Goal: Task Accomplishment & Management: Manage account settings

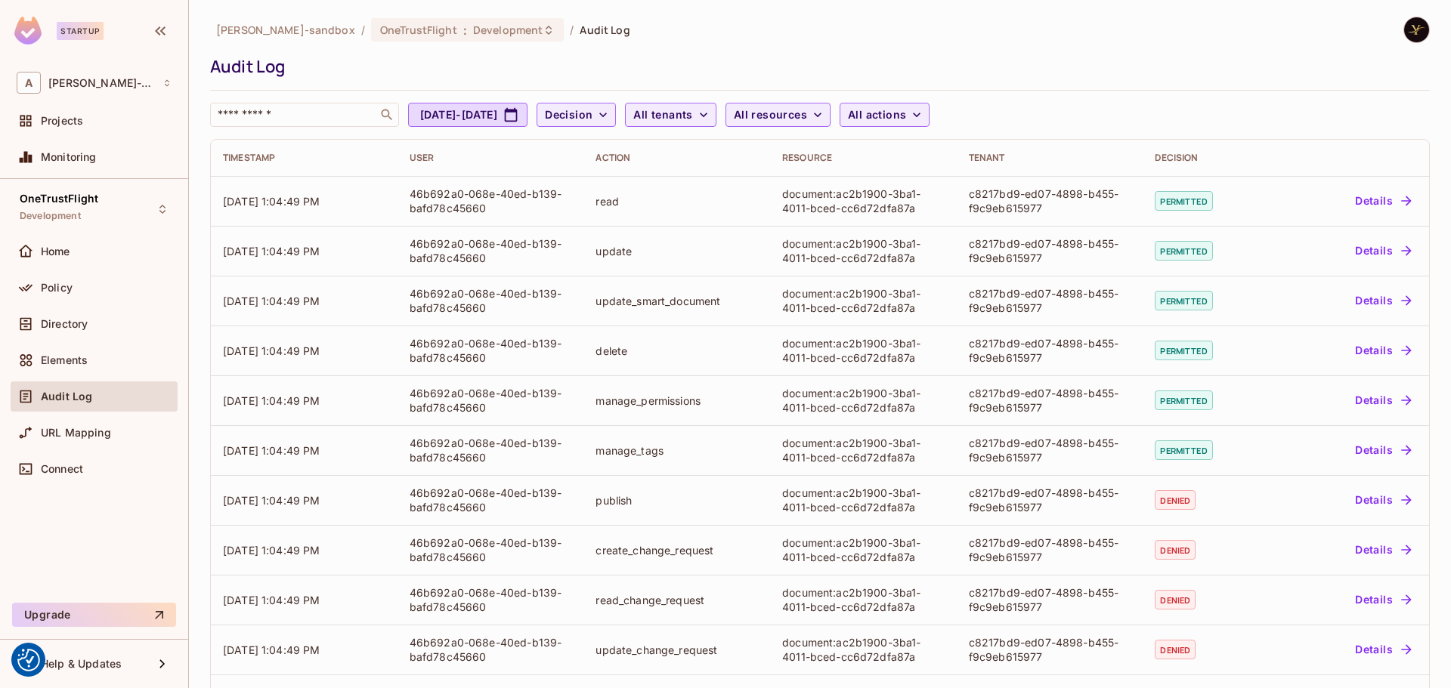
click at [86, 393] on span "Audit Log" at bounding box center [66, 397] width 51 height 12
click at [402, 27] on span "OneTrustFlight" at bounding box center [418, 30] width 77 height 14
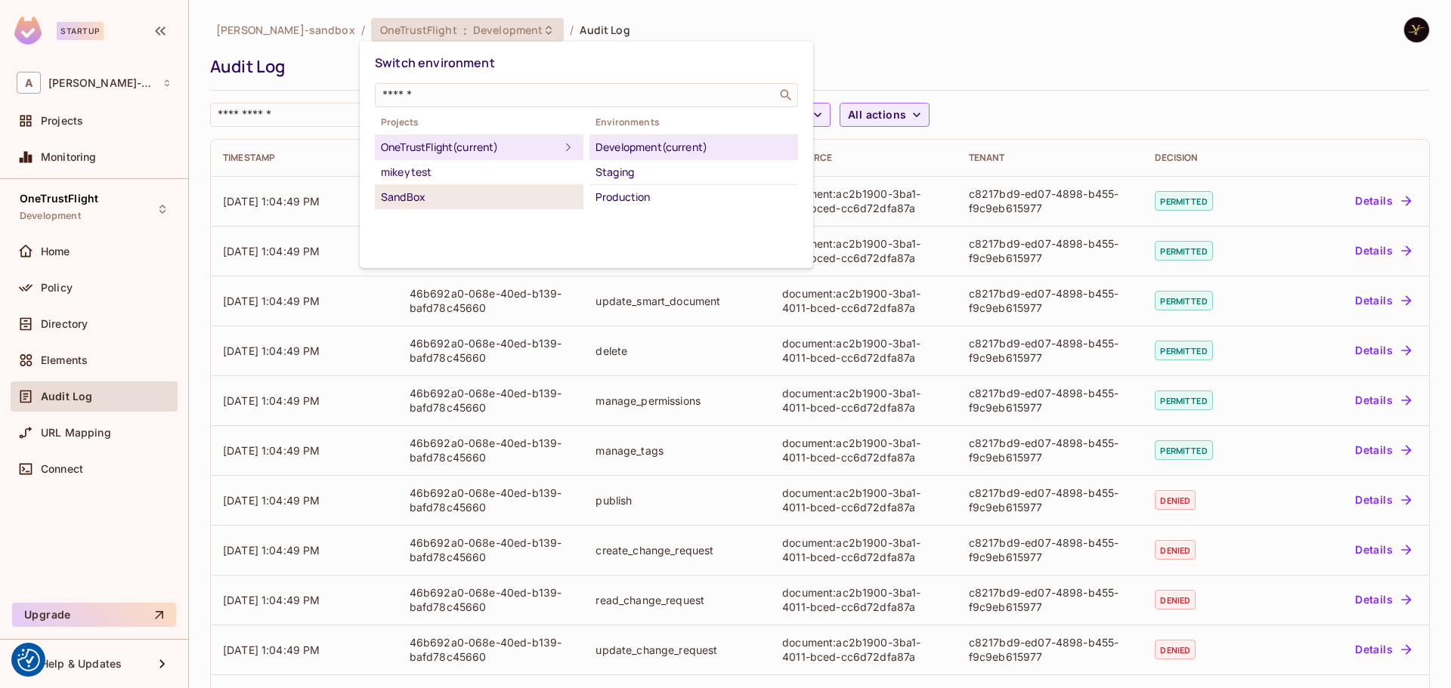
click at [469, 187] on li "SandBox" at bounding box center [479, 197] width 209 height 24
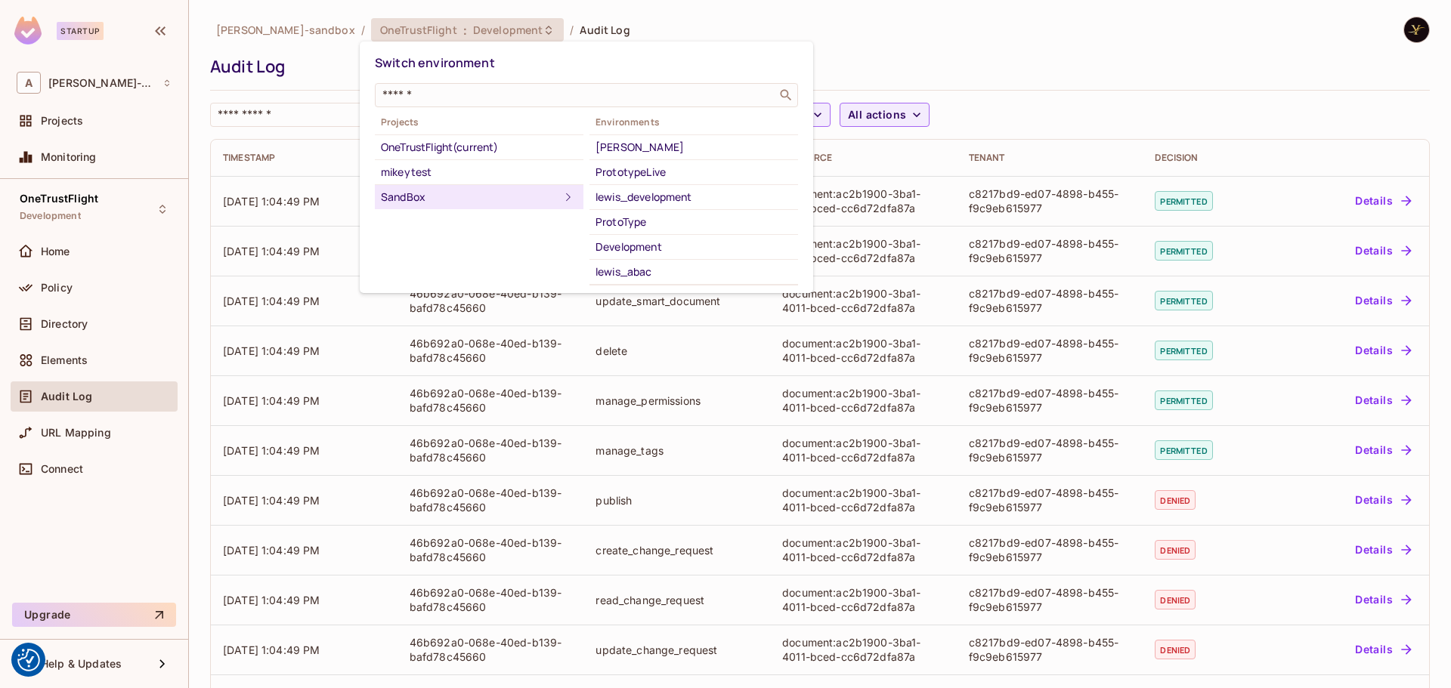
scroll to position [23, 0]
click at [644, 268] on div "yilmaz_1tf_dev" at bounding box center [694, 274] width 196 height 18
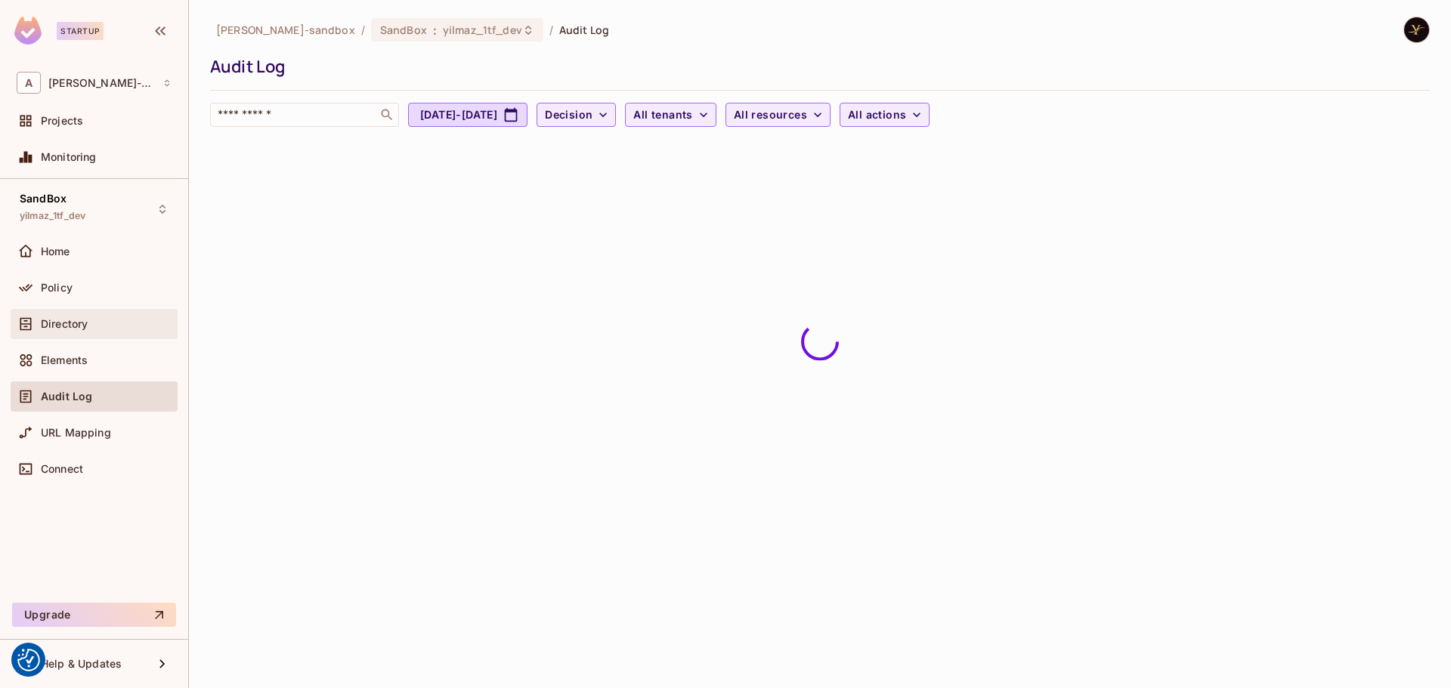
click at [73, 319] on span "Directory" at bounding box center [64, 324] width 47 height 12
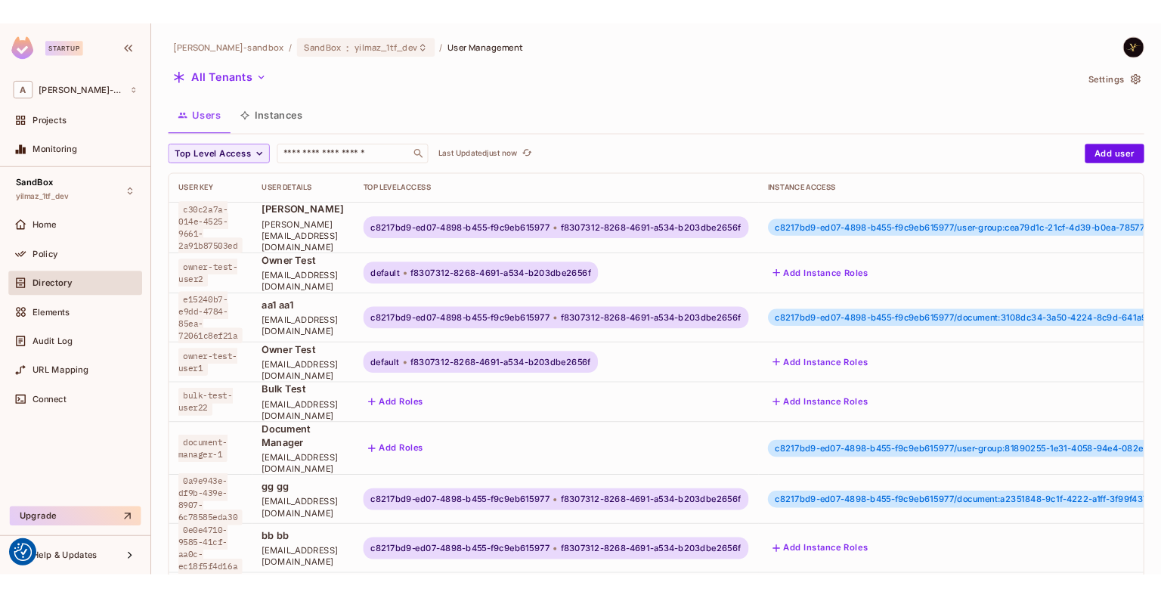
scroll to position [2, 0]
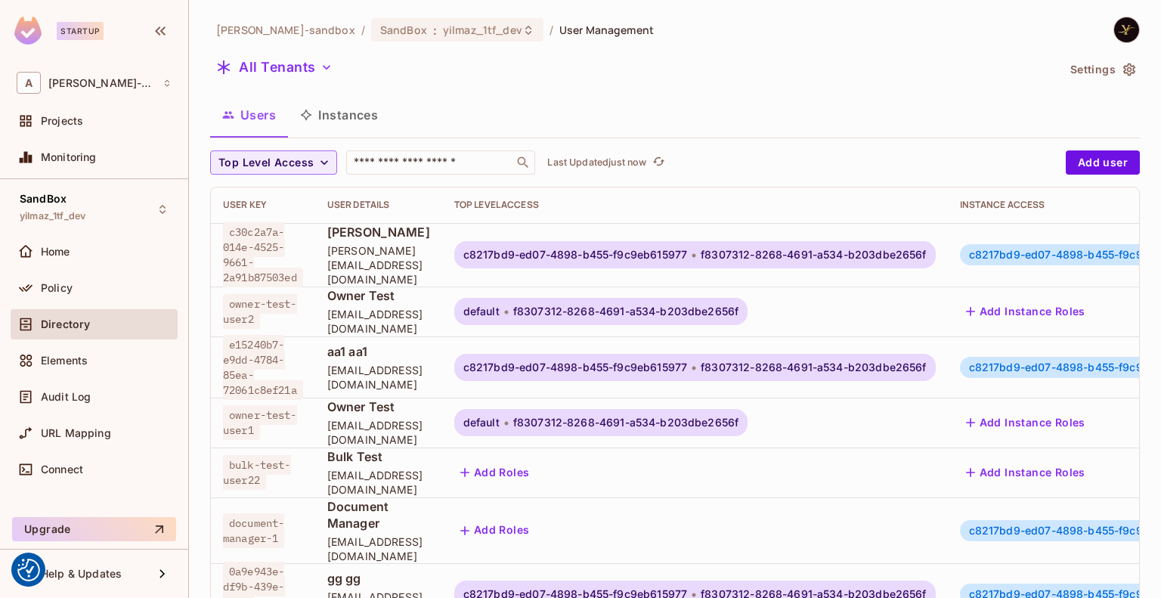
click at [994, 97] on div "Users Instances" at bounding box center [675, 115] width 930 height 38
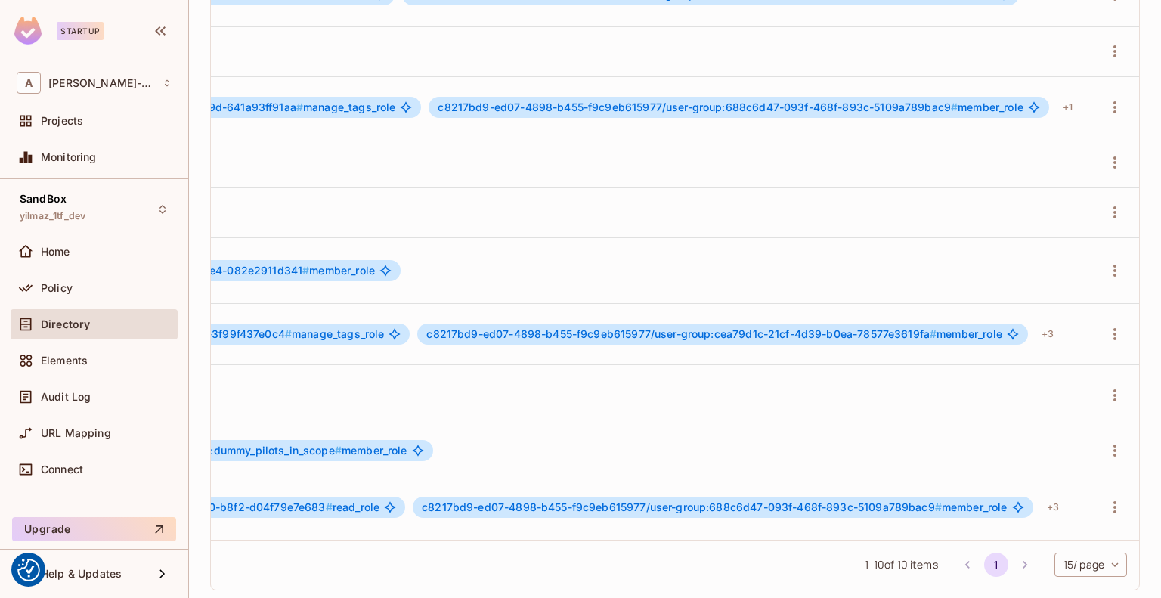
scroll to position [2, 1266]
click at [1106, 325] on icon "button" at bounding box center [1115, 334] width 18 height 18
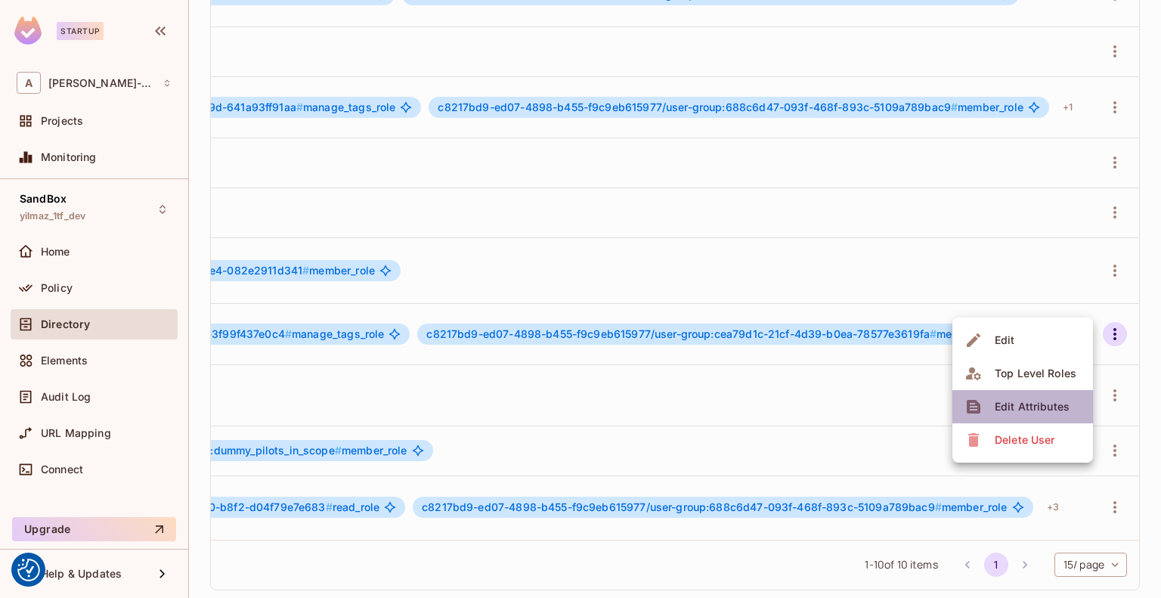
click at [1026, 402] on div "Edit Attributes" at bounding box center [1032, 406] width 75 height 15
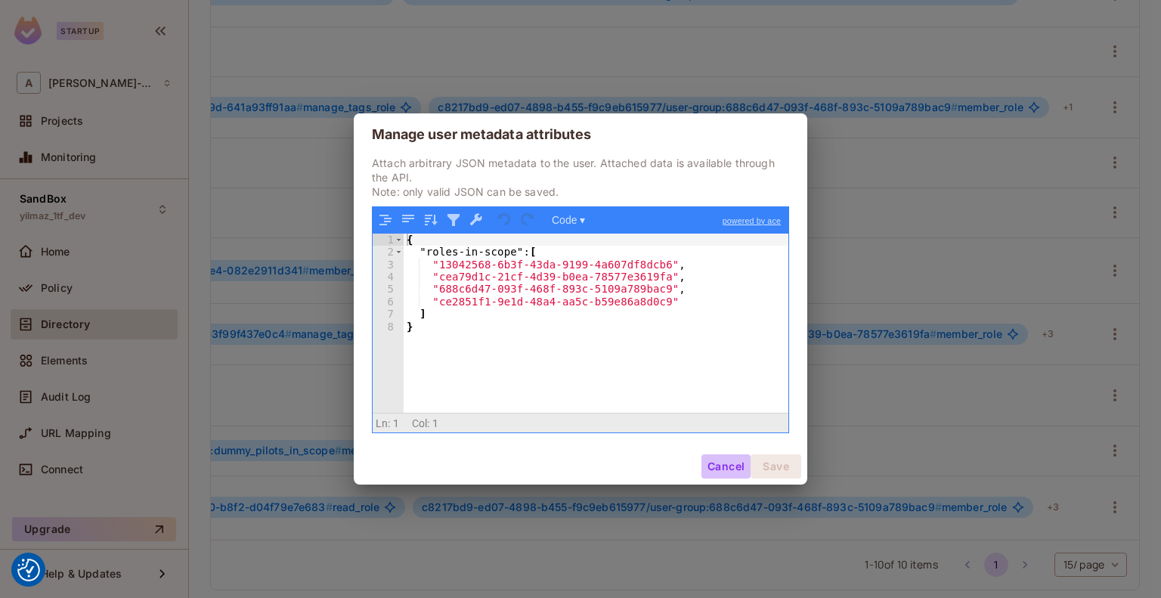
click at [714, 462] on button "Cancel" at bounding box center [725, 466] width 49 height 24
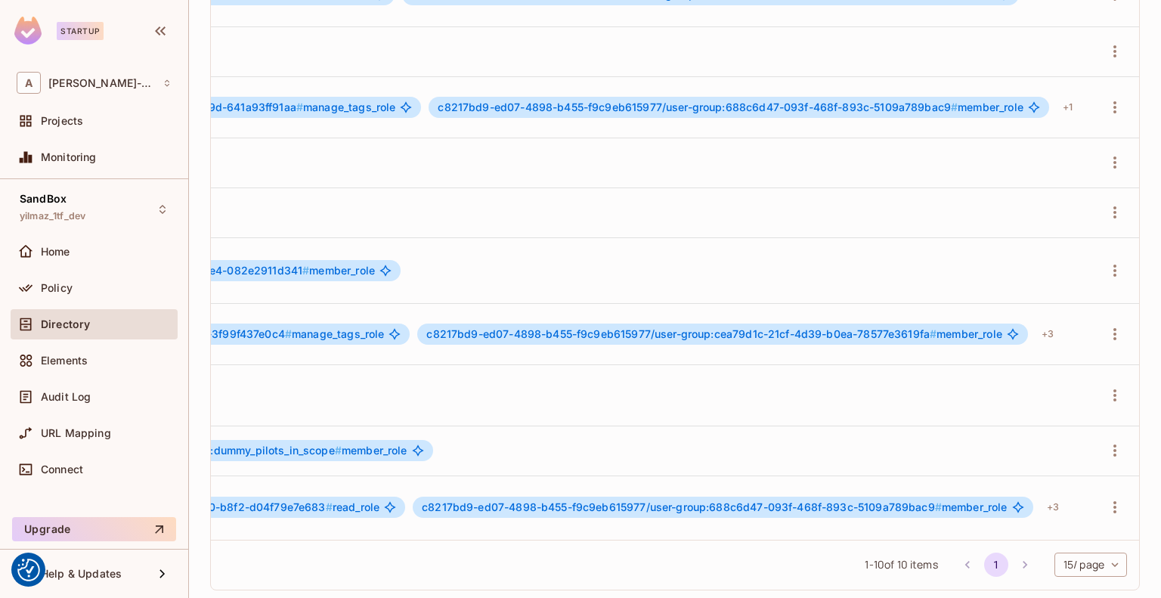
click at [630, 58] on td "Add Instance Roles" at bounding box center [432, 51] width 1319 height 50
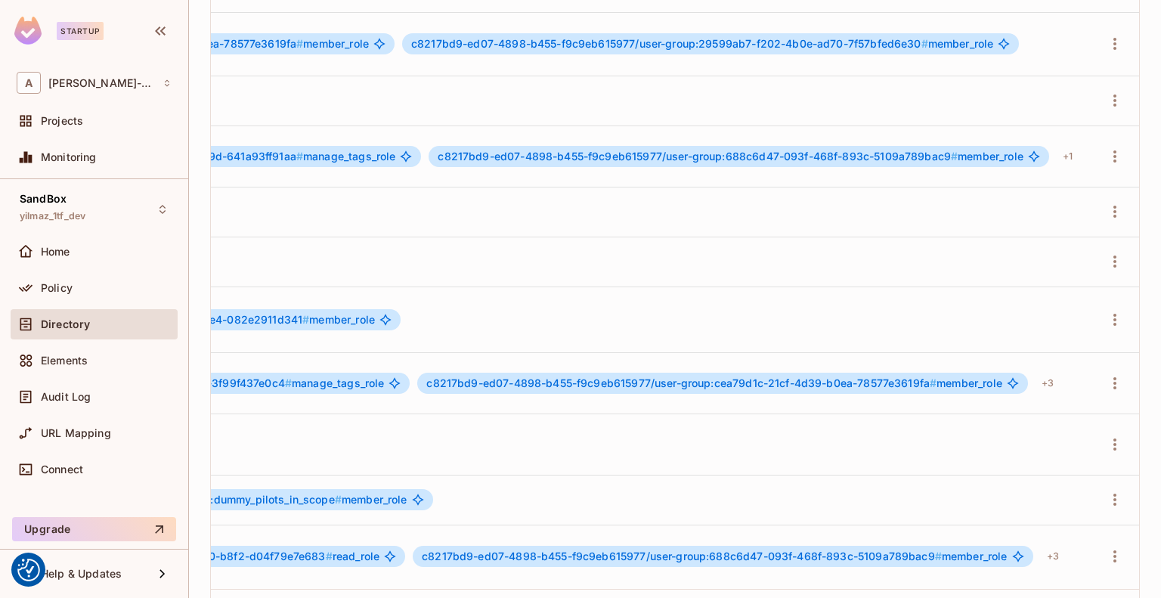
scroll to position [2, 1266]
click at [1113, 377] on icon "button" at bounding box center [1114, 383] width 3 height 12
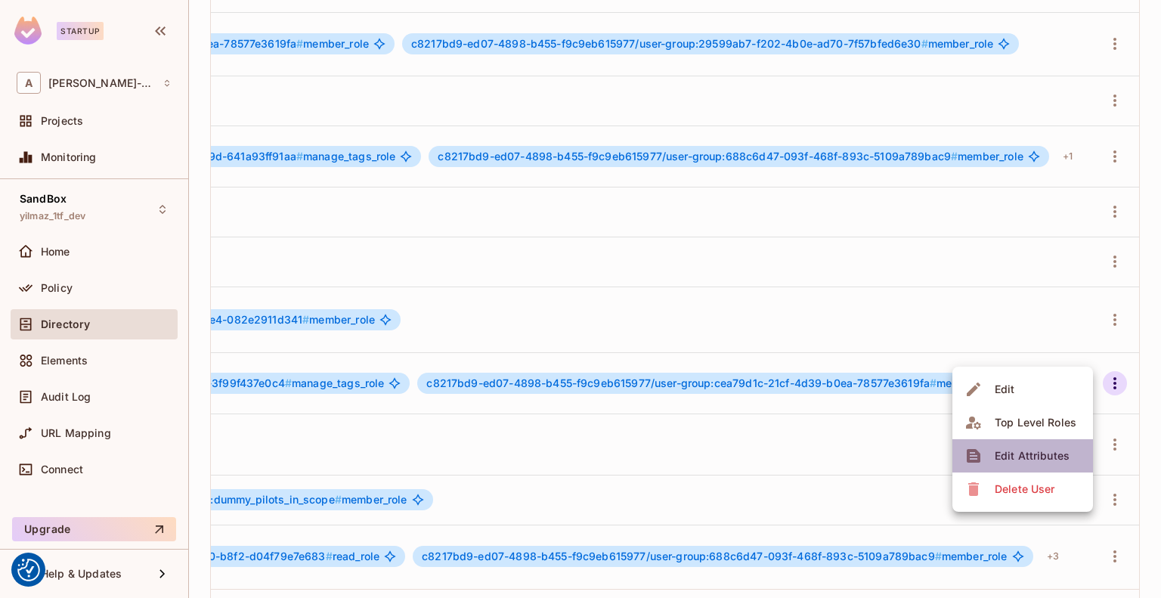
click at [1018, 453] on div "Edit Attributes" at bounding box center [1032, 455] width 75 height 15
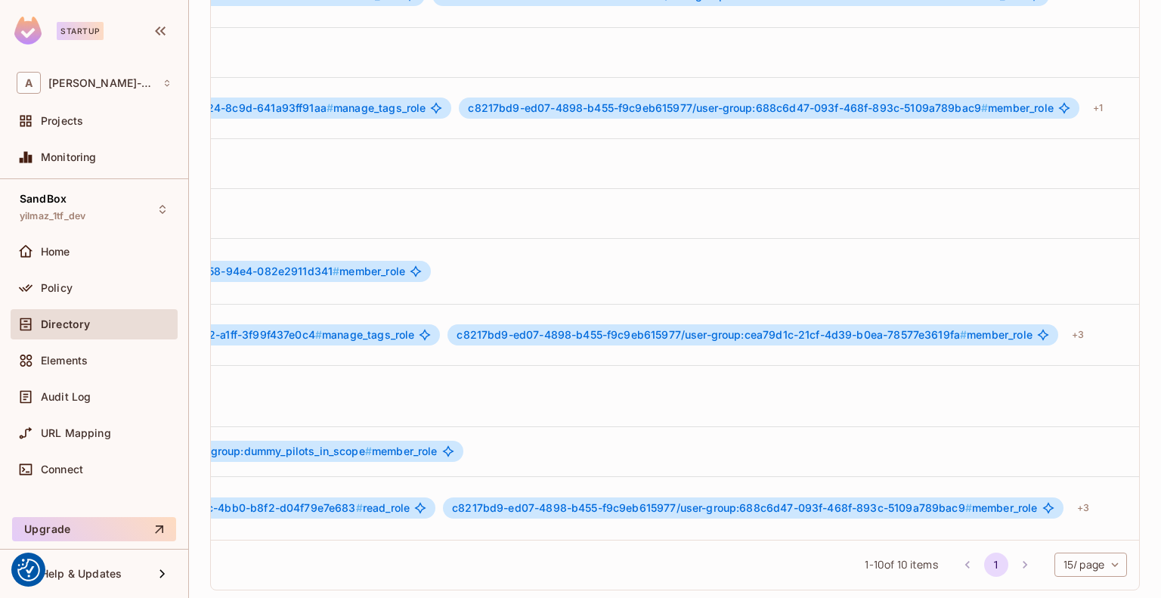
scroll to position [0, 1266]
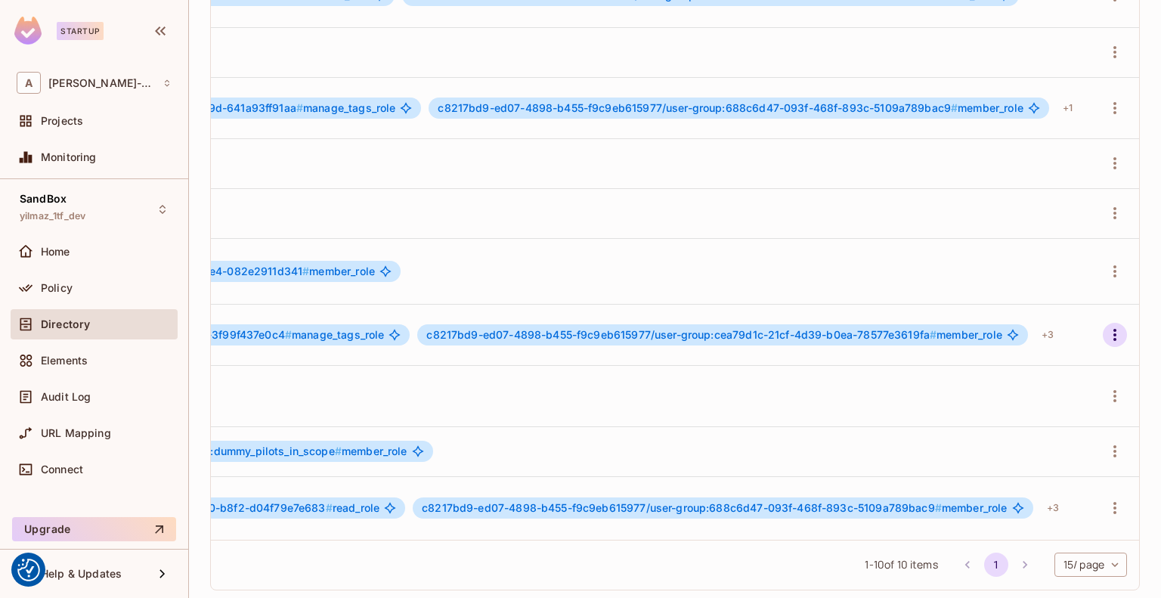
click at [1106, 326] on icon "button" at bounding box center [1115, 335] width 18 height 18
click at [1029, 401] on div "Edit Attributes" at bounding box center [1032, 408] width 75 height 15
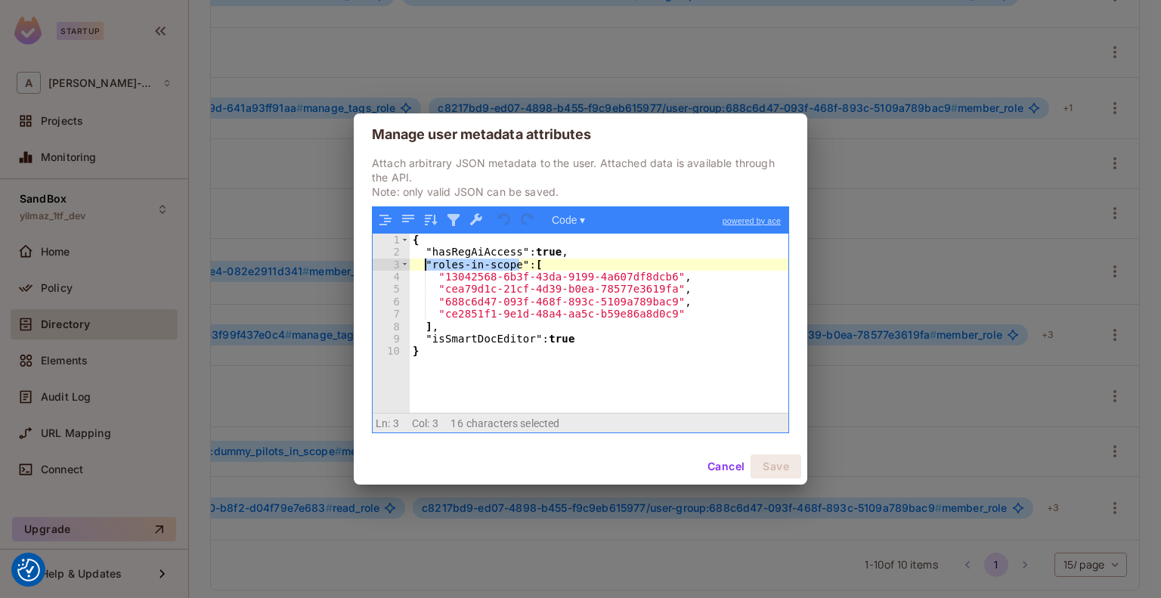
drag, startPoint x: 519, startPoint y: 265, endPoint x: 425, endPoint y: 261, distance: 93.8
click at [425, 261] on div "{ "hasRegAiAccess" : true , "roles-in-scope" : [ "13042568-6b3f-43da-9199-4a607…" at bounding box center [599, 336] width 379 height 204
click at [721, 463] on button "Cancel" at bounding box center [725, 466] width 49 height 24
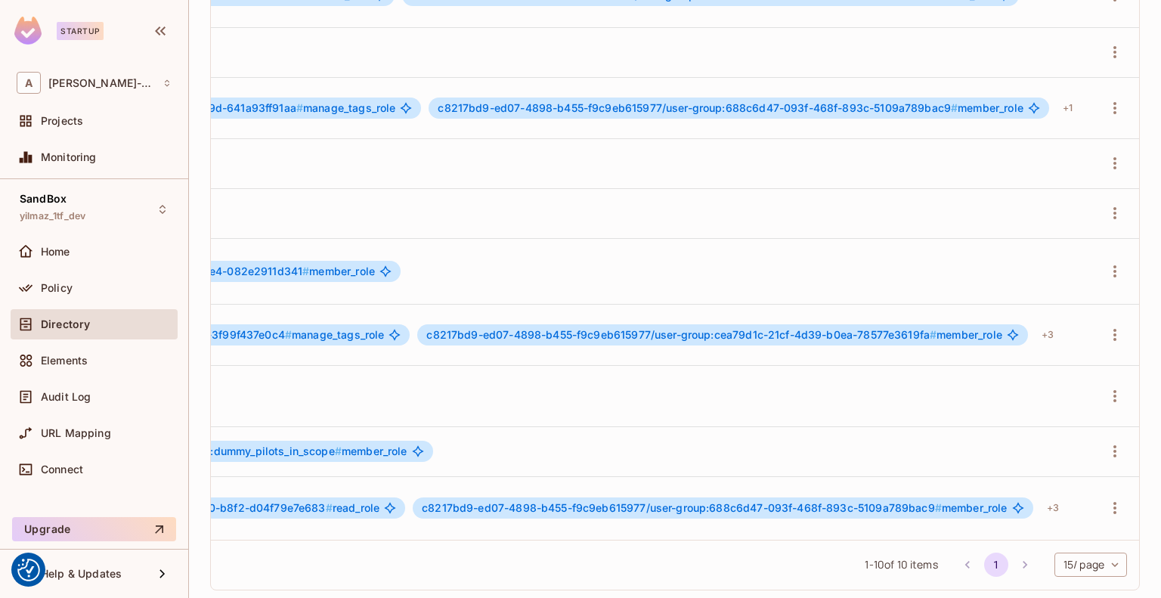
click at [527, 27] on td "Add Instance Roles" at bounding box center [432, 52] width 1319 height 50
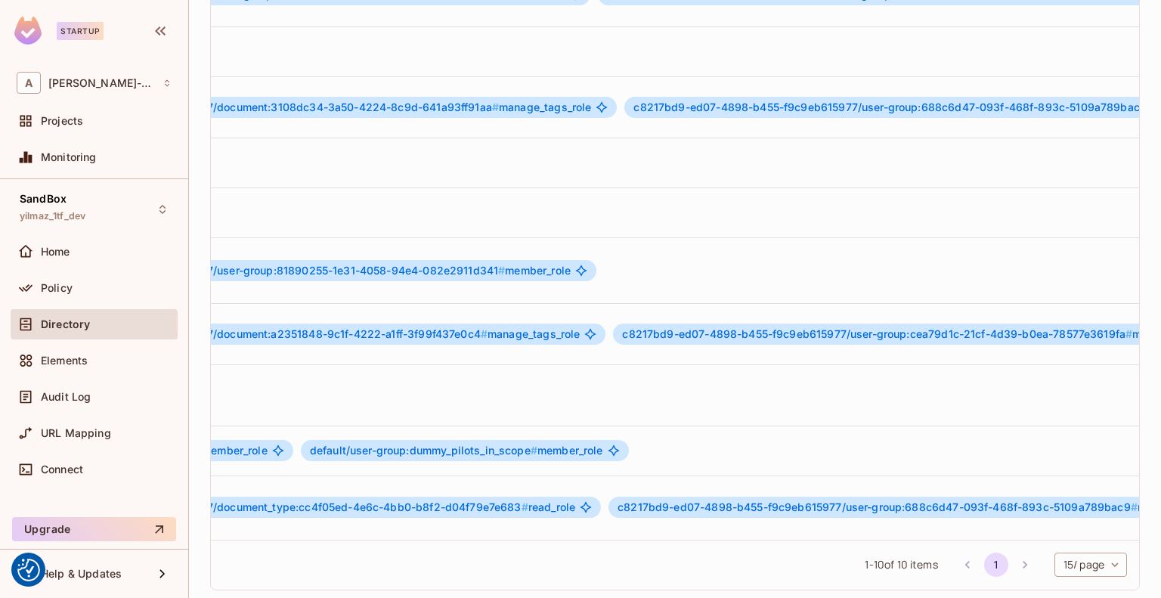
scroll to position [2, 1266]
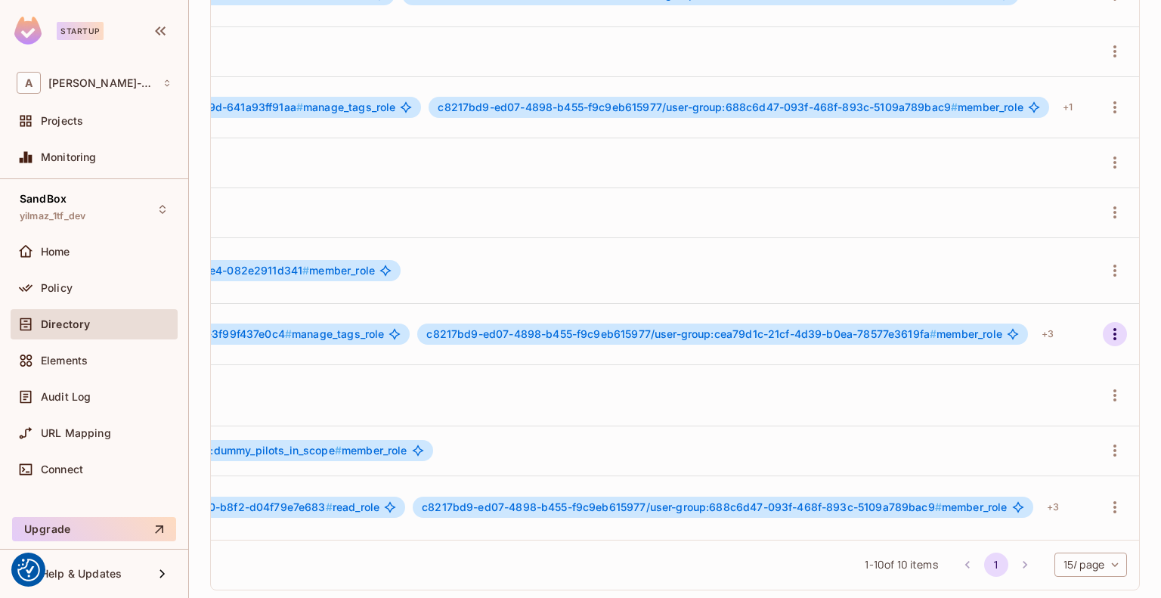
click at [1106, 325] on icon "button" at bounding box center [1115, 334] width 18 height 18
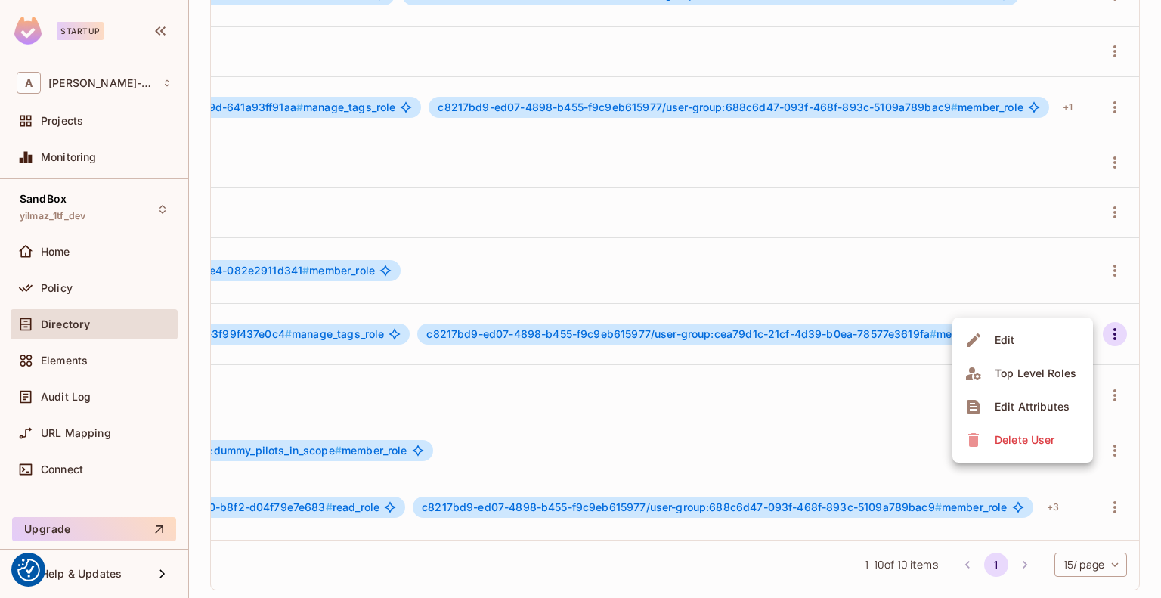
click at [1013, 401] on div "Edit Attributes" at bounding box center [1032, 406] width 75 height 15
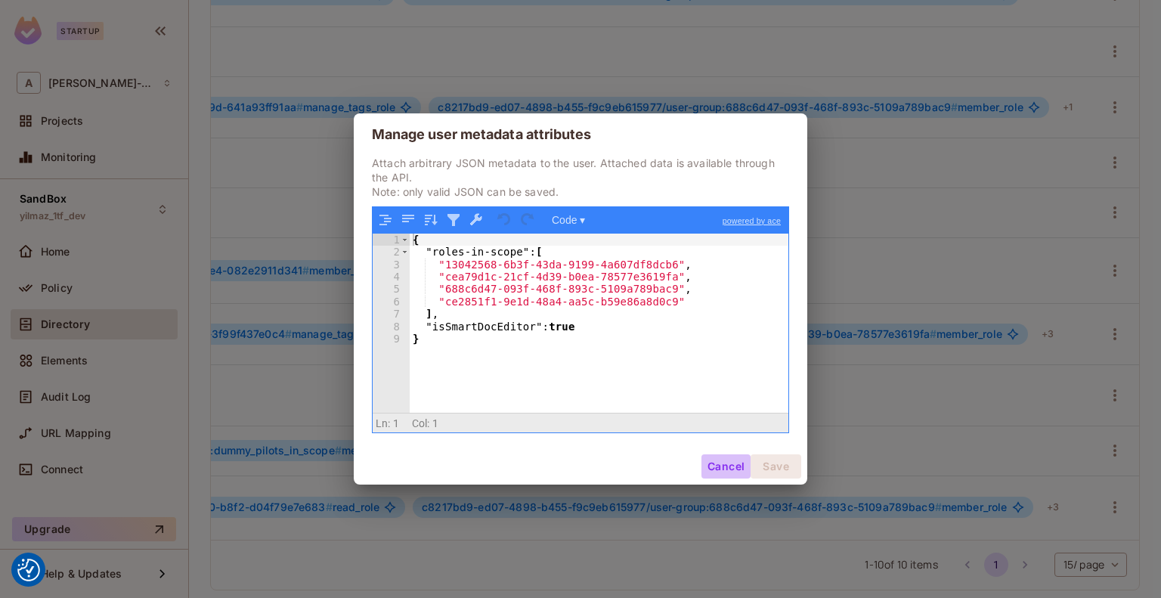
click at [716, 466] on button "Cancel" at bounding box center [725, 466] width 49 height 24
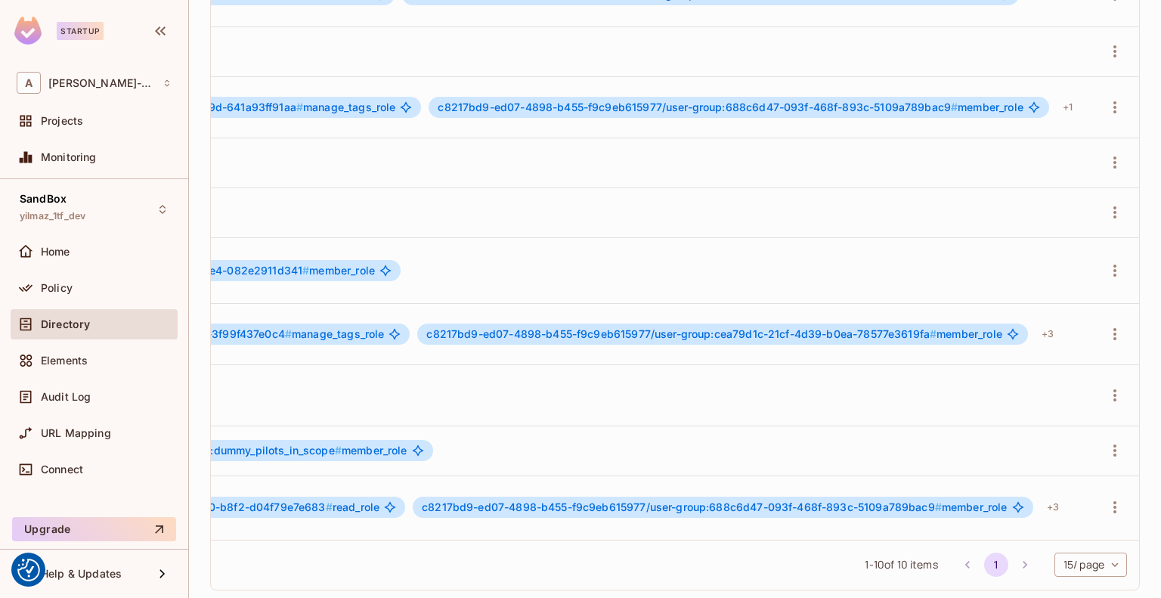
scroll to position [2, 1256]
click at [1106, 325] on icon "button" at bounding box center [1115, 334] width 18 height 18
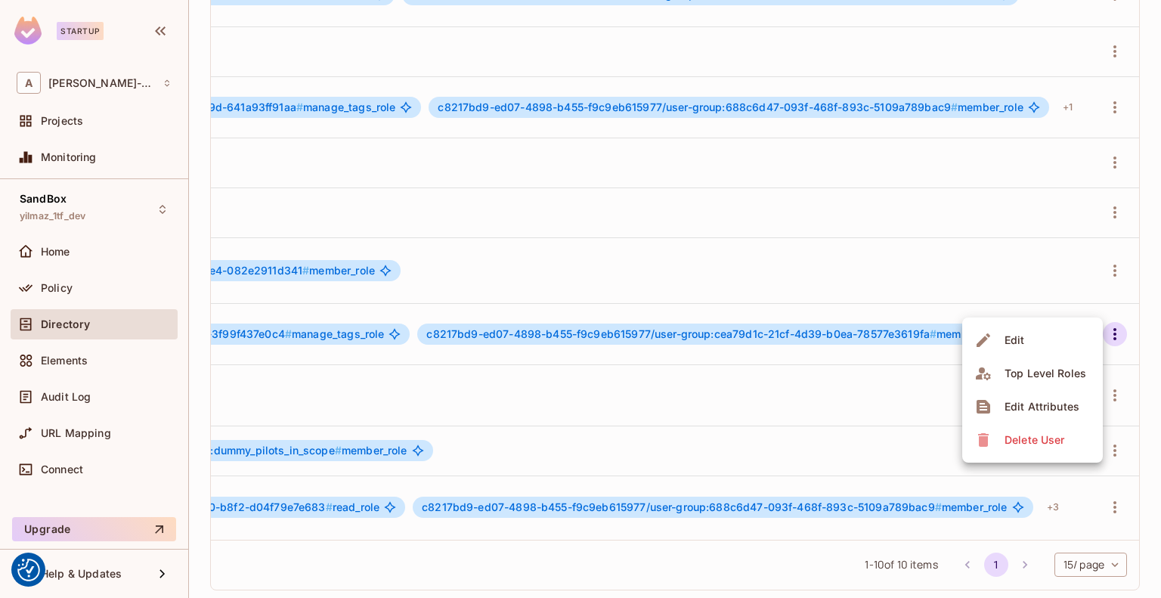
click at [1019, 400] on div "Edit Attributes" at bounding box center [1041, 406] width 75 height 15
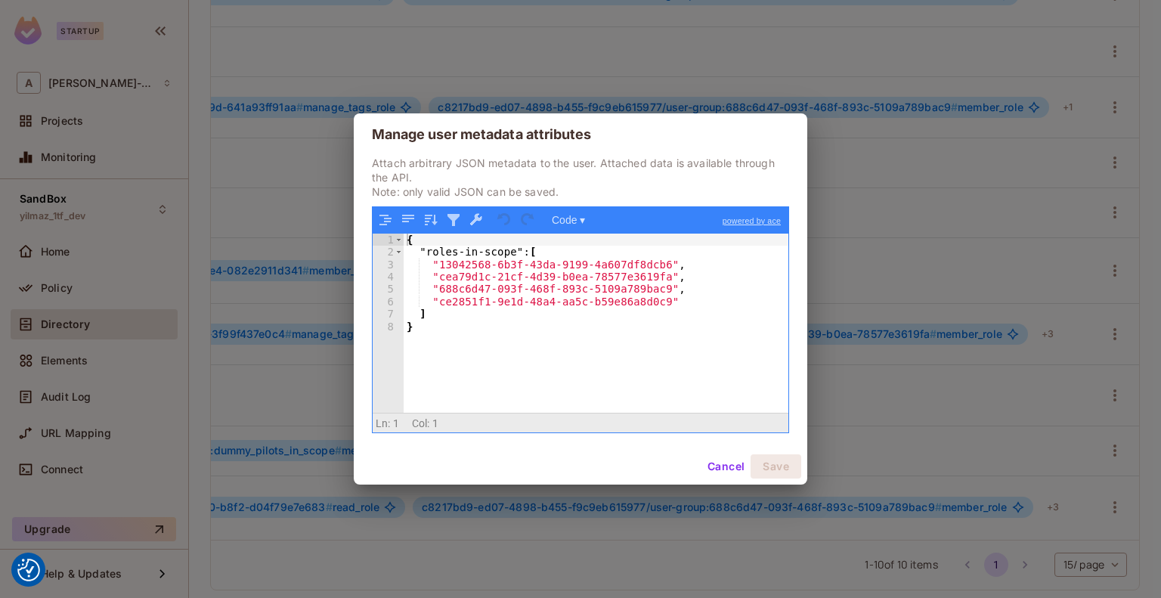
click at [715, 462] on button "Cancel" at bounding box center [725, 466] width 49 height 24
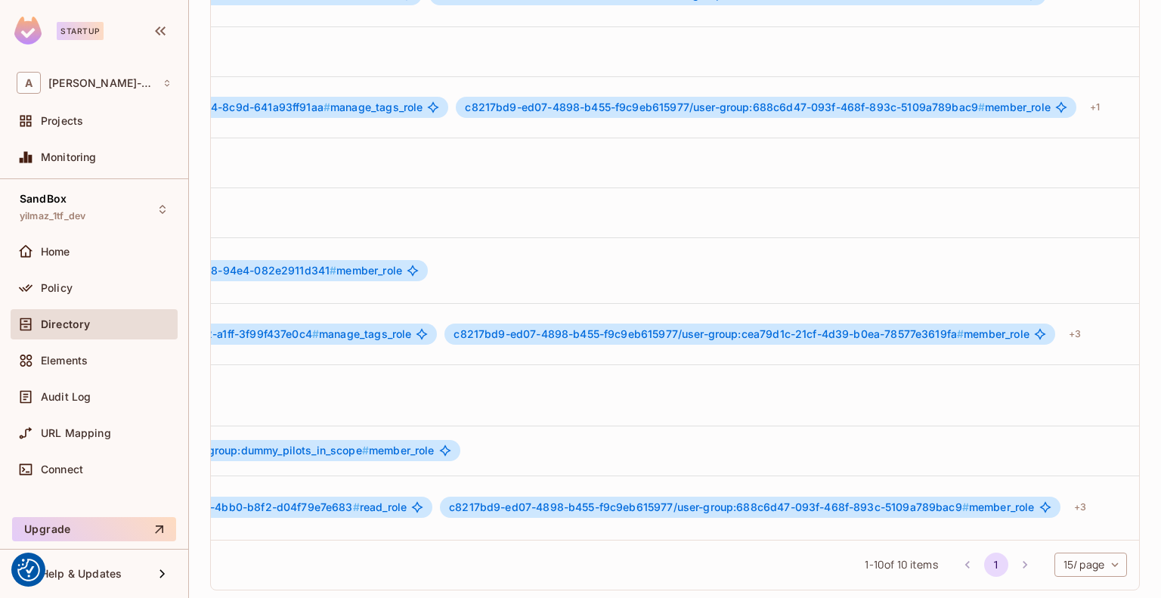
scroll to position [2, 1266]
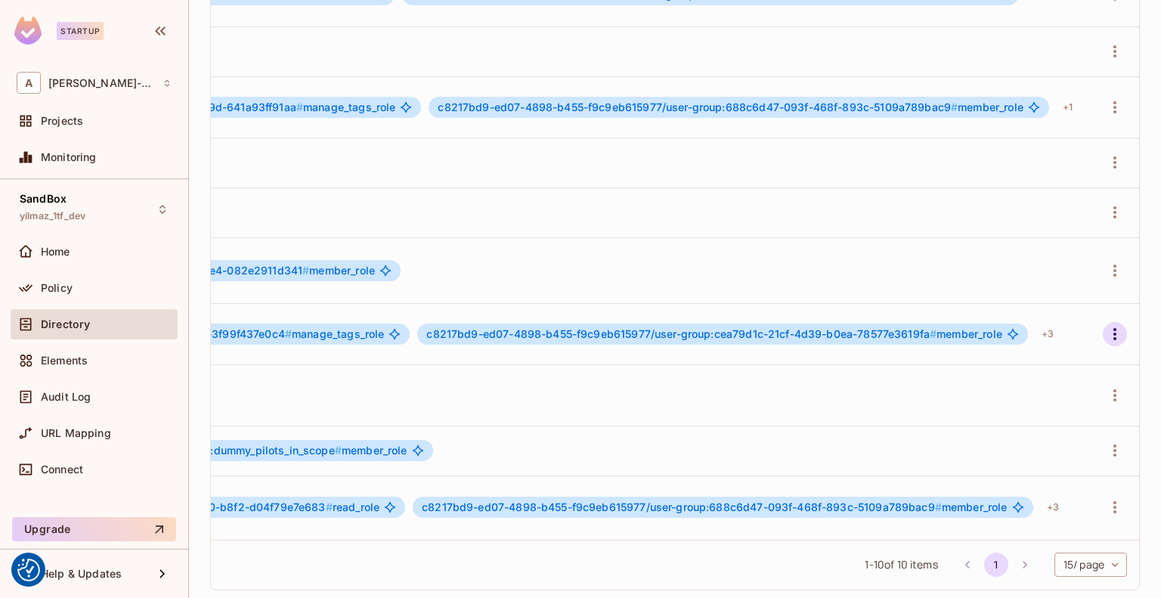
click at [1106, 325] on icon "button" at bounding box center [1115, 334] width 18 height 18
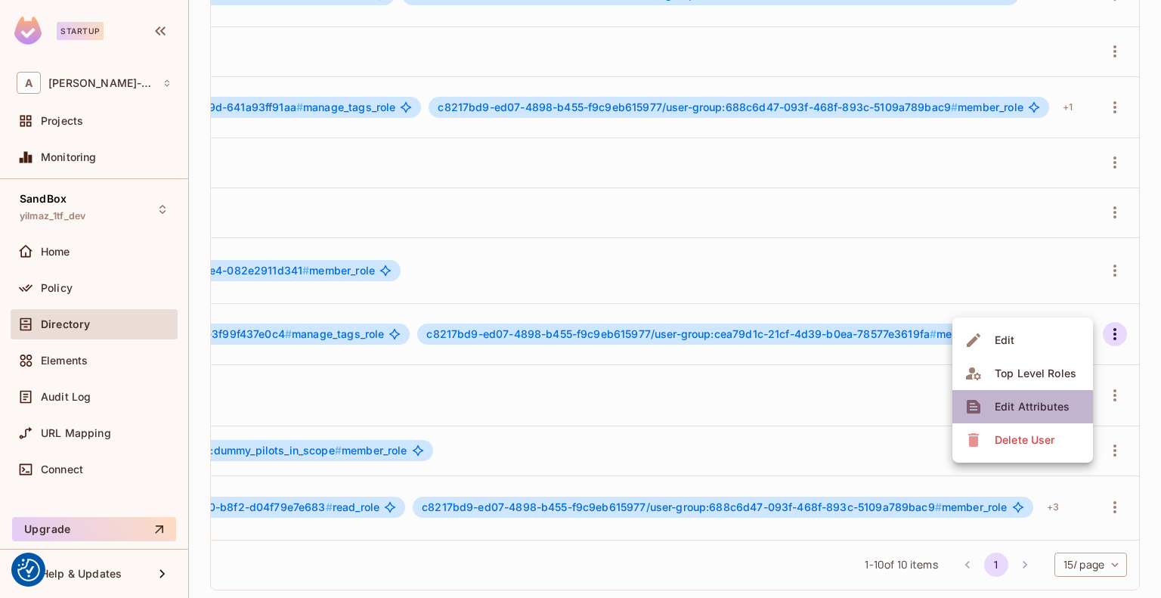
click at [1030, 391] on li "Edit Attributes" at bounding box center [1022, 406] width 141 height 33
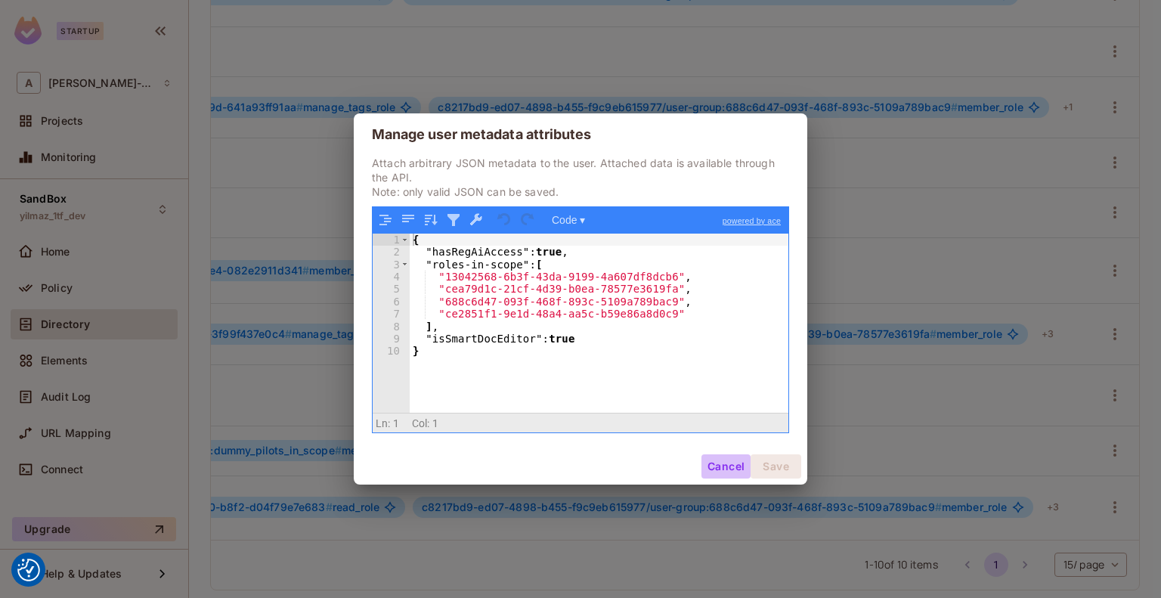
click at [717, 474] on button "Cancel" at bounding box center [725, 466] width 49 height 24
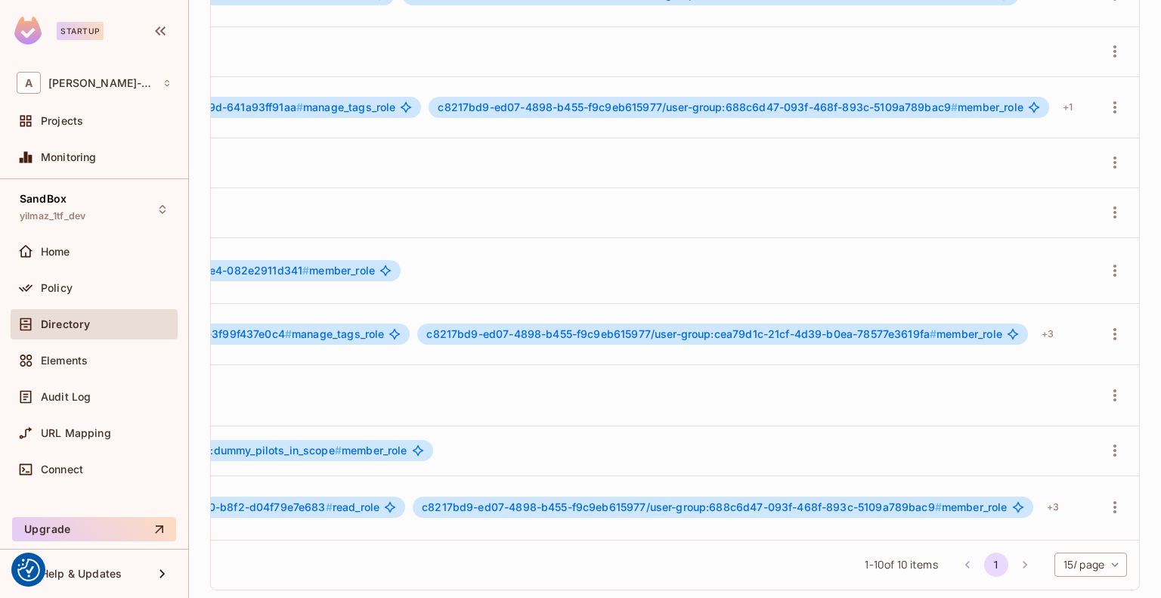
click at [1103, 322] on button "button" at bounding box center [1115, 334] width 24 height 24
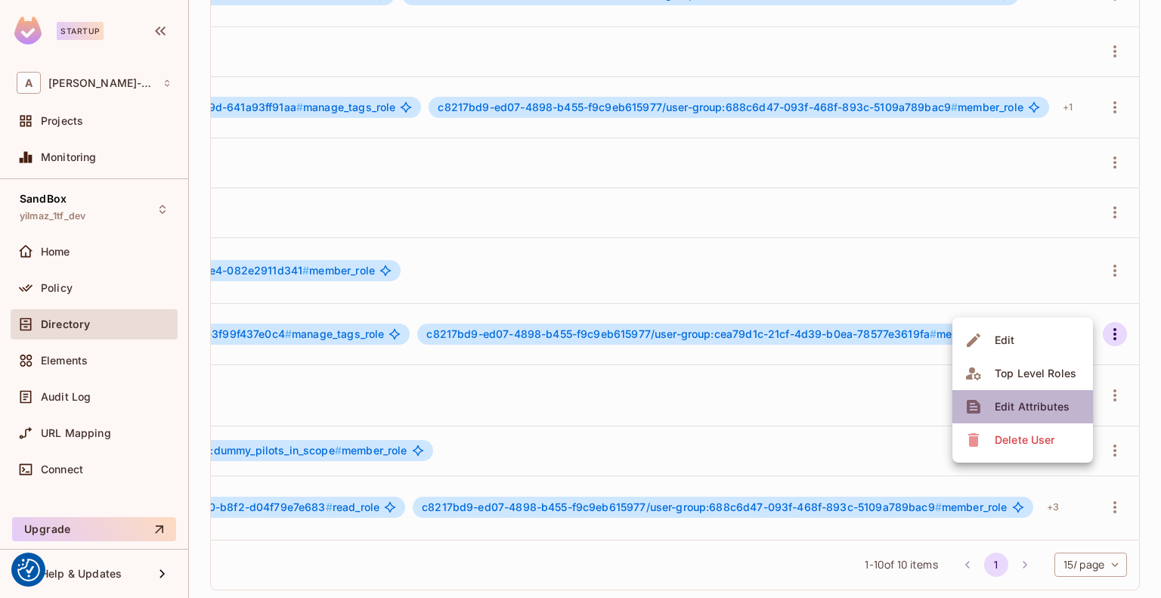
click at [1026, 396] on span "Edit Attributes" at bounding box center [1032, 407] width 84 height 24
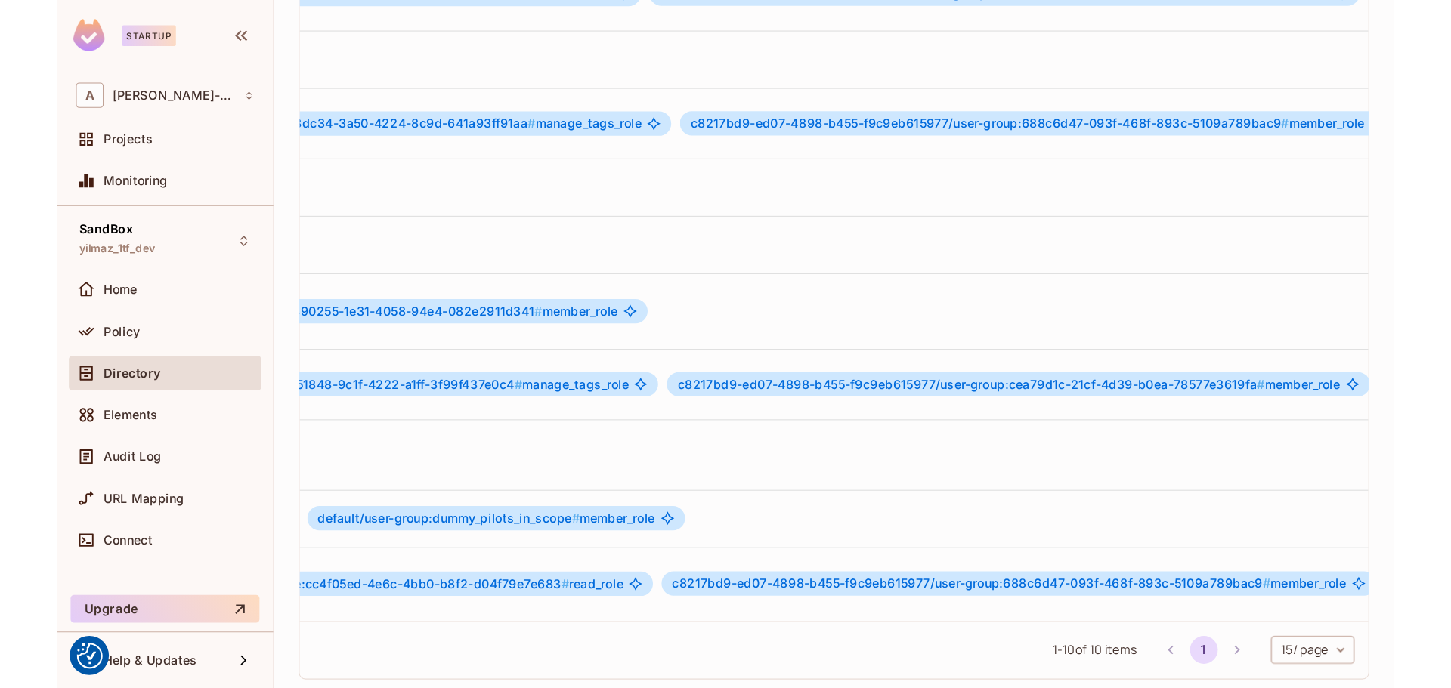
scroll to position [2, 1265]
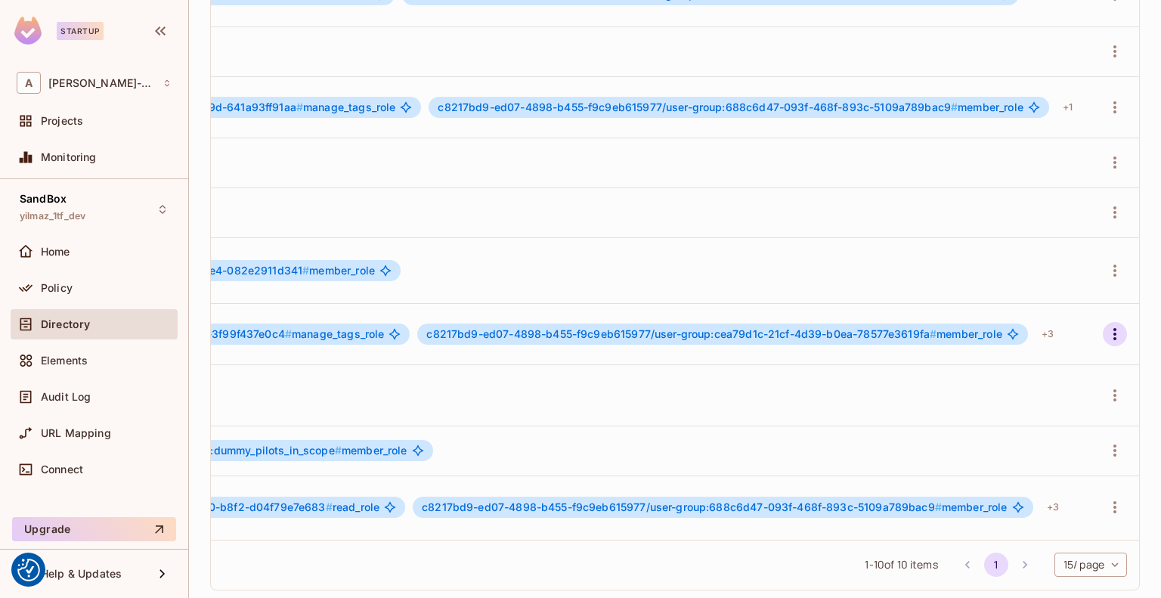
click at [1106, 325] on icon "button" at bounding box center [1115, 334] width 18 height 18
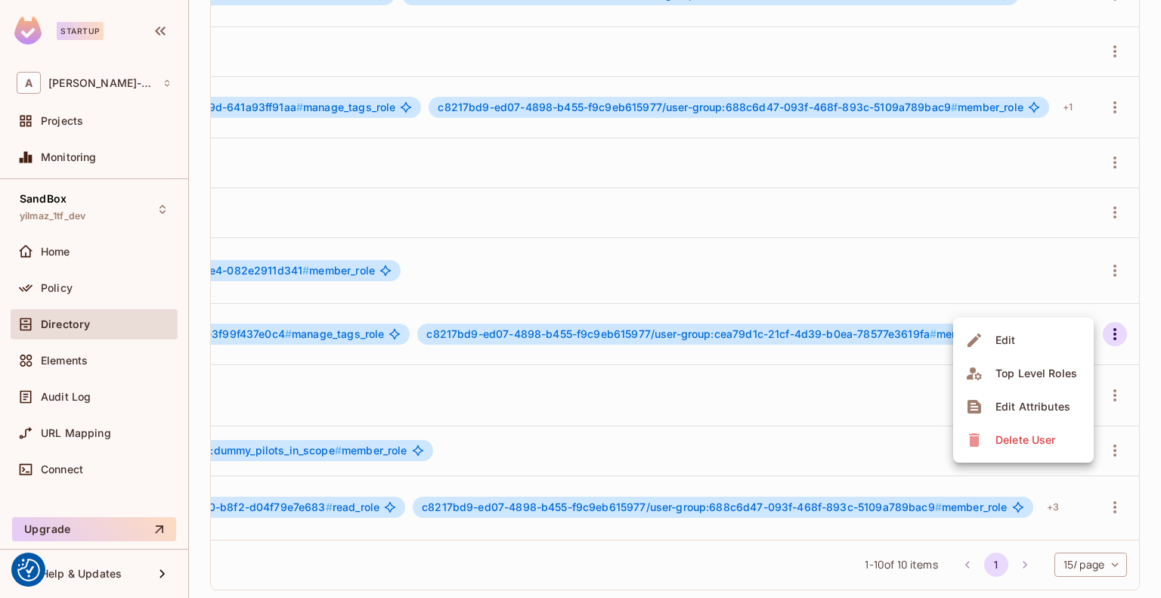
click at [1041, 405] on div "Edit Attributes" at bounding box center [1032, 406] width 75 height 15
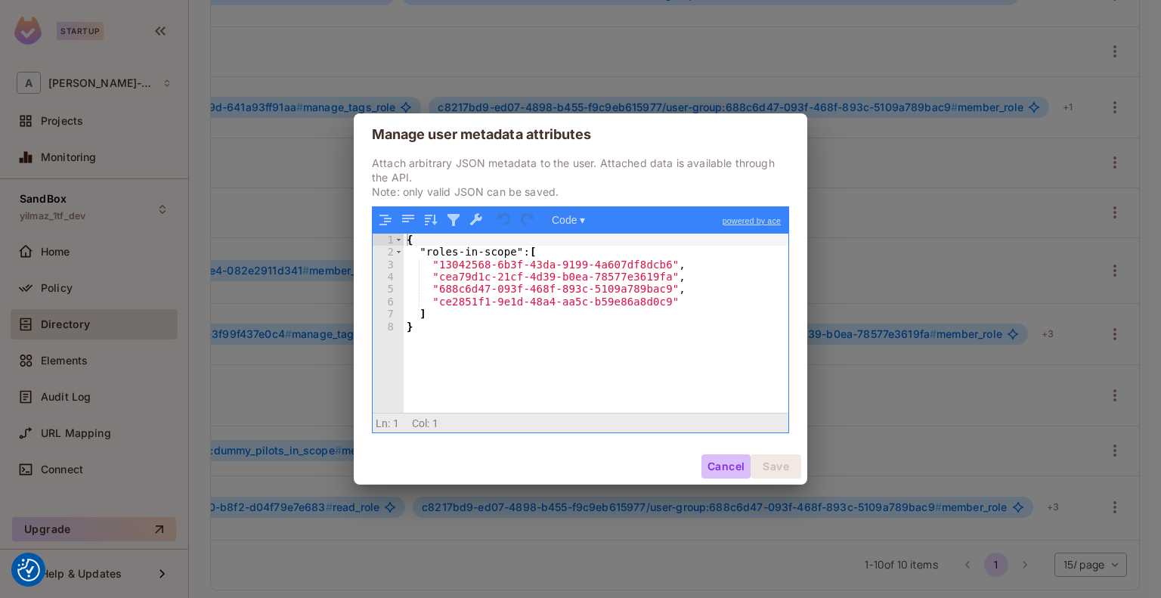
click at [727, 464] on button "Cancel" at bounding box center [725, 466] width 49 height 24
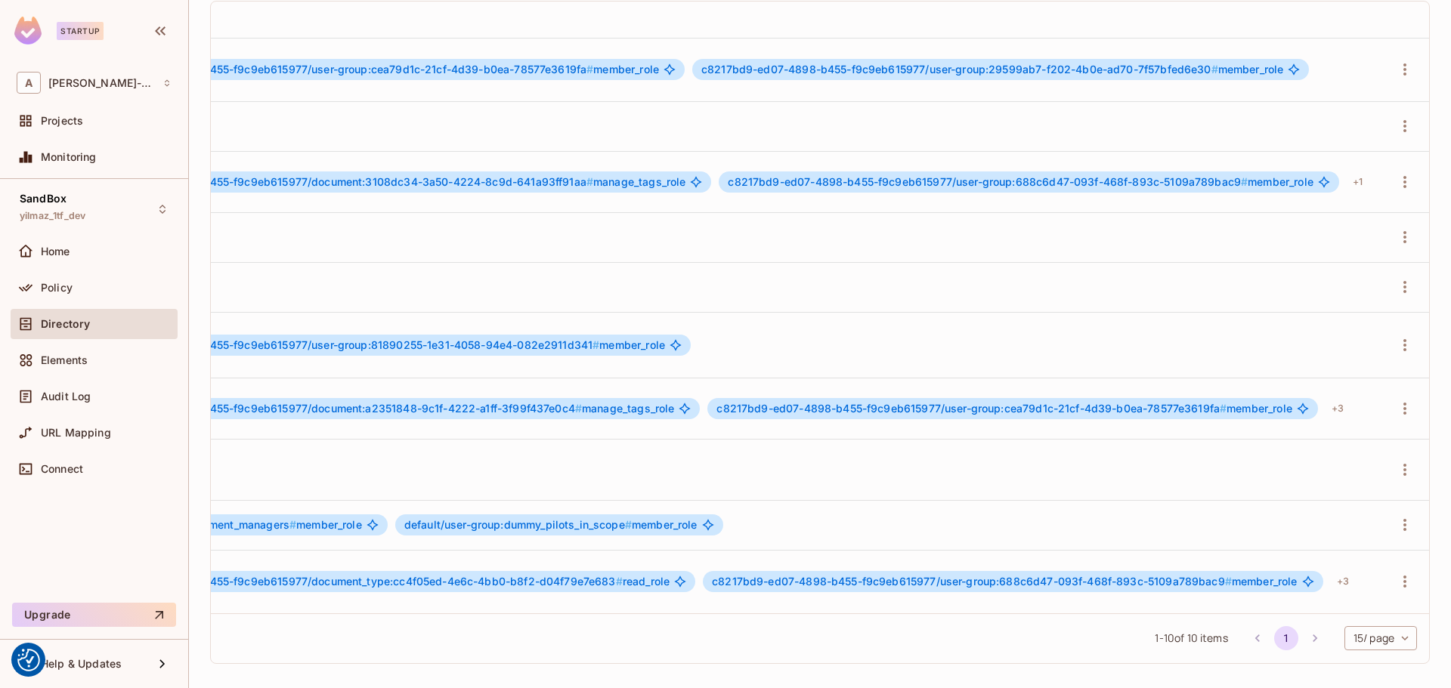
scroll to position [0, 0]
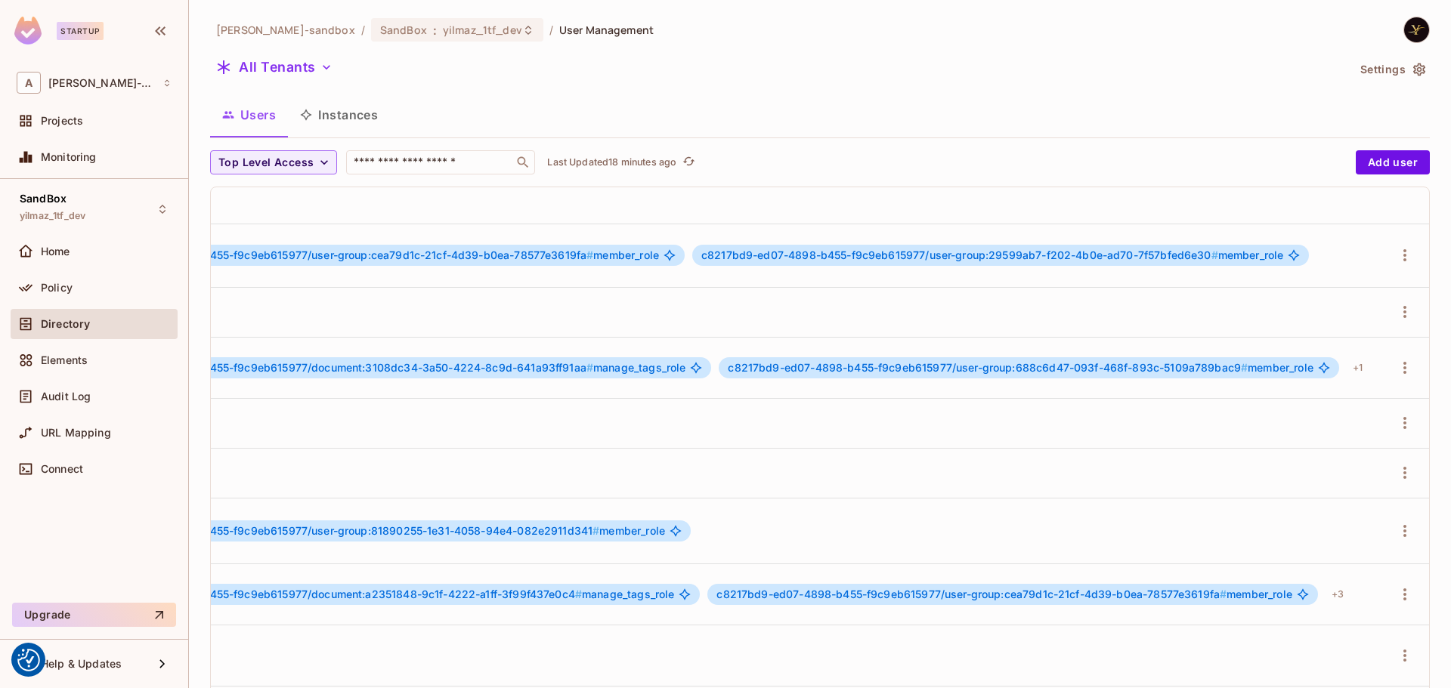
click at [95, 316] on div "Directory" at bounding box center [94, 324] width 155 height 18
click at [325, 113] on button "Instances" at bounding box center [339, 115] width 102 height 38
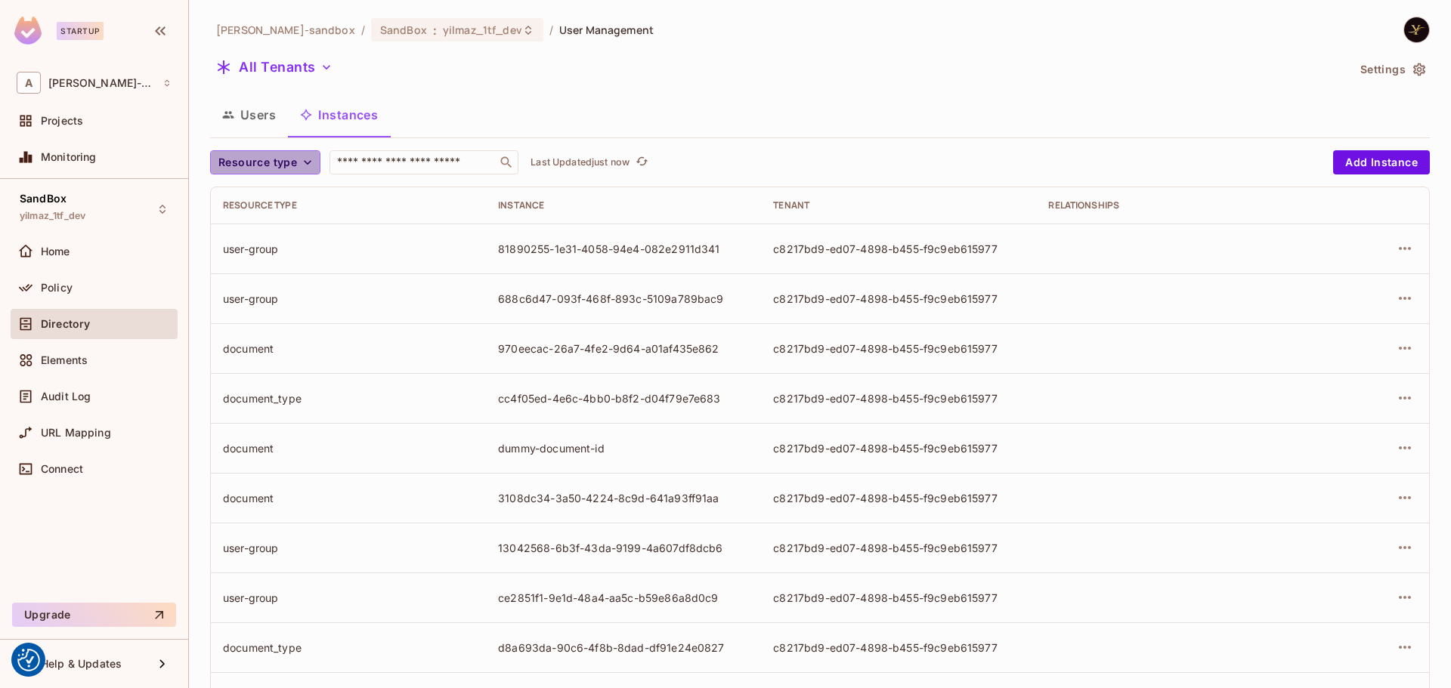
click at [289, 165] on span "Resource type" at bounding box center [257, 162] width 79 height 19
click at [264, 261] on span "document_type" at bounding box center [261, 262] width 79 height 14
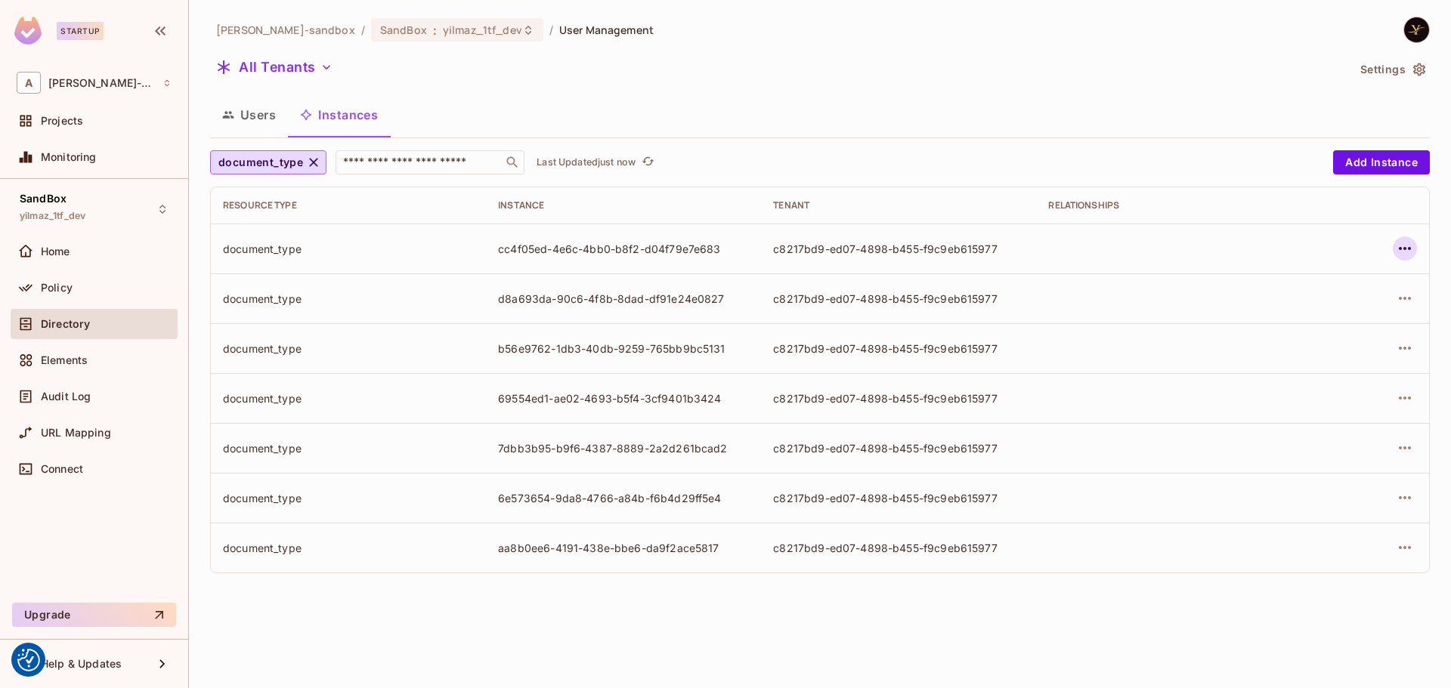
click at [1160, 246] on icon "button" at bounding box center [1405, 249] width 18 height 18
click at [1160, 314] on div "Edit Attributes" at bounding box center [1294, 316] width 75 height 15
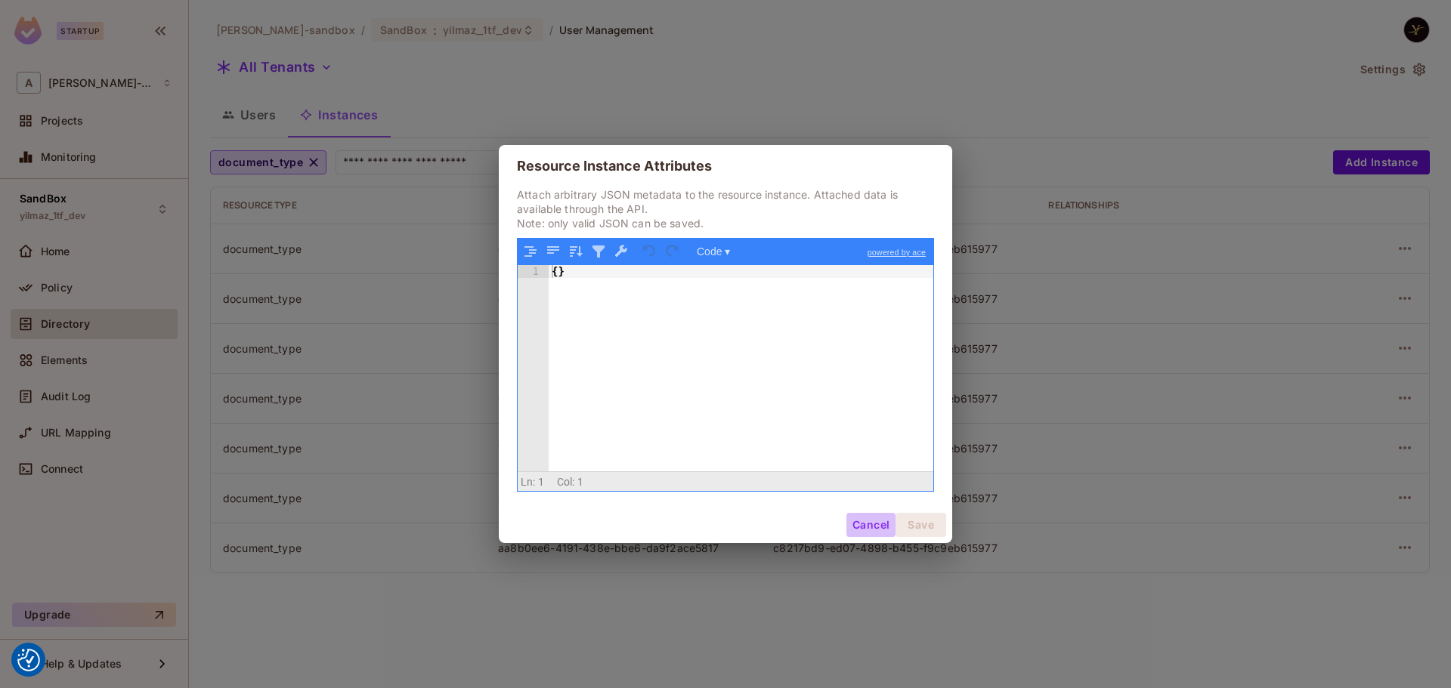
click at [863, 518] on button "Cancel" at bounding box center [870, 525] width 49 height 24
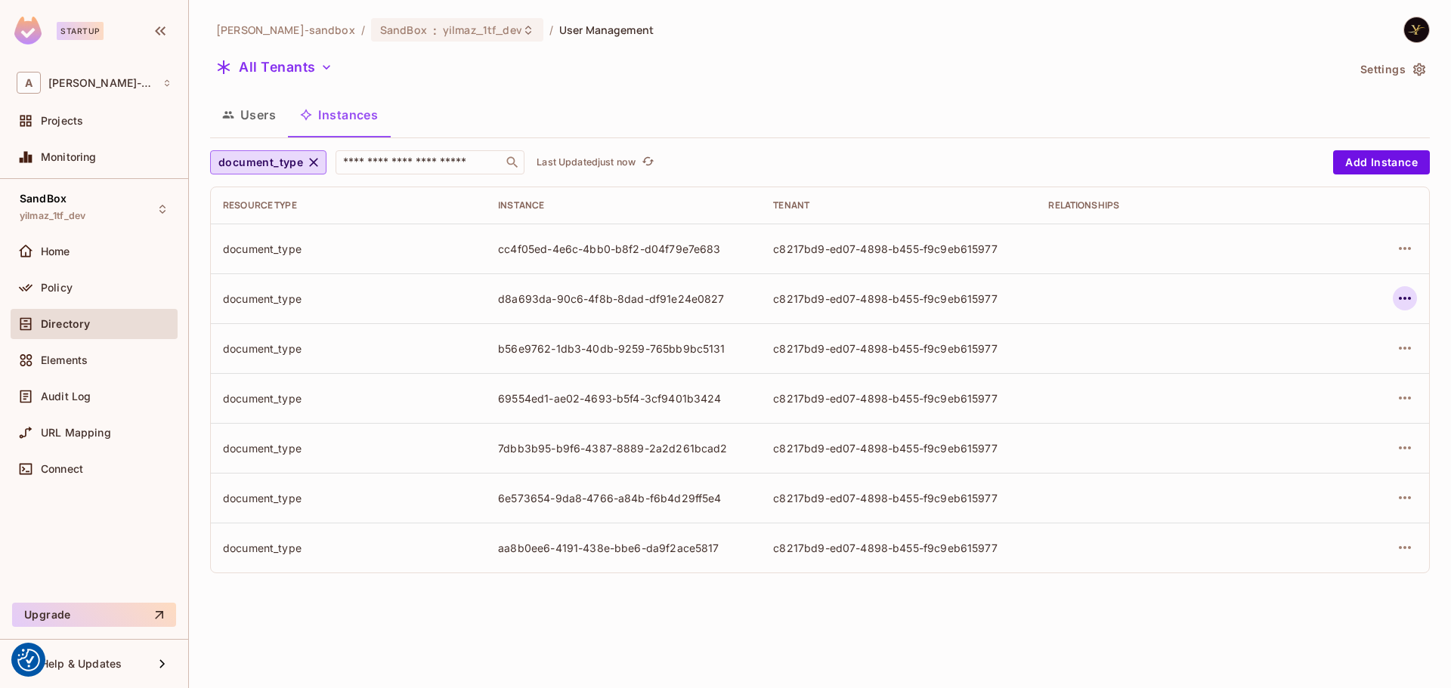
click at [1160, 293] on icon "button" at bounding box center [1405, 298] width 18 height 18
click at [1160, 354] on span "Edit Attributes" at bounding box center [1294, 366] width 84 height 24
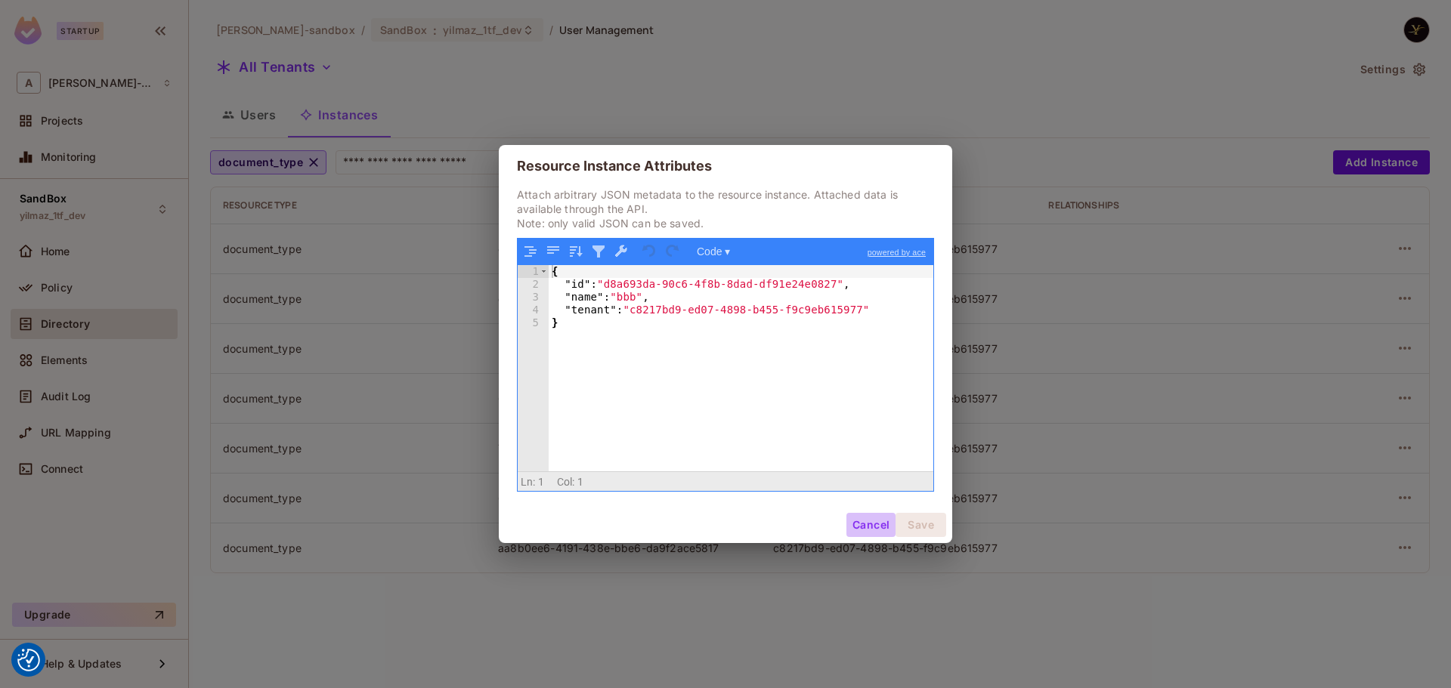
click at [870, 521] on button "Cancel" at bounding box center [870, 525] width 49 height 24
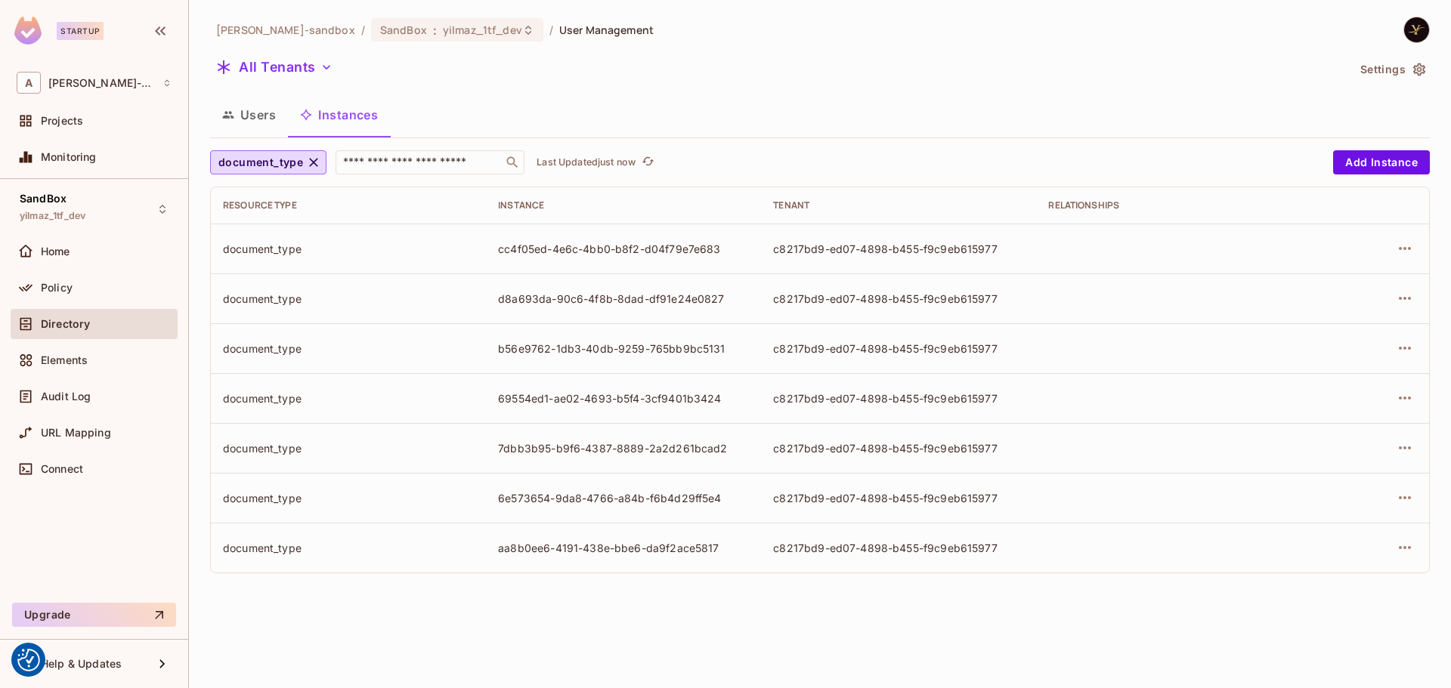
click at [1160, 389] on div at bounding box center [1370, 398] width 93 height 24
click at [1160, 399] on icon "button" at bounding box center [1405, 398] width 12 height 3
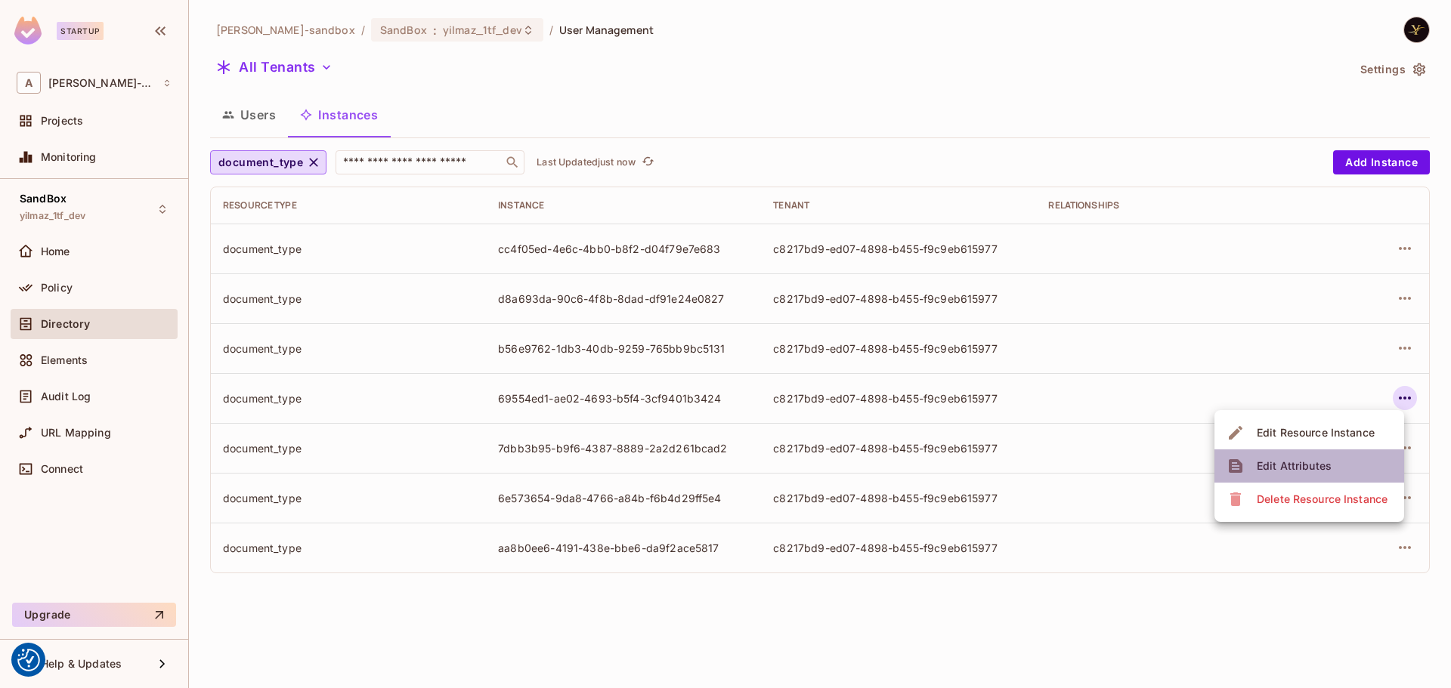
click at [1160, 457] on span "Edit Attributes" at bounding box center [1294, 466] width 84 height 24
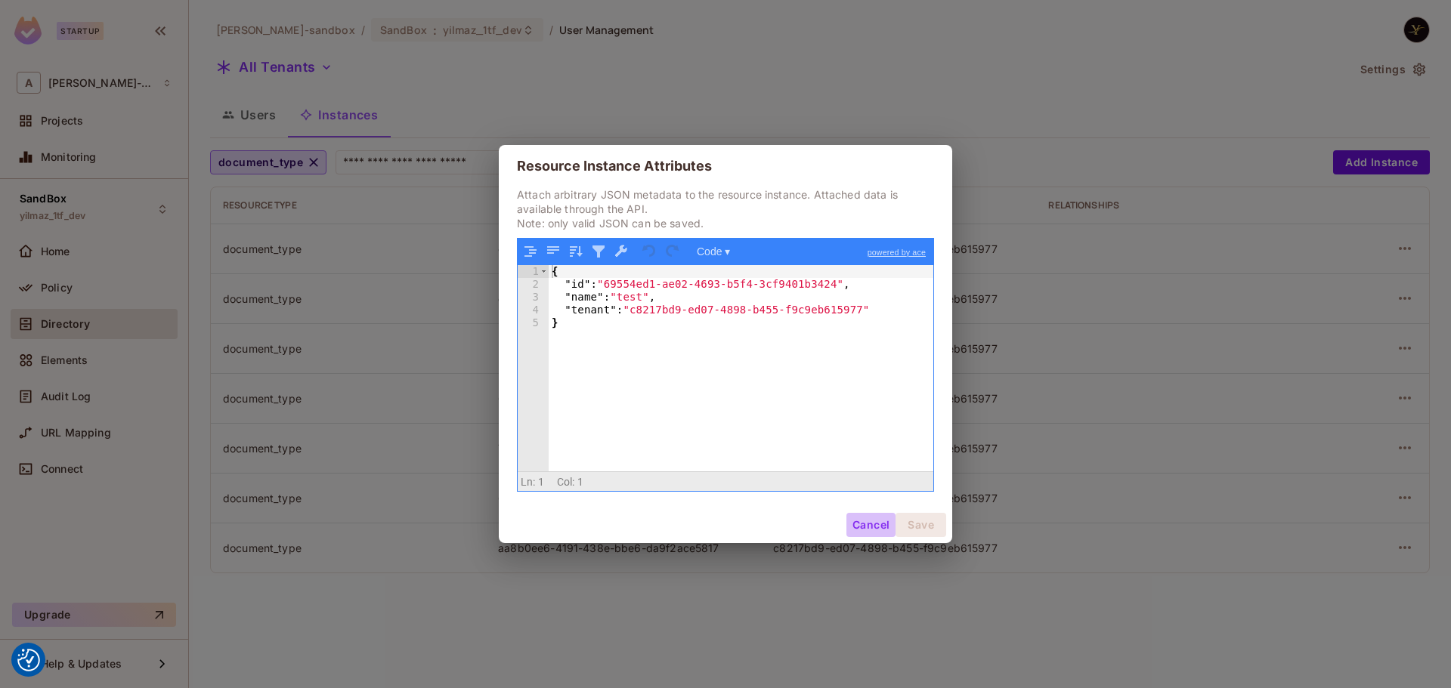
click at [863, 524] on button "Cancel" at bounding box center [870, 525] width 49 height 24
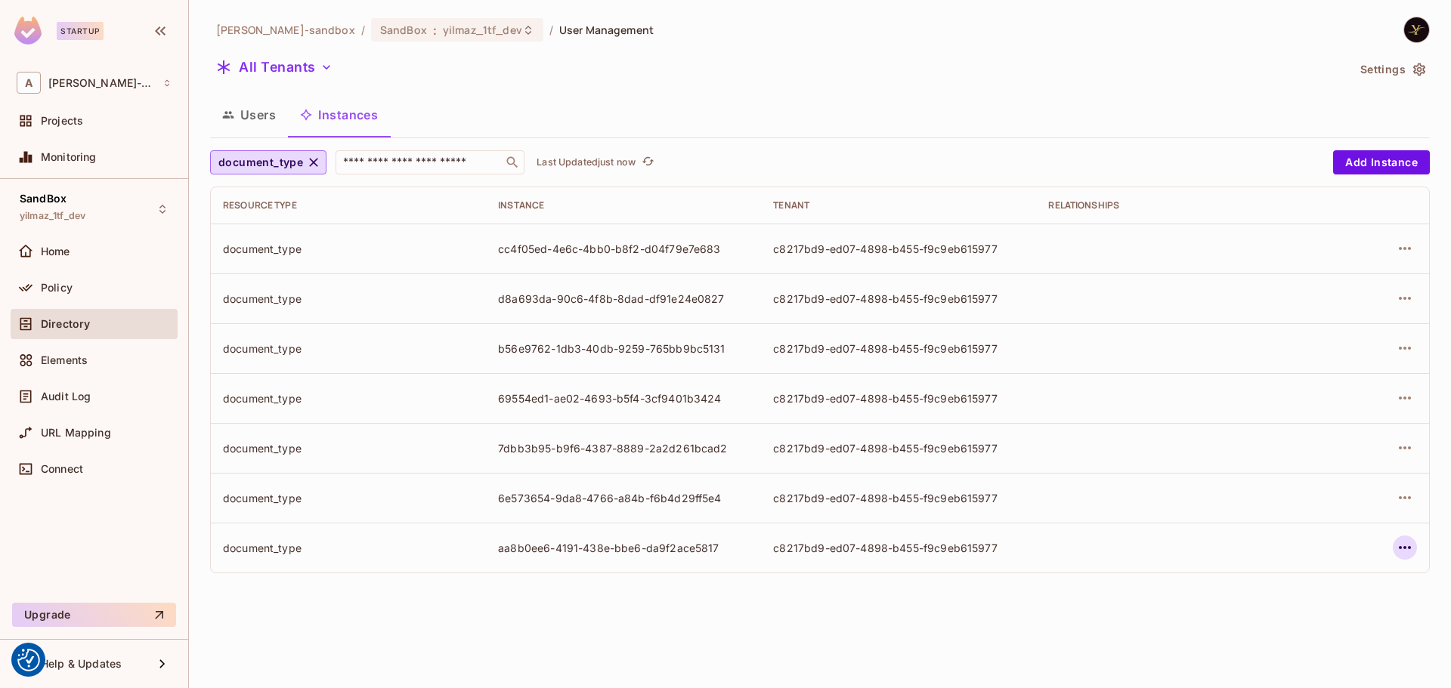
click at [1160, 550] on icon "button" at bounding box center [1405, 548] width 18 height 18
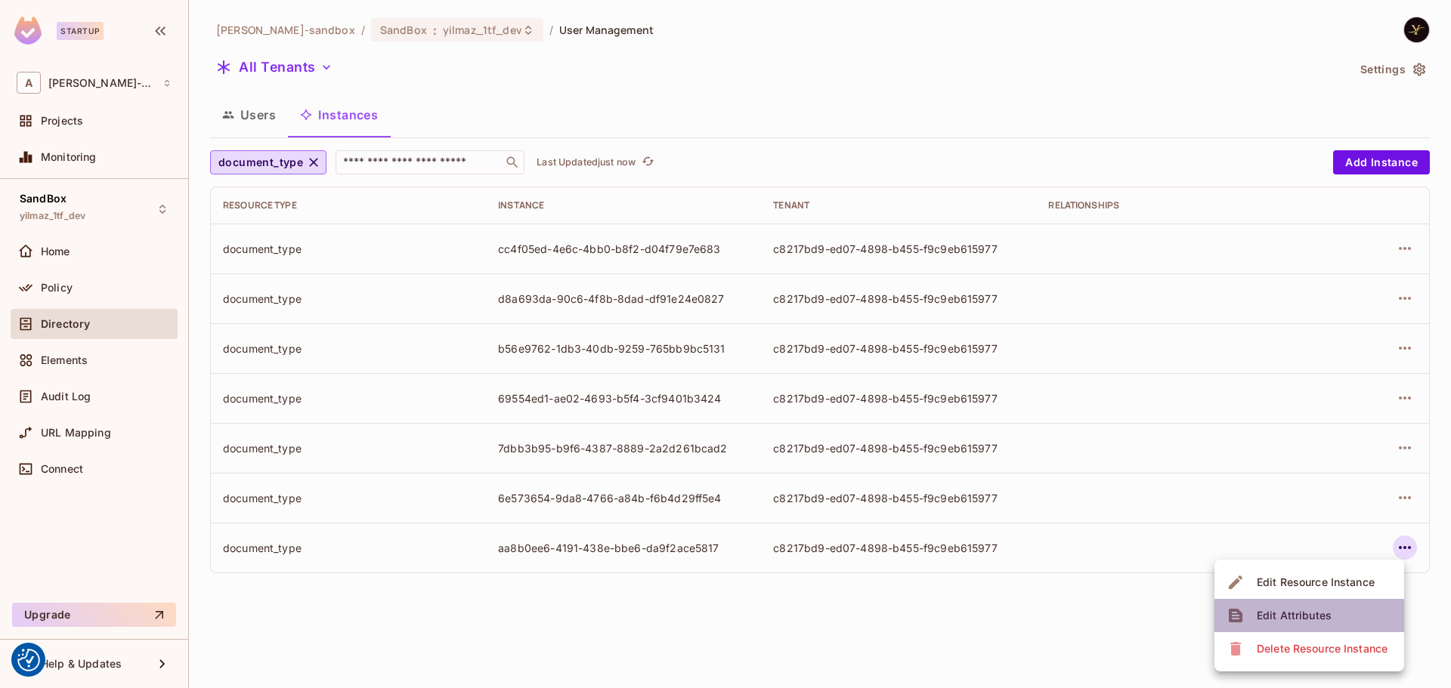
click at [1160, 597] on div "Edit Attributes" at bounding box center [1294, 615] width 75 height 15
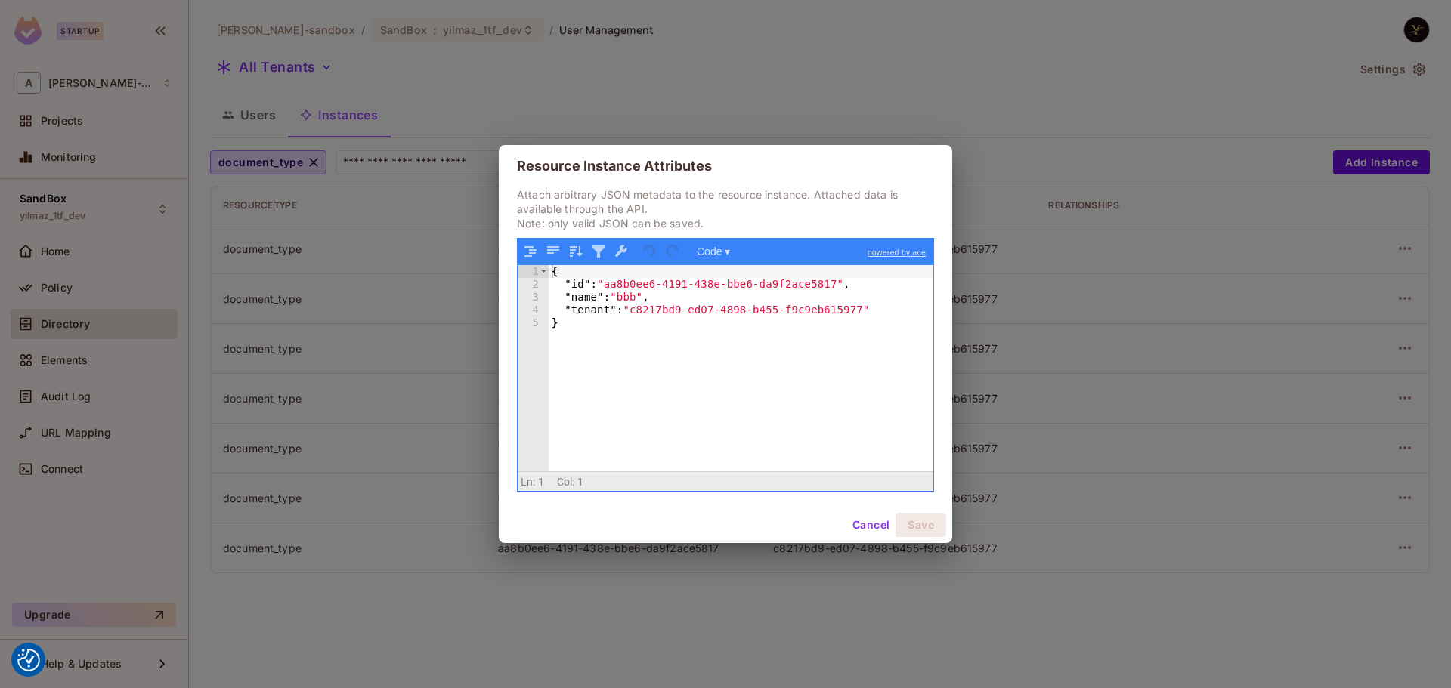
click at [874, 522] on button "Cancel" at bounding box center [870, 525] width 49 height 24
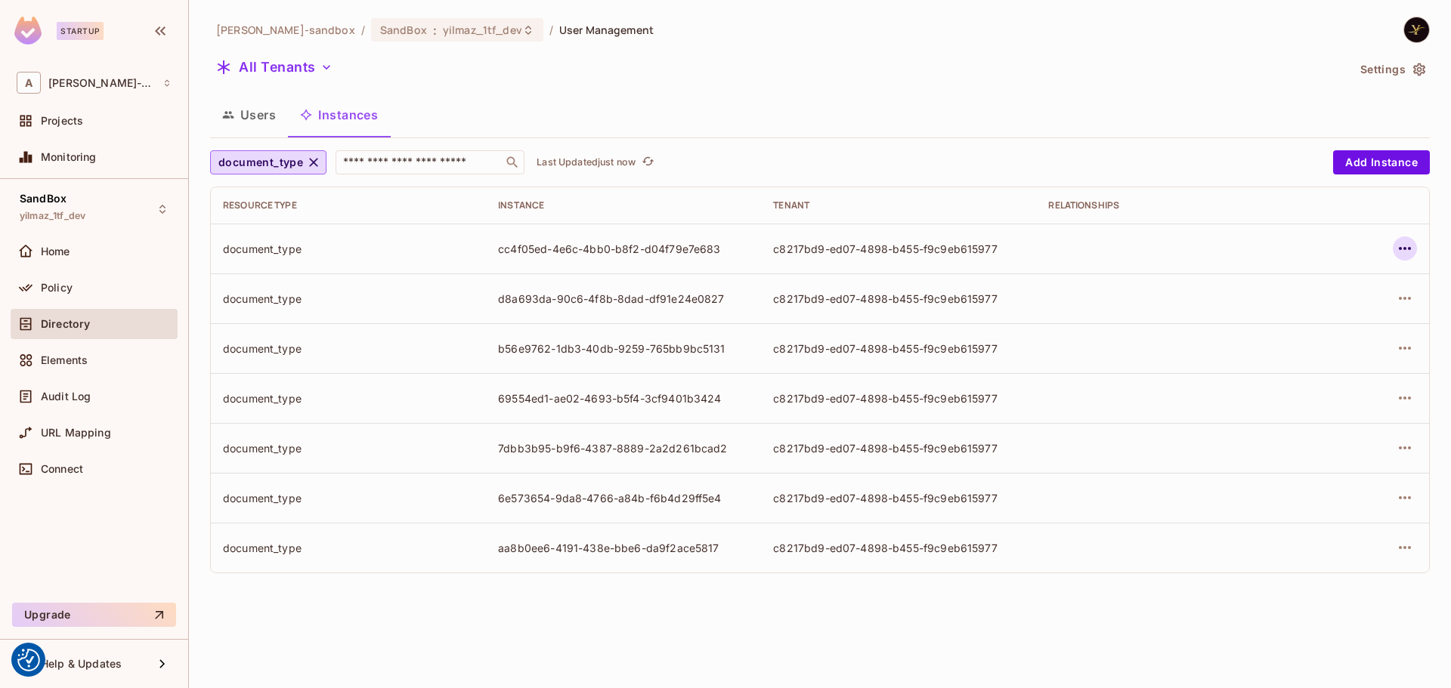
click at [1160, 249] on icon "button" at bounding box center [1405, 248] width 12 height 3
click at [1160, 348] on div "Delete Resource Instance" at bounding box center [1322, 349] width 131 height 15
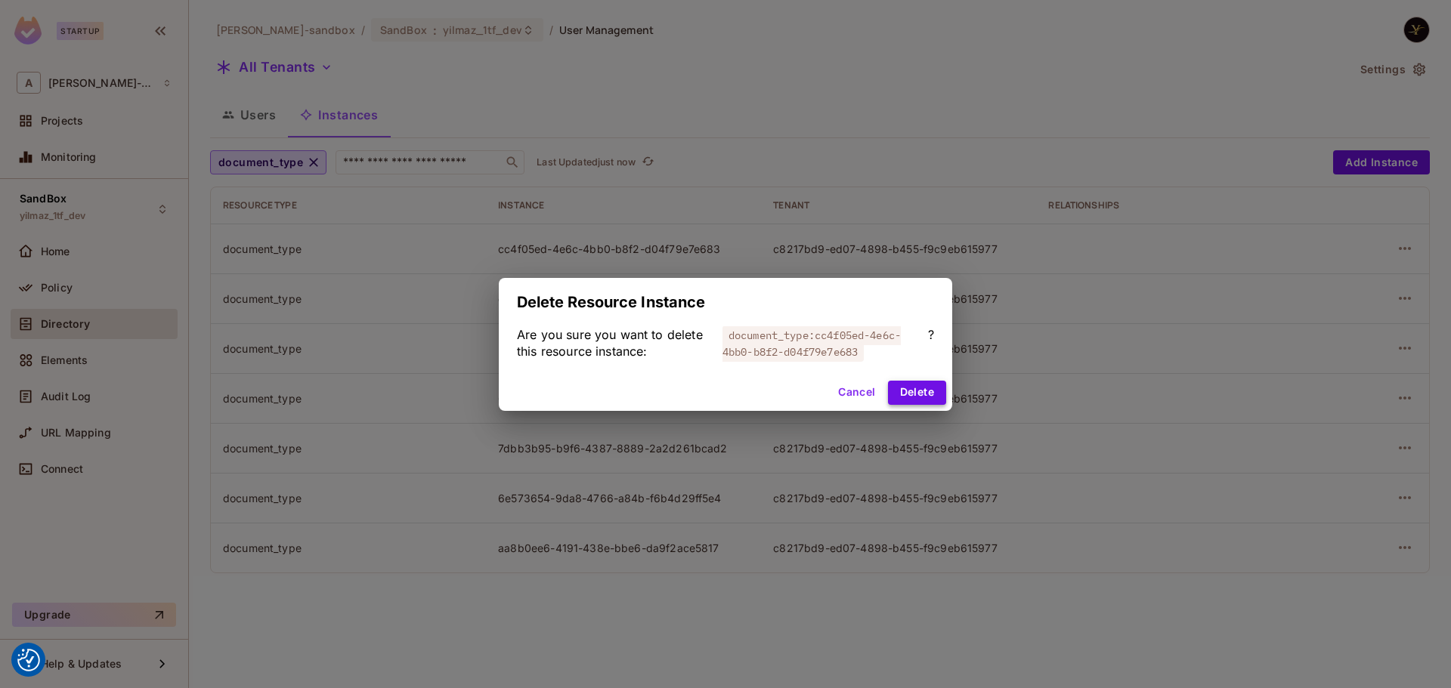
click at [918, 385] on button "Delete" at bounding box center [917, 393] width 58 height 24
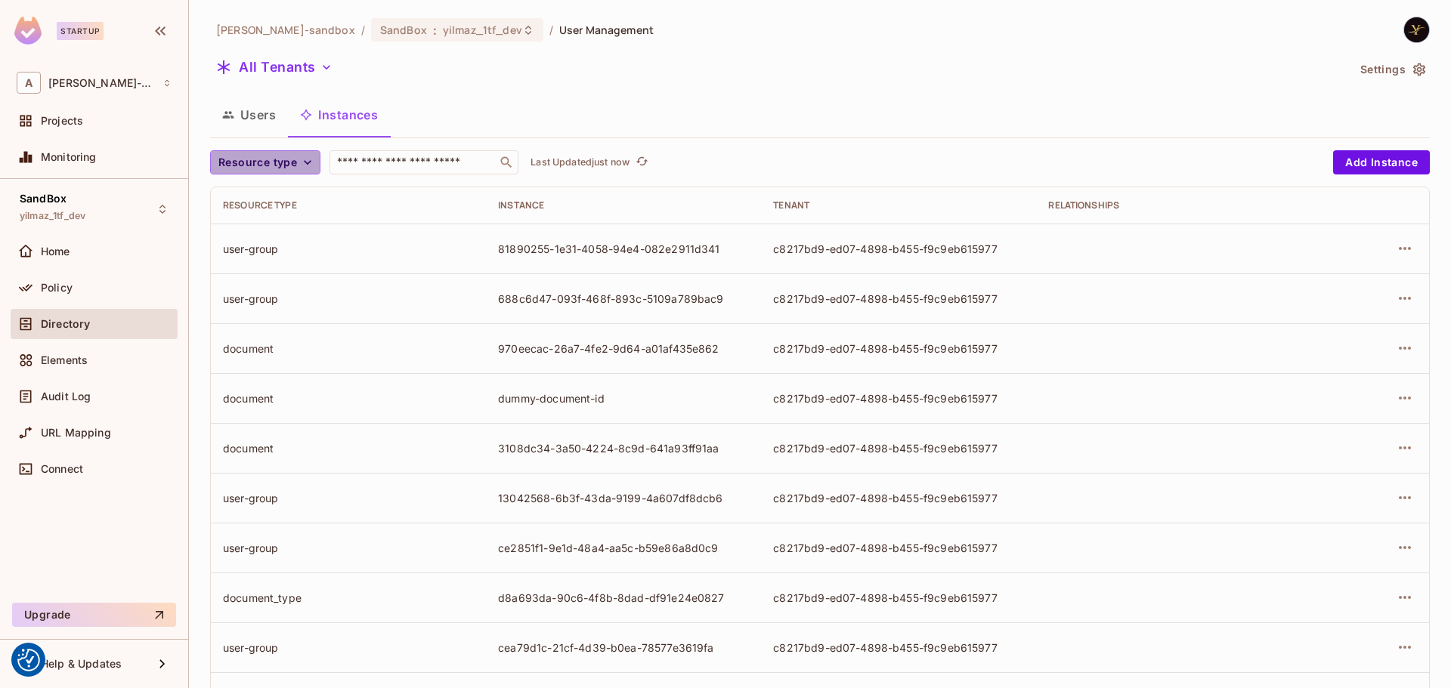
click at [240, 169] on span "Resource type" at bounding box center [257, 162] width 79 height 19
click at [278, 269] on li "document_type" at bounding box center [261, 262] width 103 height 32
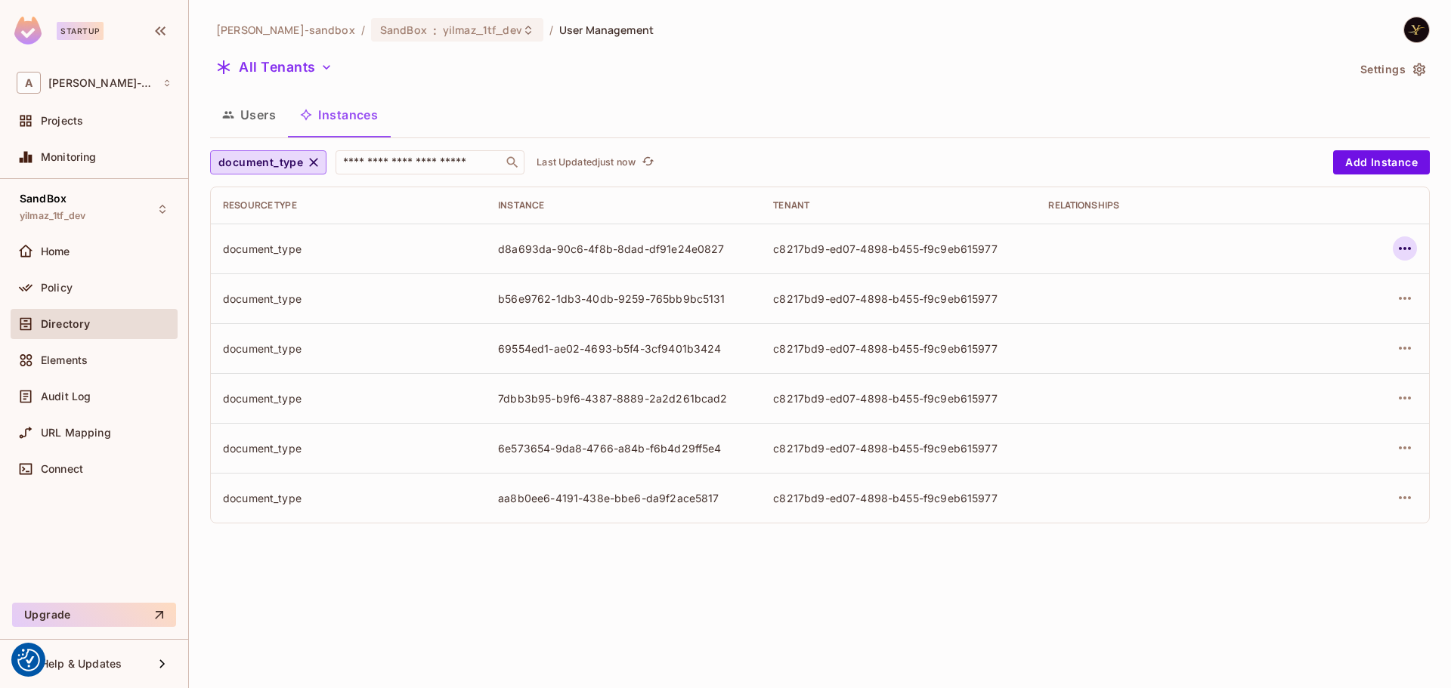
click at [1411, 241] on icon "button" at bounding box center [1405, 249] width 18 height 18
click at [1328, 308] on span "Edit Attributes" at bounding box center [1294, 317] width 84 height 24
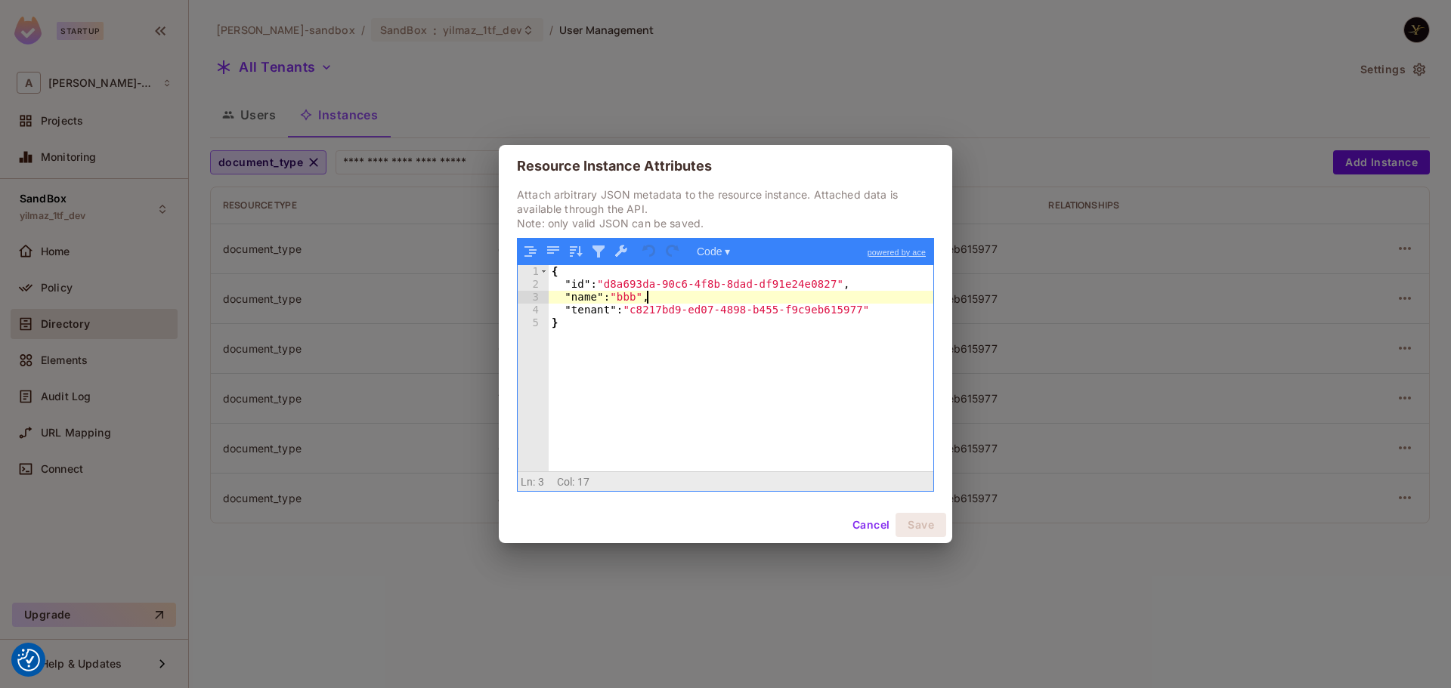
click at [859, 301] on div "{ "id" : "d8a693da-90c6-4f8b-8dad-df91e24e0827" , "name" : "bbb" , "tenant" : "…" at bounding box center [741, 381] width 385 height 232
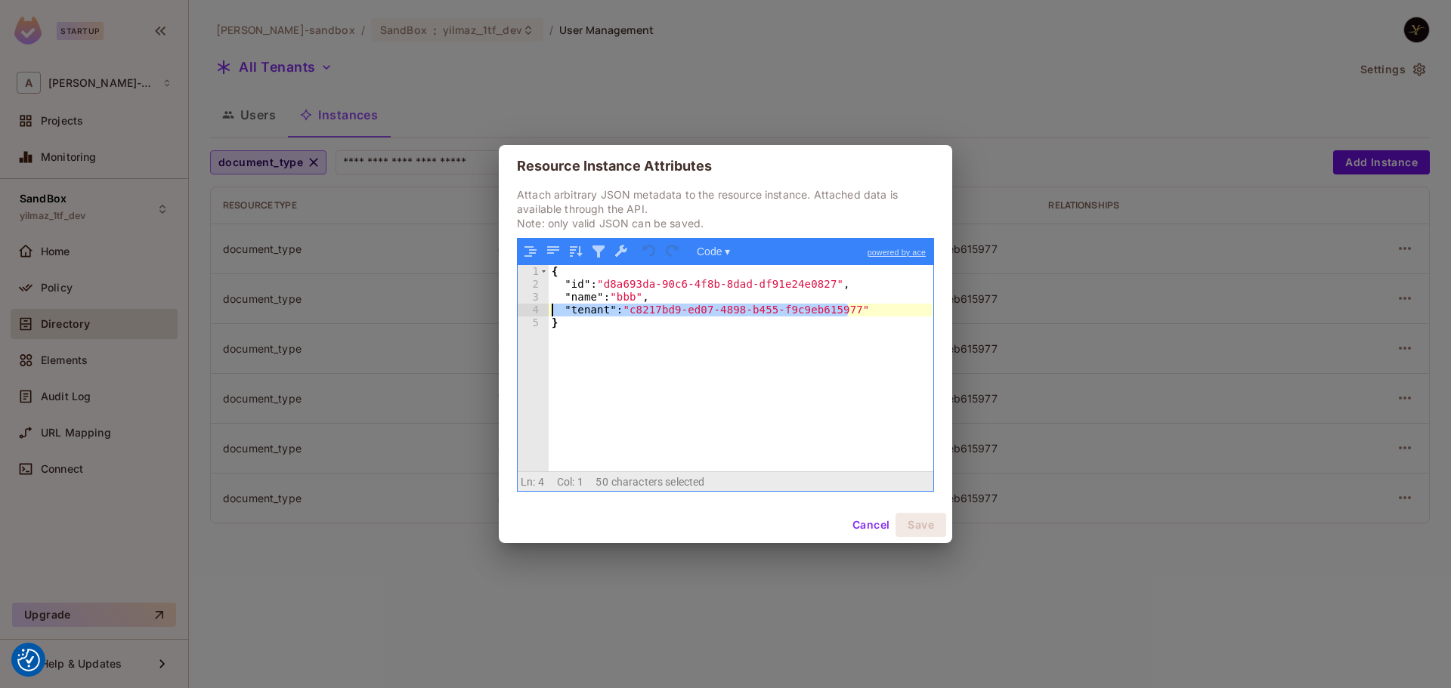
drag, startPoint x: 855, startPoint y: 310, endPoint x: 489, endPoint y: 311, distance: 365.8
click at [489, 311] on div "Resource Instance Attributes Attach arbitrary JSON metadata to the resource ins…" at bounding box center [725, 344] width 1451 height 688
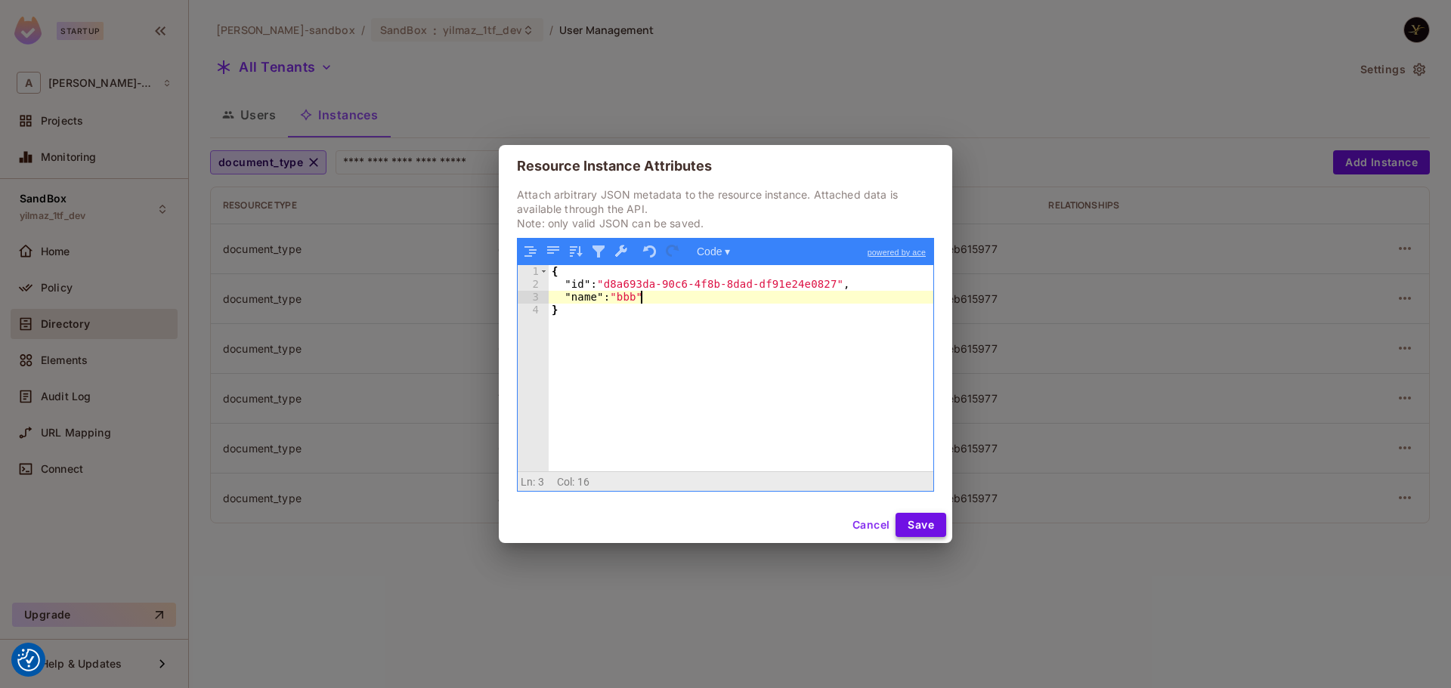
click at [936, 516] on button "Save" at bounding box center [921, 525] width 51 height 24
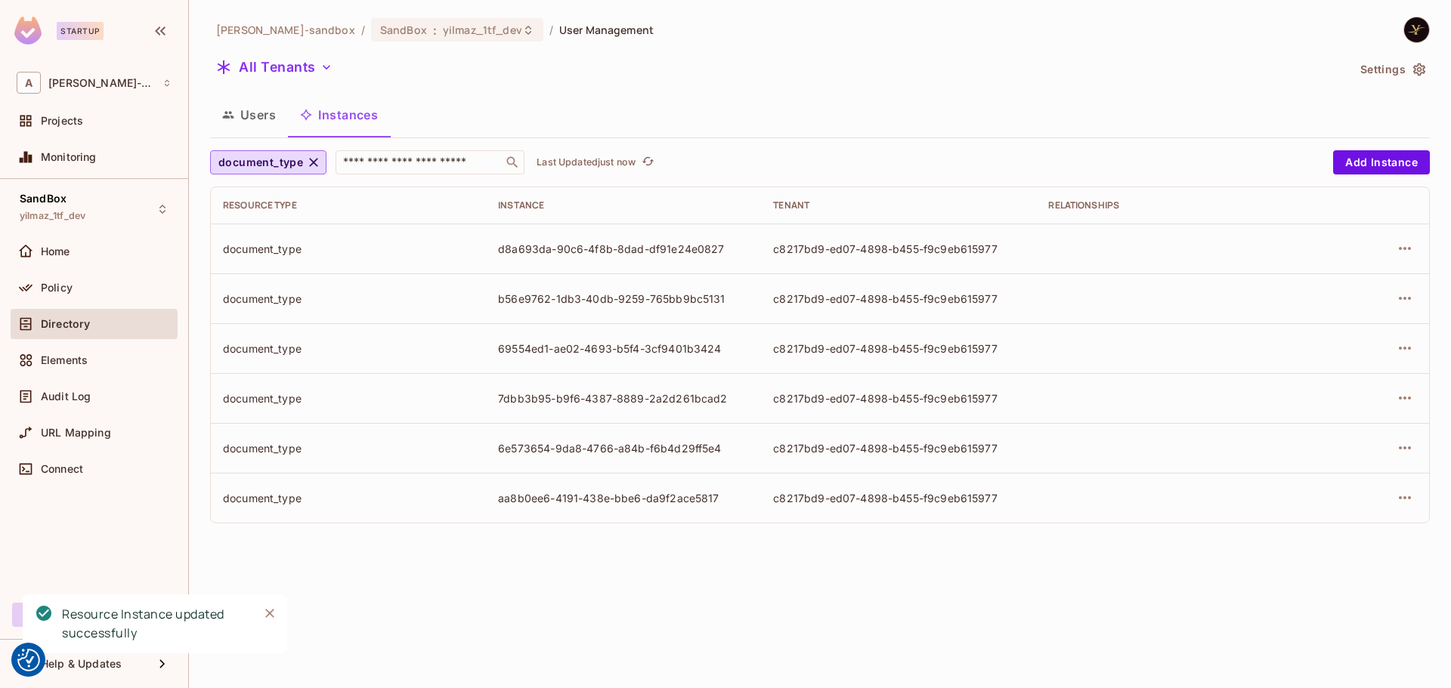
click at [1136, 102] on div "Users Instances" at bounding box center [820, 115] width 1220 height 38
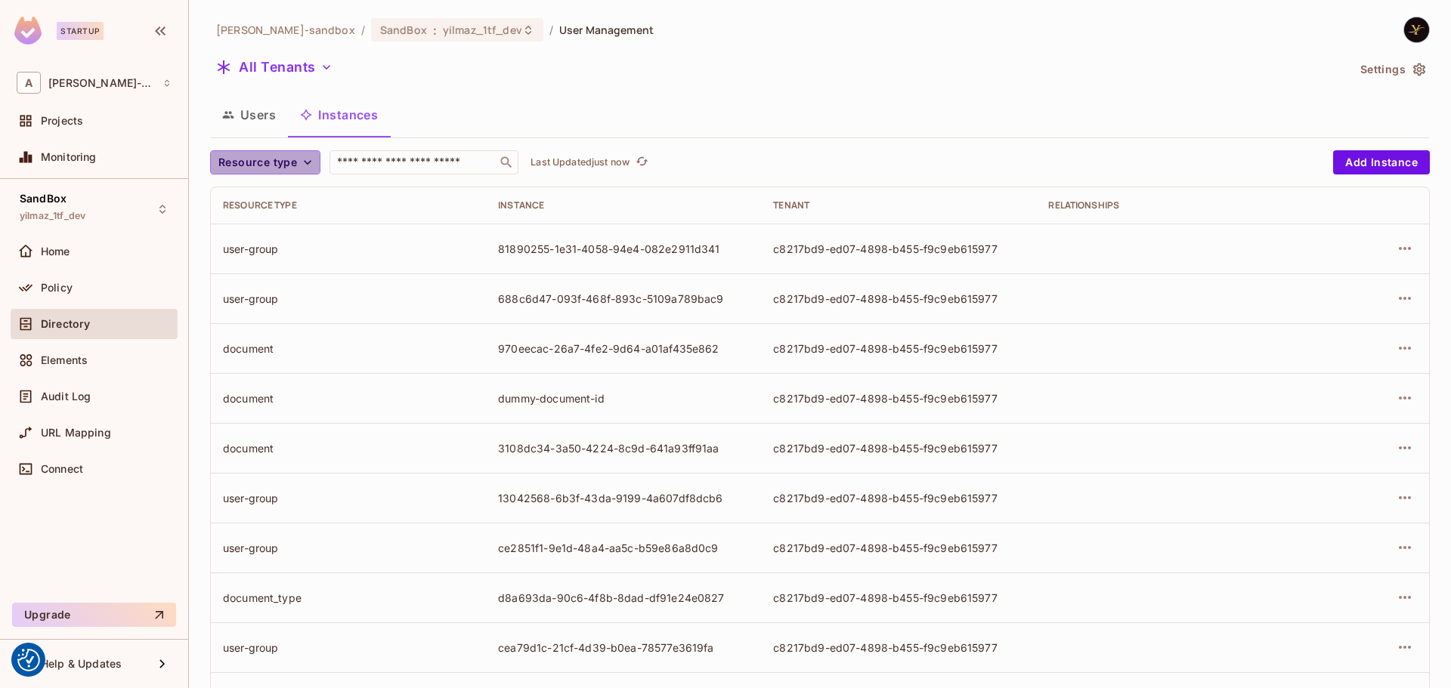
click at [293, 161] on span "Resource type" at bounding box center [257, 162] width 79 height 19
click at [295, 271] on li "document_type" at bounding box center [261, 262] width 103 height 32
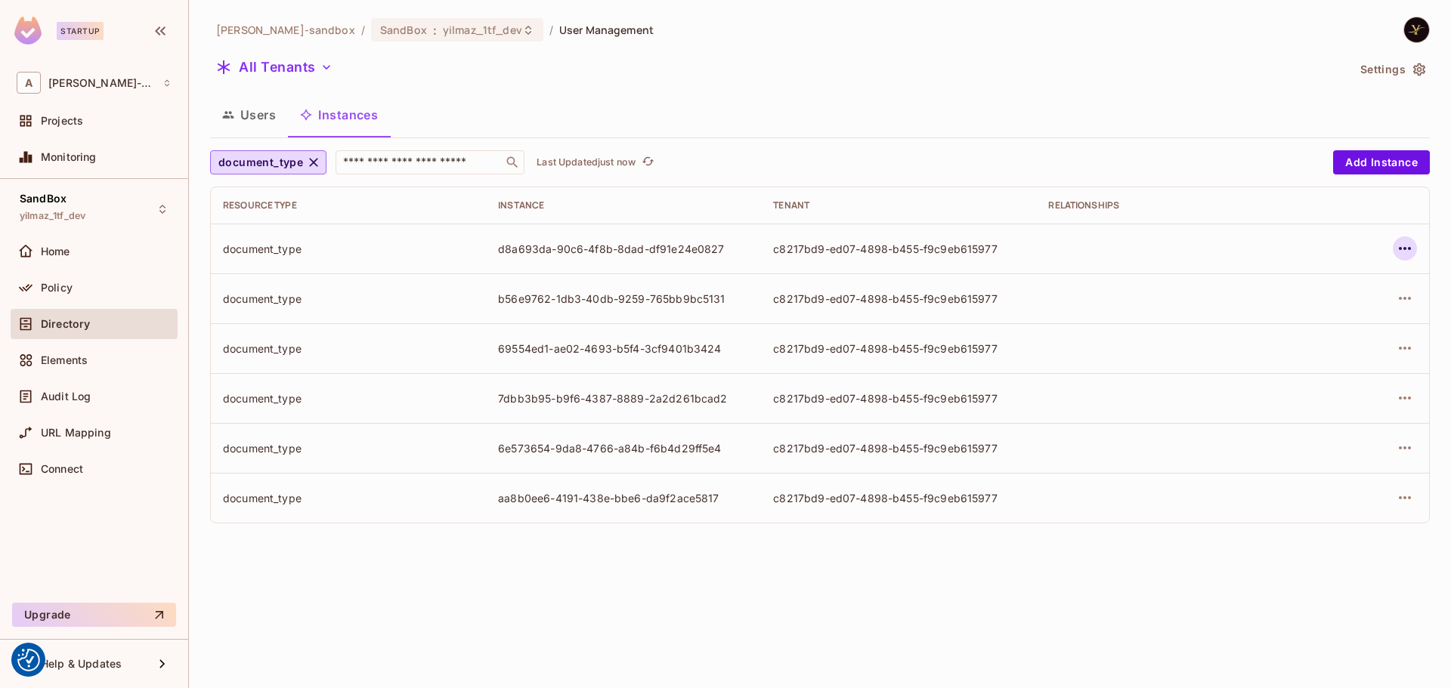
click at [1404, 251] on icon "button" at bounding box center [1405, 249] width 18 height 18
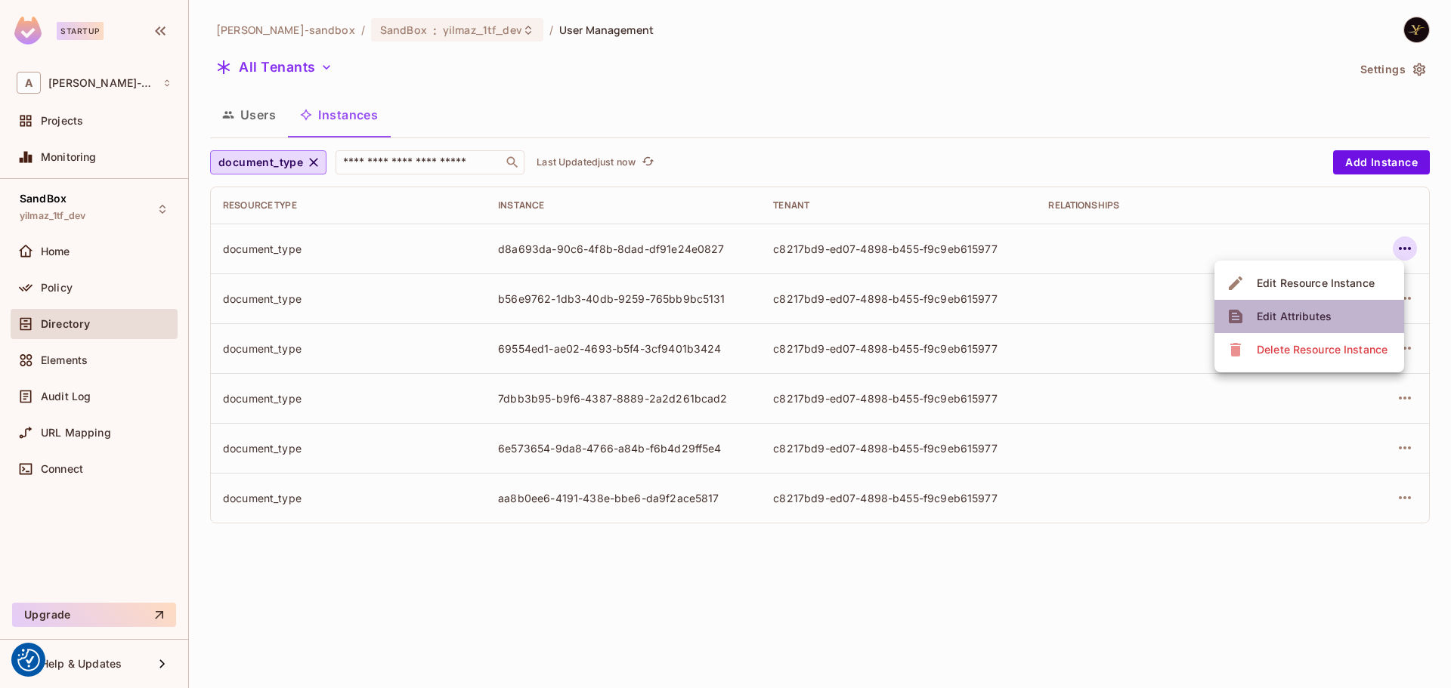
click at [1262, 321] on div "Edit Attributes" at bounding box center [1294, 316] width 75 height 15
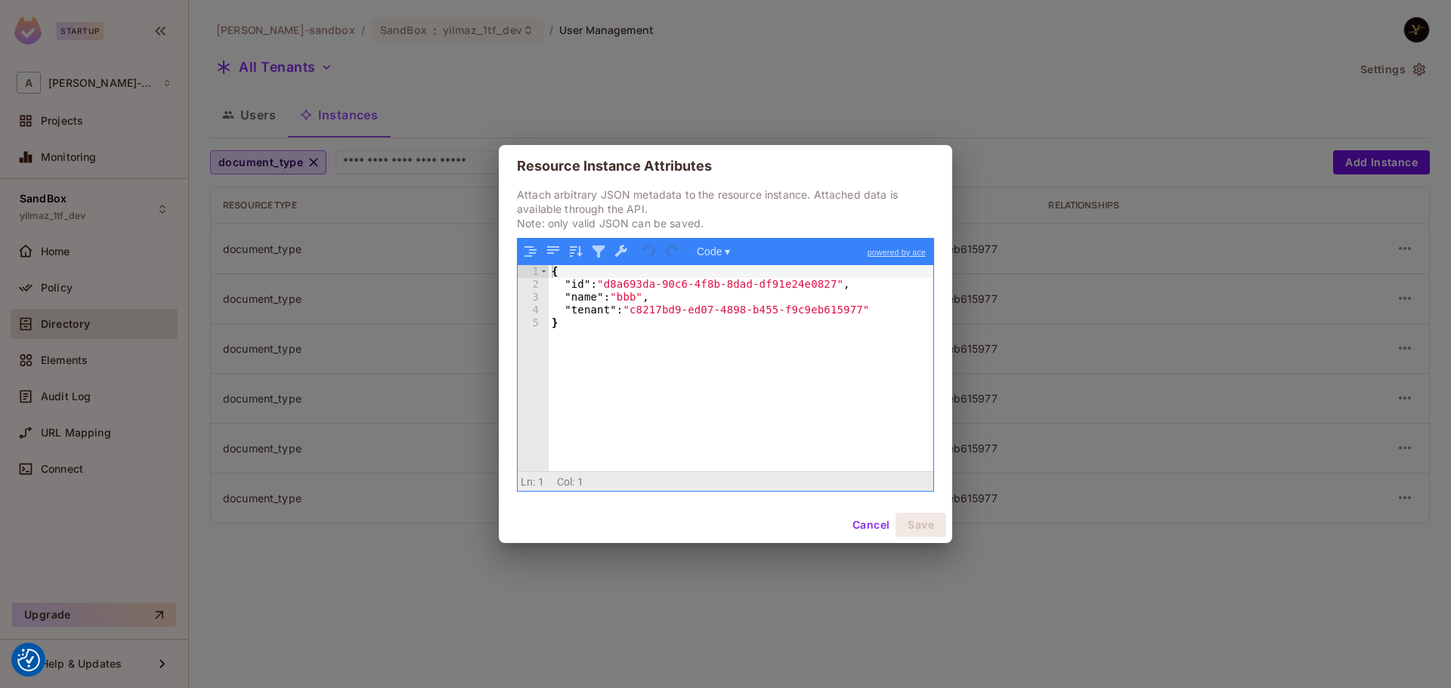
click at [869, 531] on button "Cancel" at bounding box center [870, 525] width 49 height 24
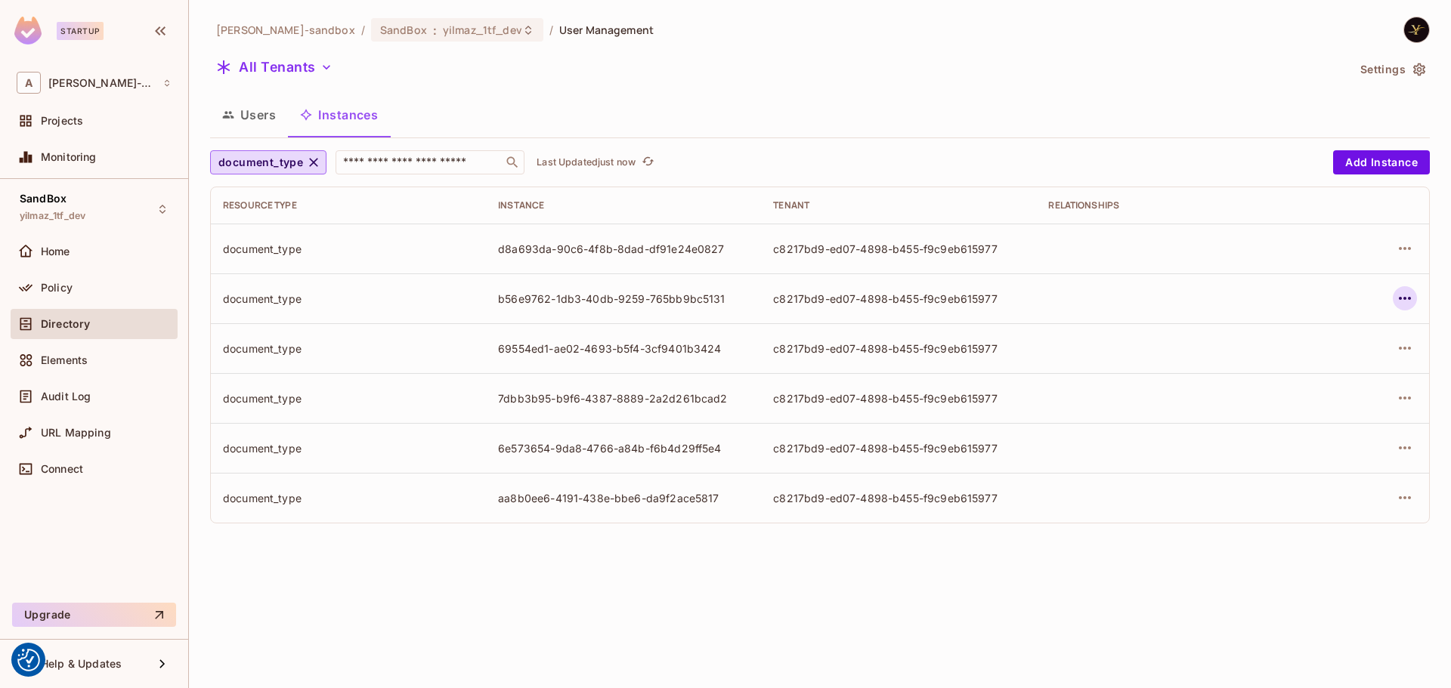
click at [1397, 296] on icon "button" at bounding box center [1405, 298] width 18 height 18
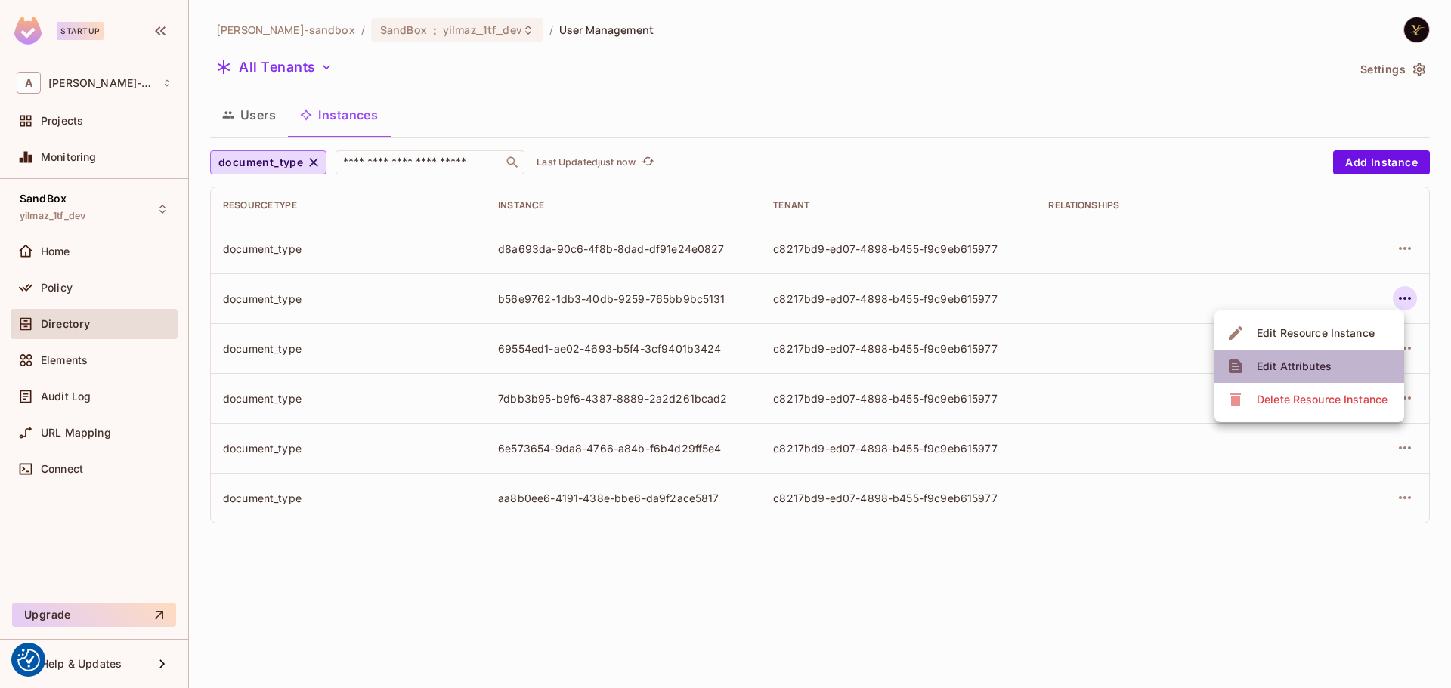
click at [1296, 369] on div "Edit Attributes" at bounding box center [1294, 366] width 75 height 15
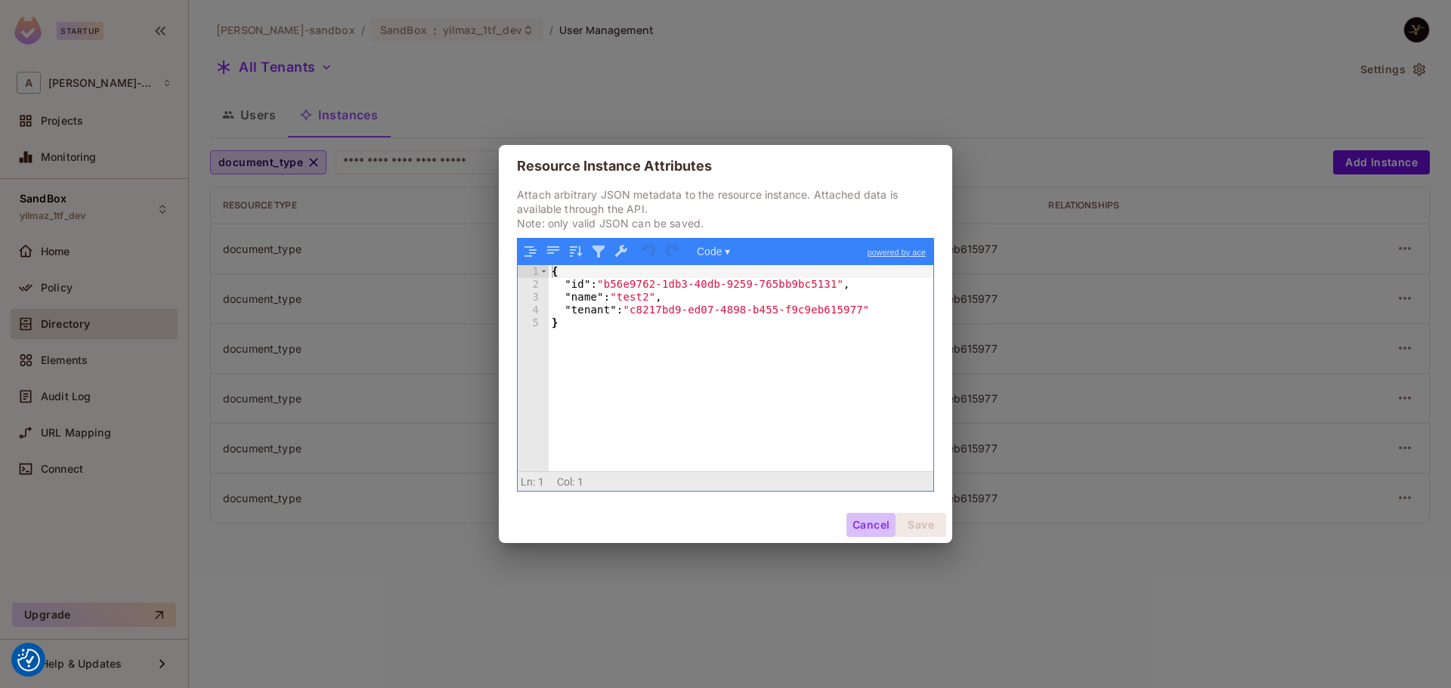
click at [864, 519] on button "Cancel" at bounding box center [870, 525] width 49 height 24
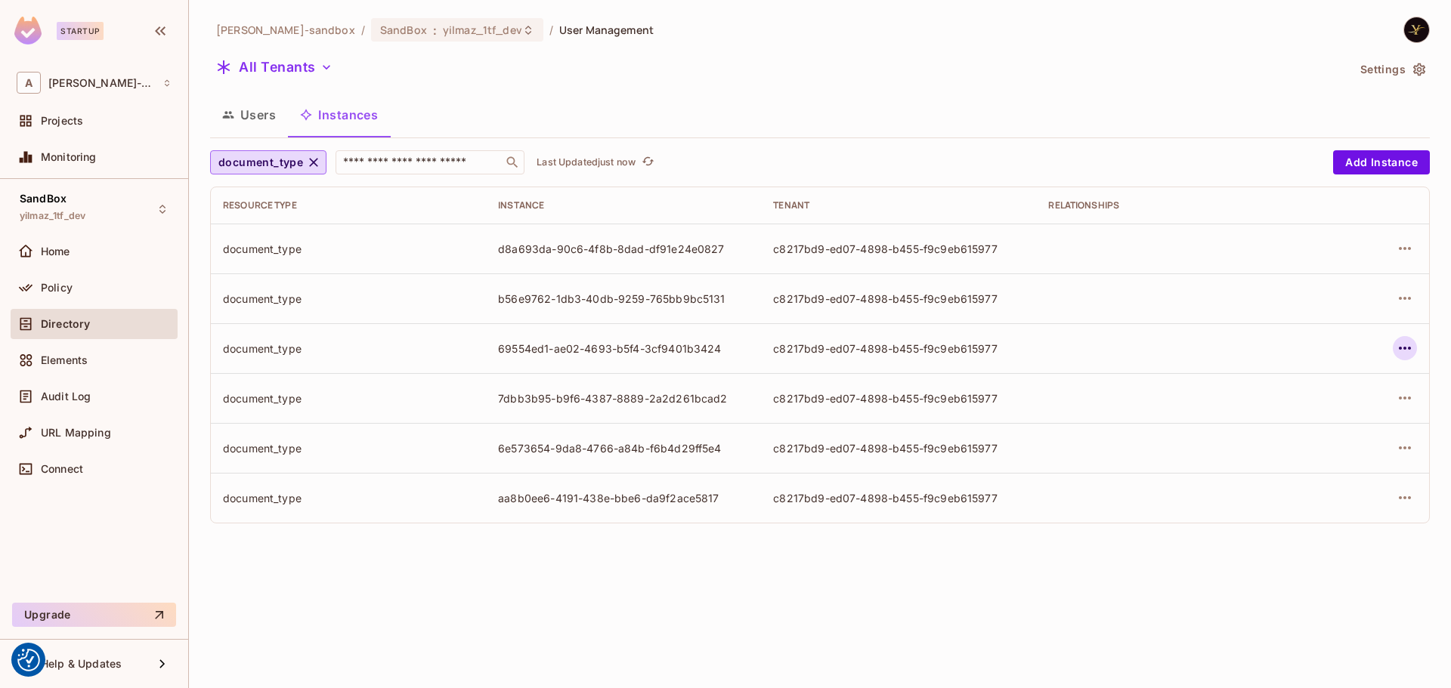
click at [1408, 345] on icon "button" at bounding box center [1405, 348] width 18 height 18
click at [1313, 417] on div "Edit Attributes" at bounding box center [1294, 416] width 75 height 15
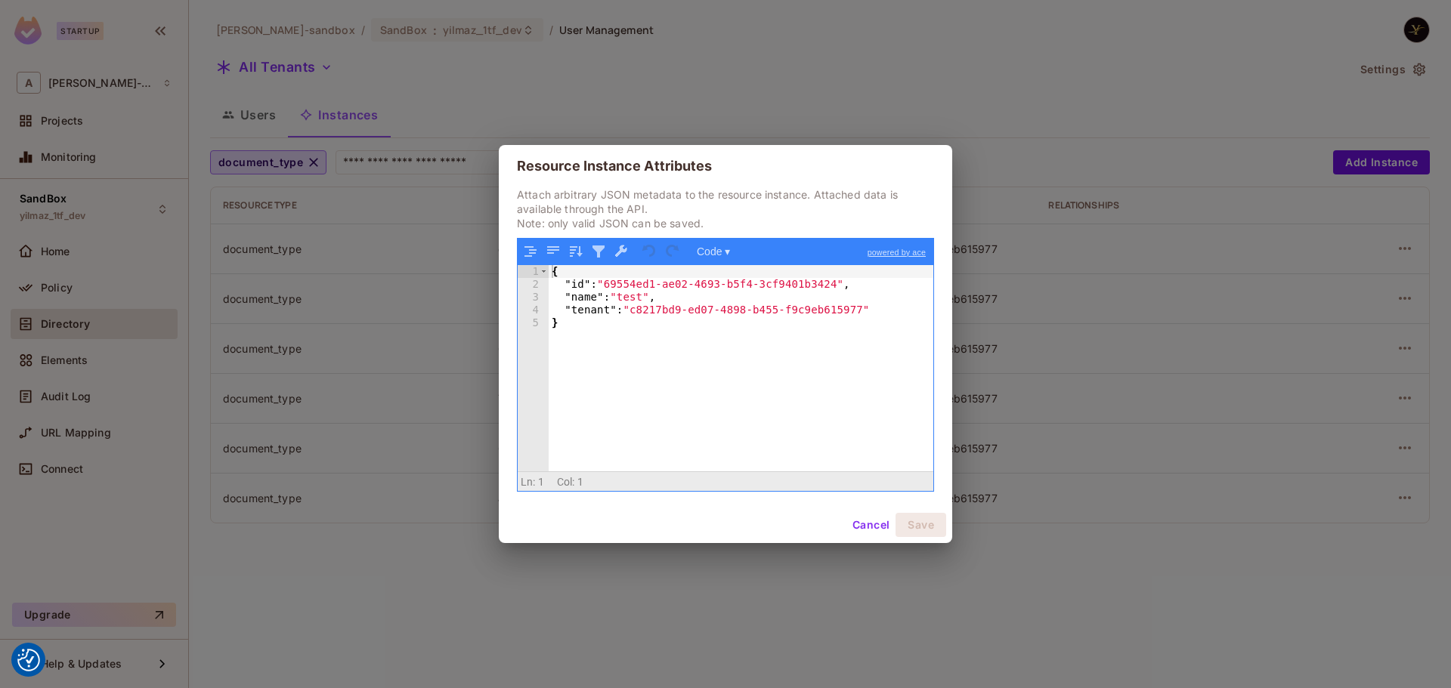
click at [882, 527] on button "Cancel" at bounding box center [870, 525] width 49 height 24
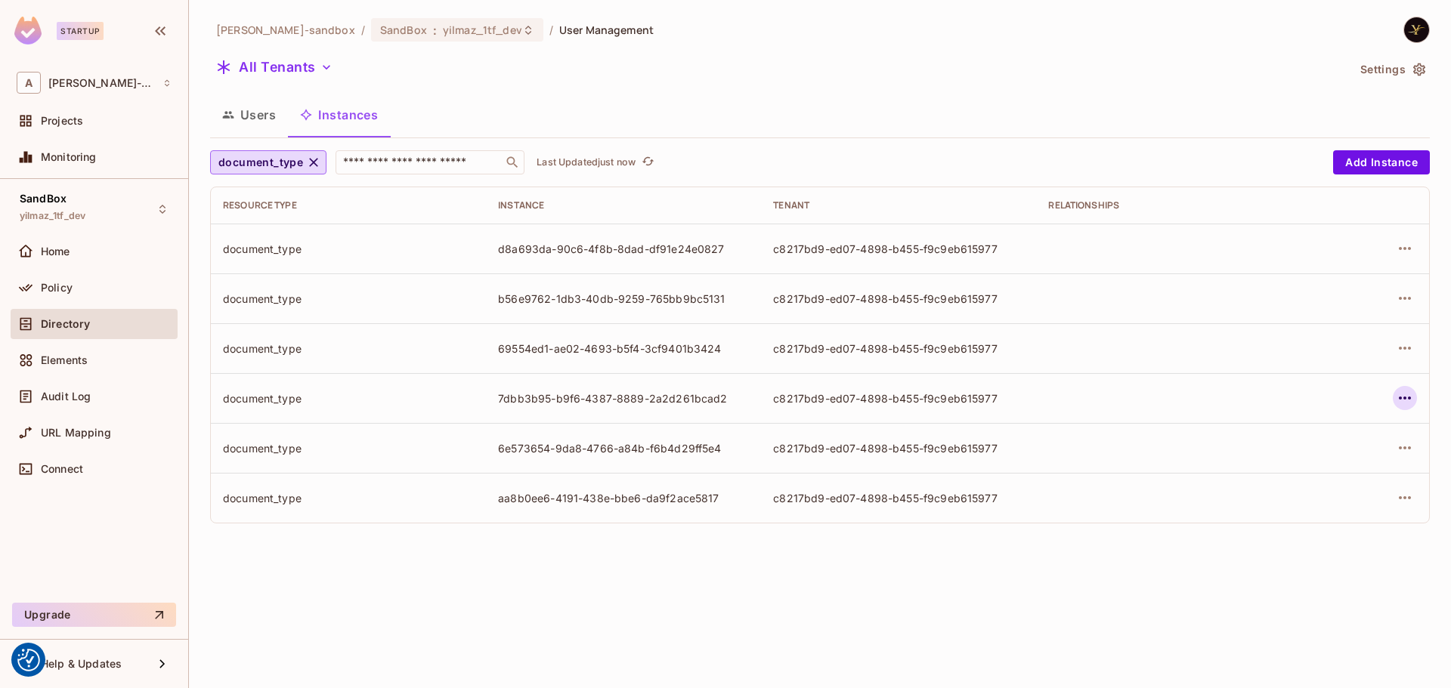
click at [1408, 401] on icon "button" at bounding box center [1405, 398] width 18 height 18
click at [1246, 468] on div "Edit Attributes" at bounding box center [1282, 466] width 110 height 24
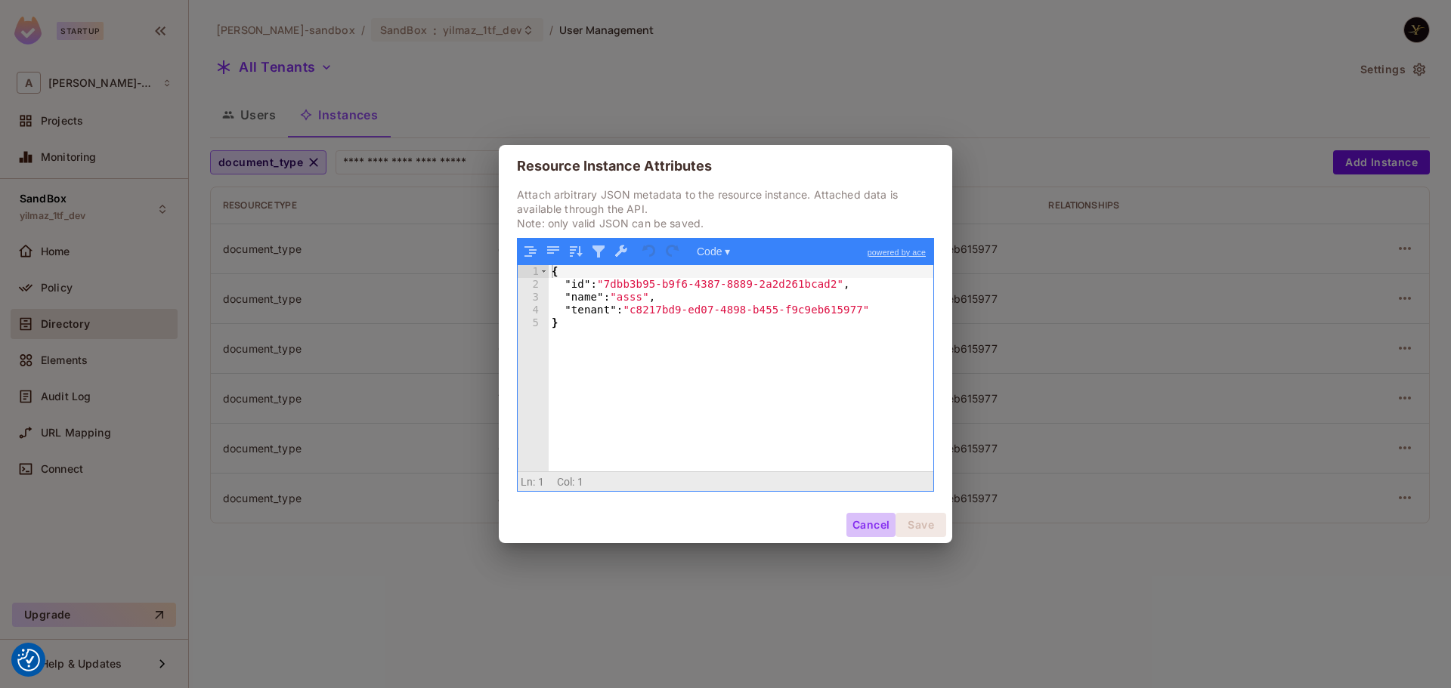
click at [867, 521] on button "Cancel" at bounding box center [870, 525] width 49 height 24
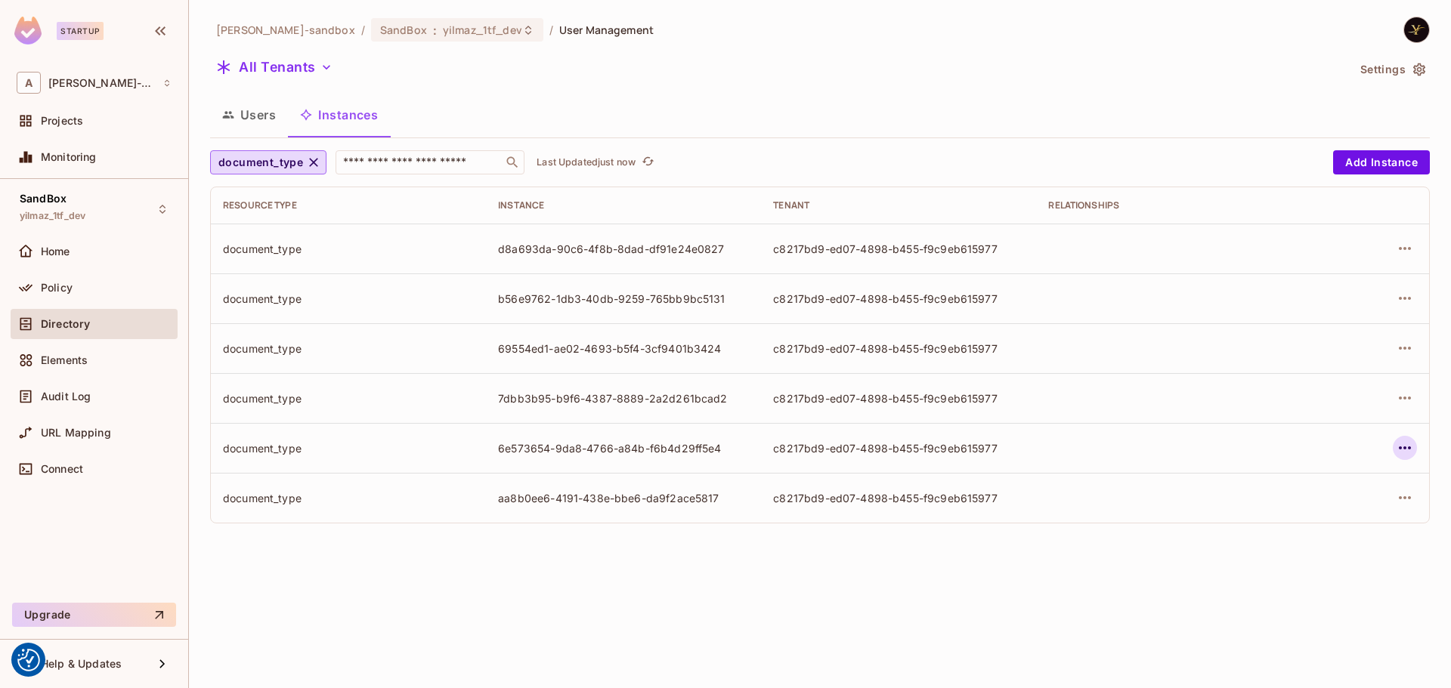
click at [1400, 446] on icon "button" at bounding box center [1405, 448] width 18 height 18
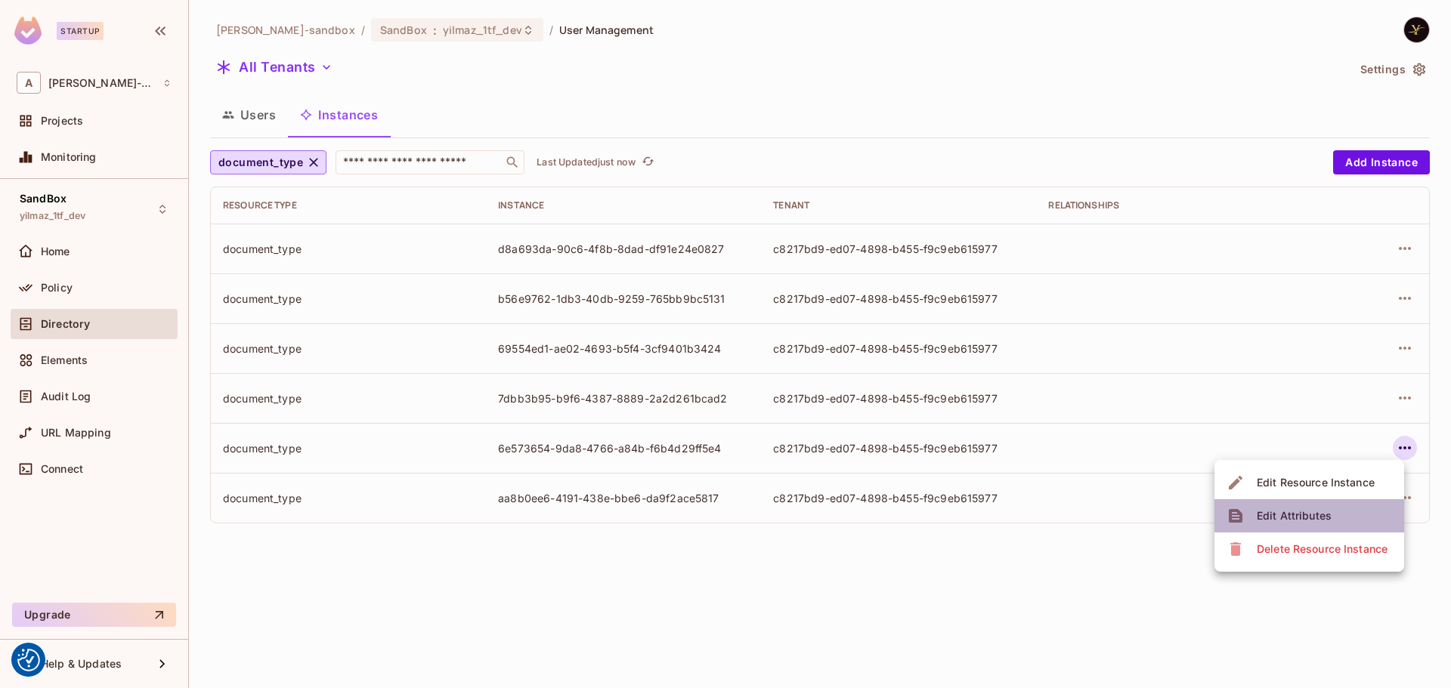
click at [1261, 509] on div "Edit Attributes" at bounding box center [1294, 516] width 75 height 15
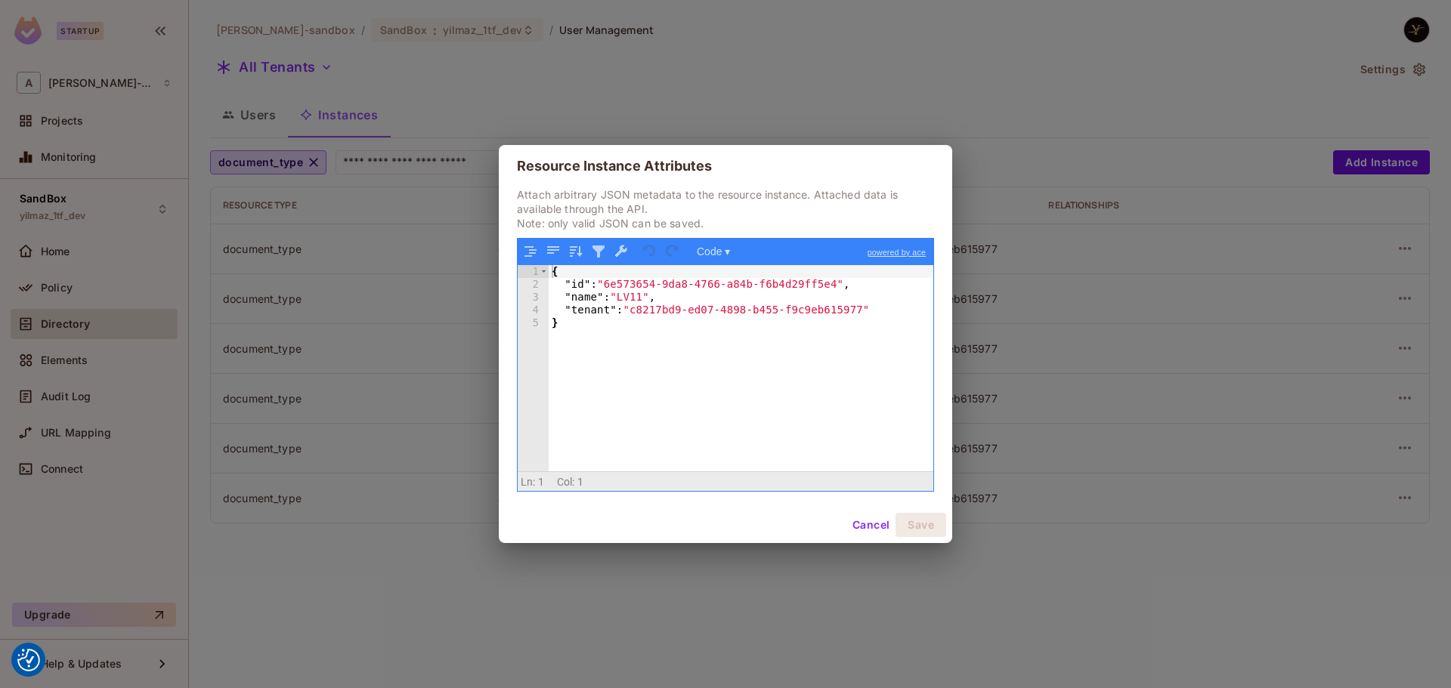
click at [880, 512] on div "Cancel Save" at bounding box center [725, 525] width 453 height 36
click at [880, 525] on button "Cancel" at bounding box center [870, 525] width 49 height 24
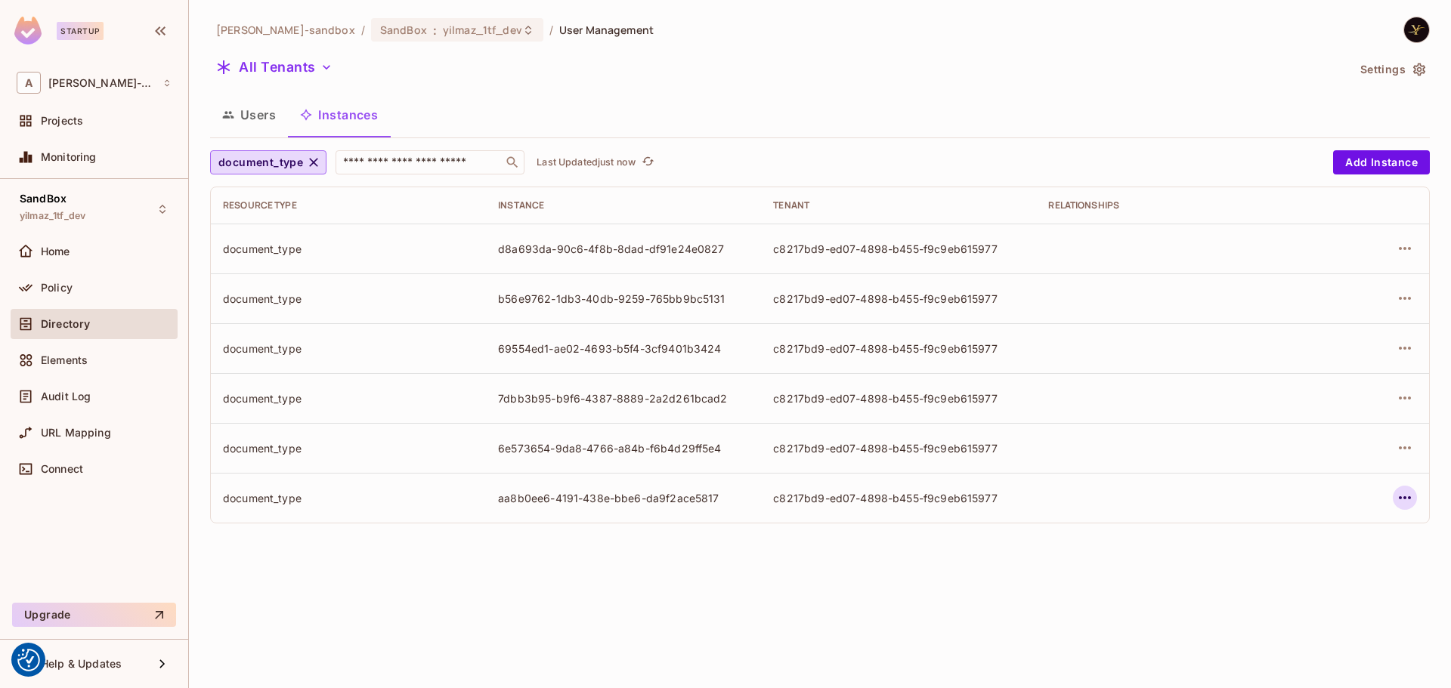
click at [1402, 494] on icon "button" at bounding box center [1405, 498] width 18 height 18
click at [1301, 563] on div "Edit Attributes" at bounding box center [1294, 566] width 75 height 15
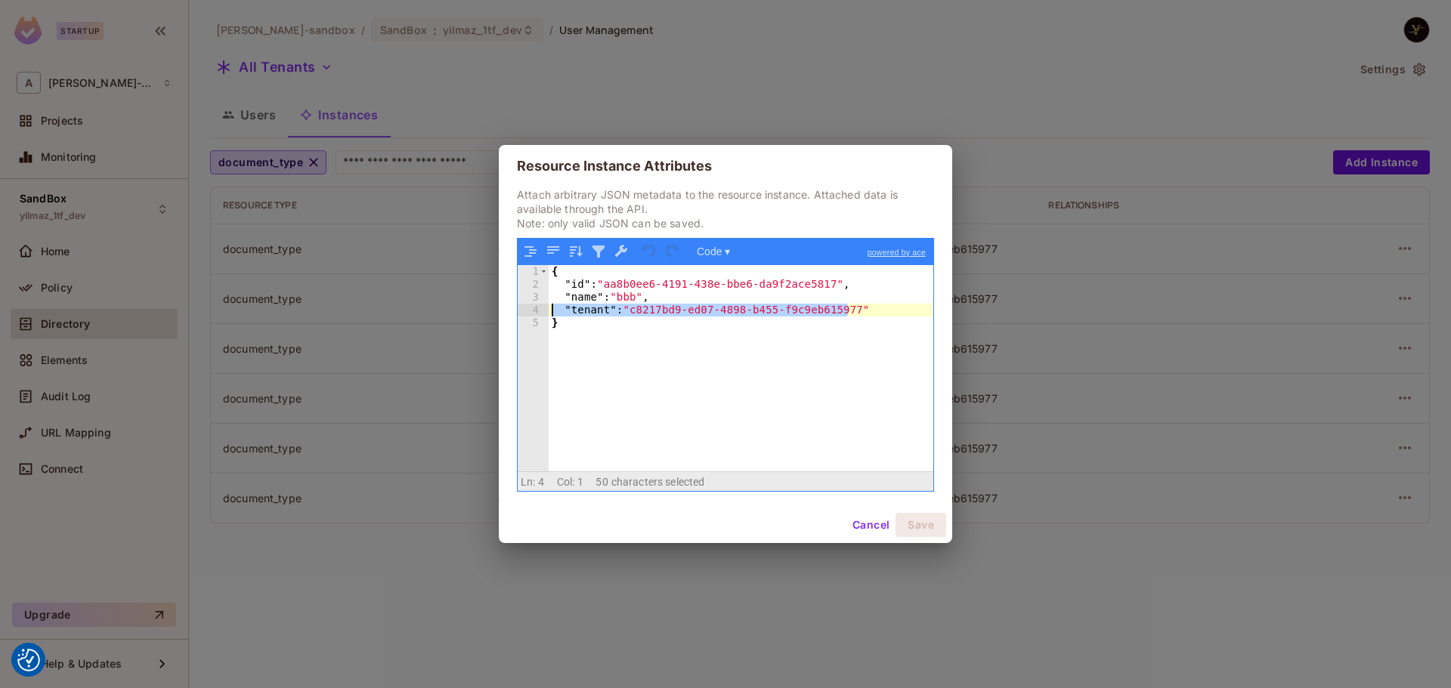
drag, startPoint x: 861, startPoint y: 313, endPoint x: 506, endPoint y: 315, distance: 354.5
click at [506, 315] on div "Attach arbitrary JSON metadata to the resource instance. Attached data is avail…" at bounding box center [725, 347] width 453 height 320
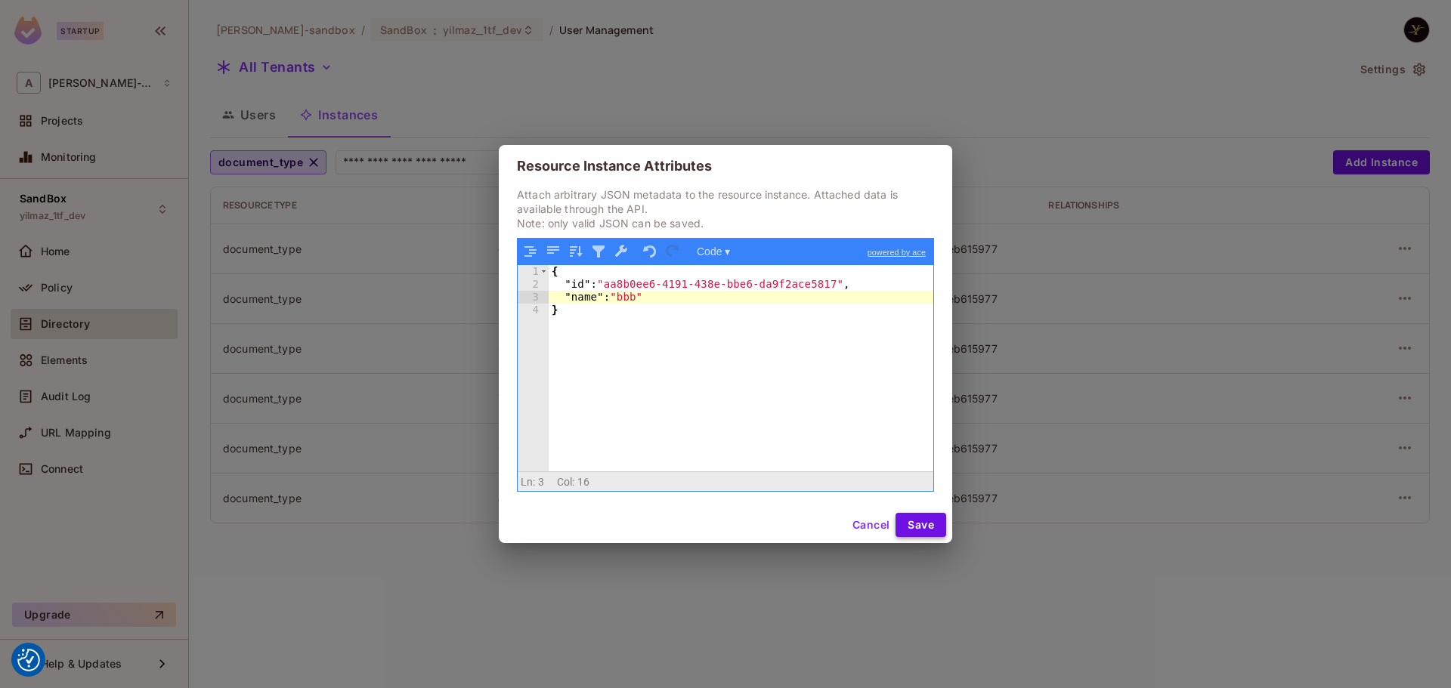
click at [929, 528] on button "Save" at bounding box center [921, 525] width 51 height 24
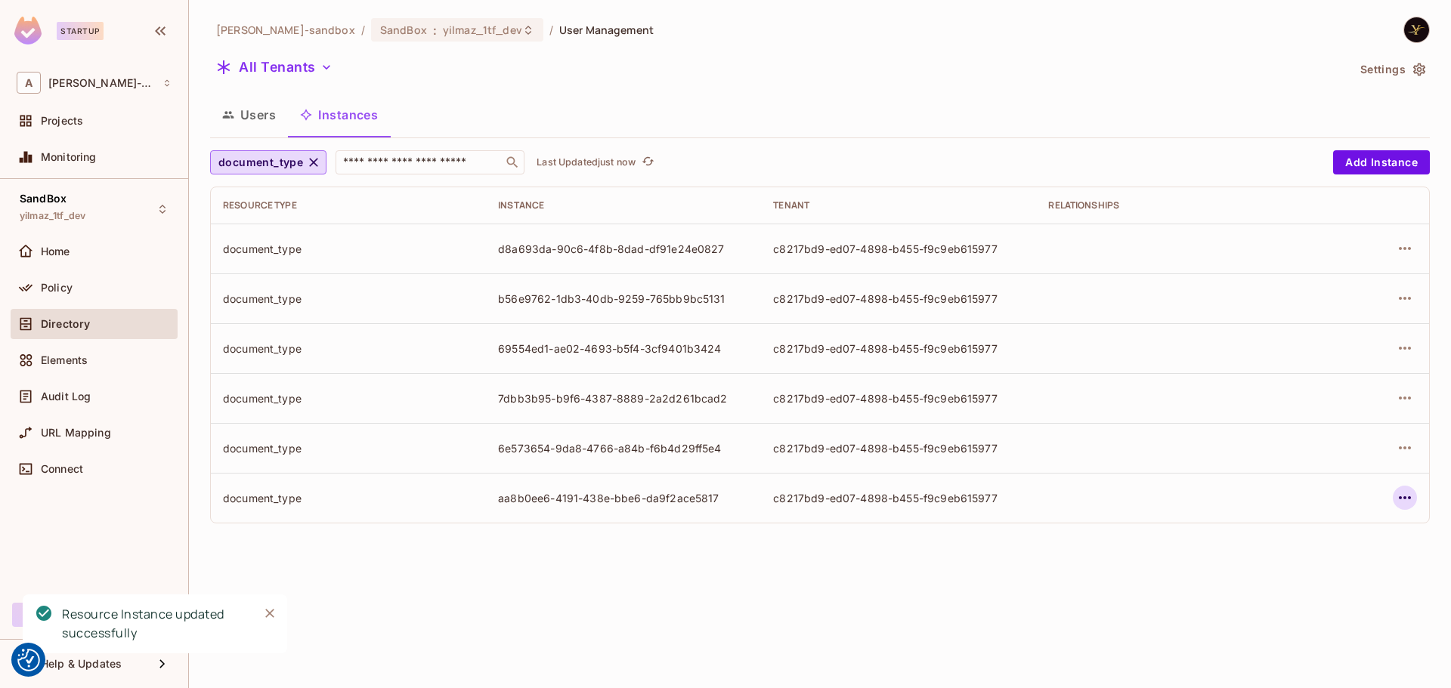
click at [1401, 497] on icon "button" at bounding box center [1405, 498] width 12 height 3
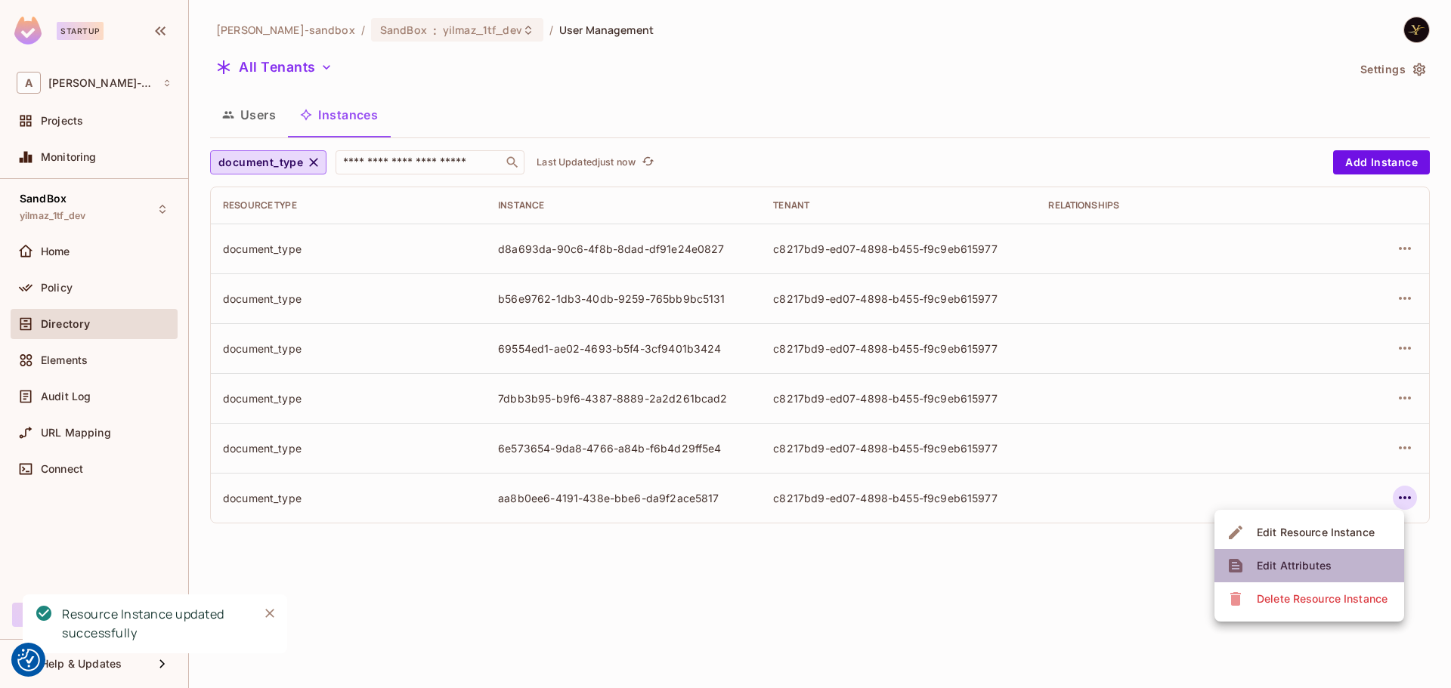
click at [1258, 566] on div "Edit Attributes" at bounding box center [1294, 566] width 75 height 15
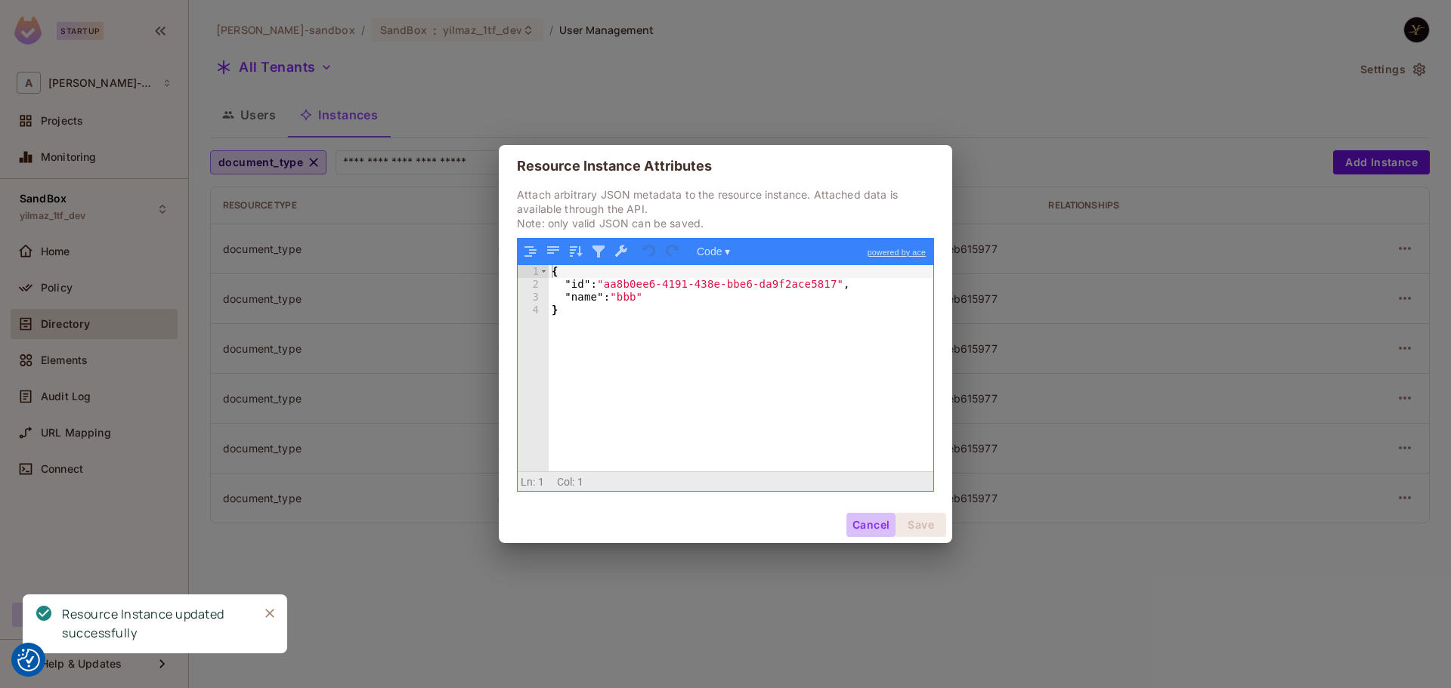
click at [861, 520] on button "Cancel" at bounding box center [870, 525] width 49 height 24
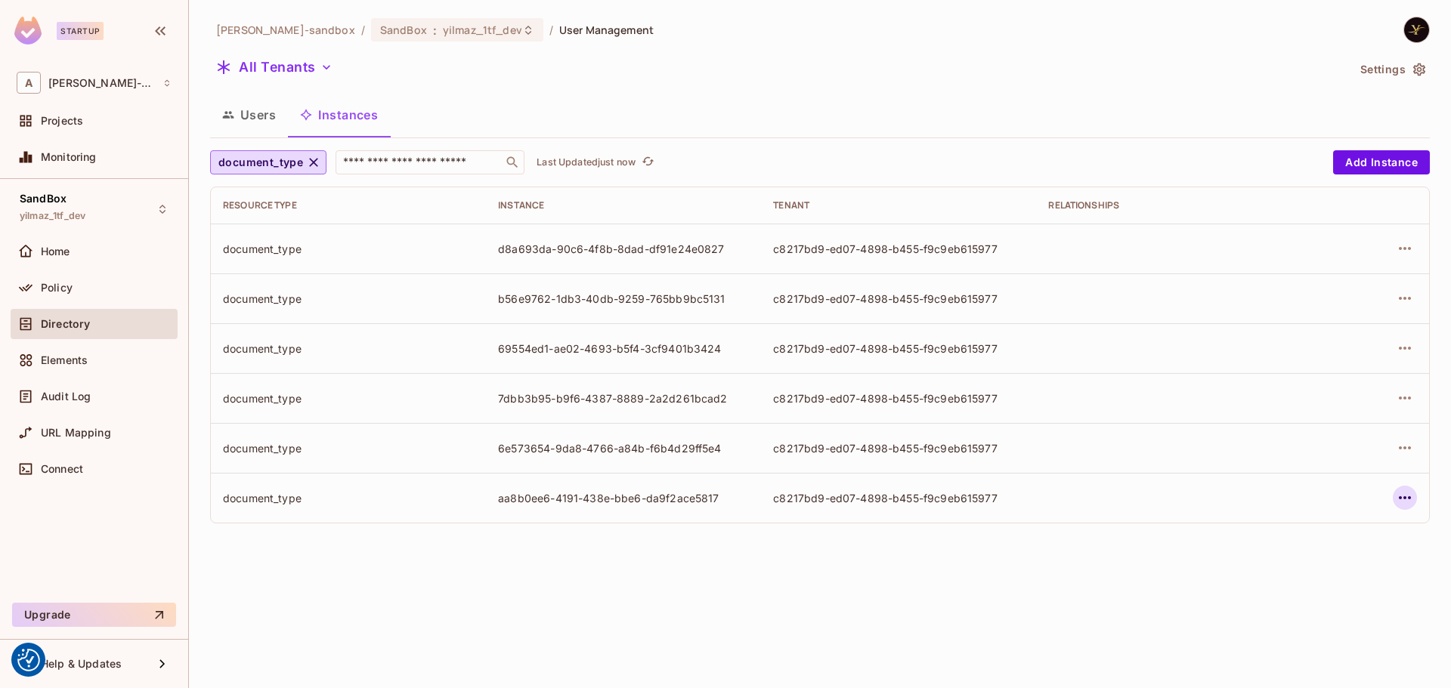
click at [1406, 504] on icon "button" at bounding box center [1405, 498] width 18 height 18
click at [1329, 561] on div "Edit Attributes" at bounding box center [1294, 566] width 75 height 15
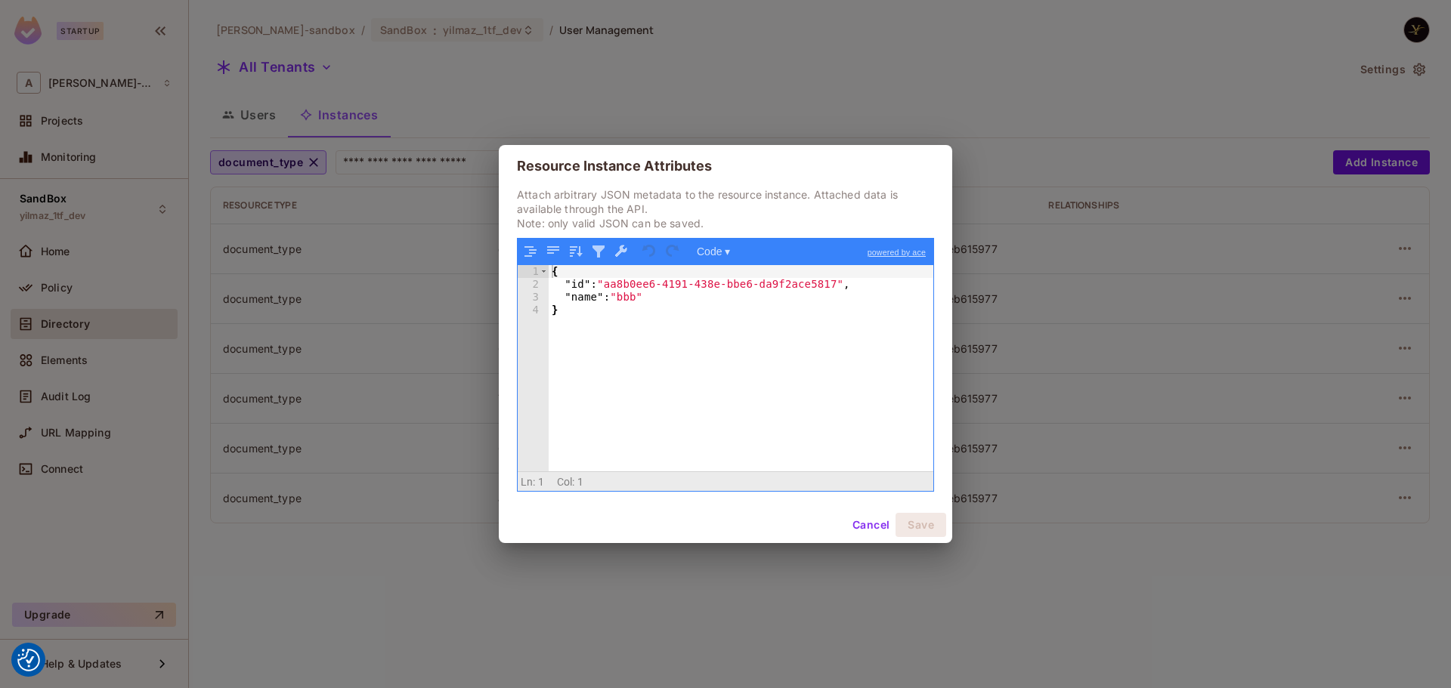
click at [856, 531] on button "Cancel" at bounding box center [870, 525] width 49 height 24
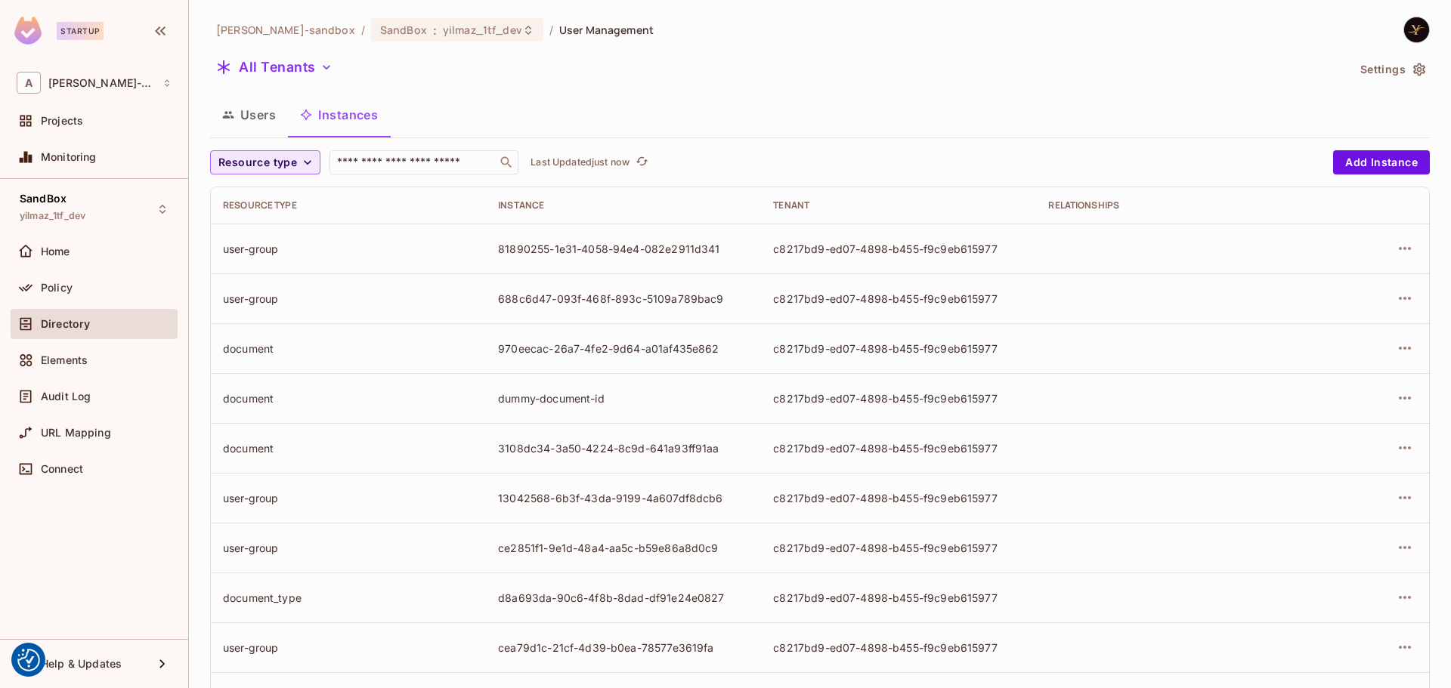
click at [278, 169] on span "Resource type" at bounding box center [257, 162] width 79 height 19
click at [277, 256] on span "document_type" at bounding box center [261, 262] width 79 height 14
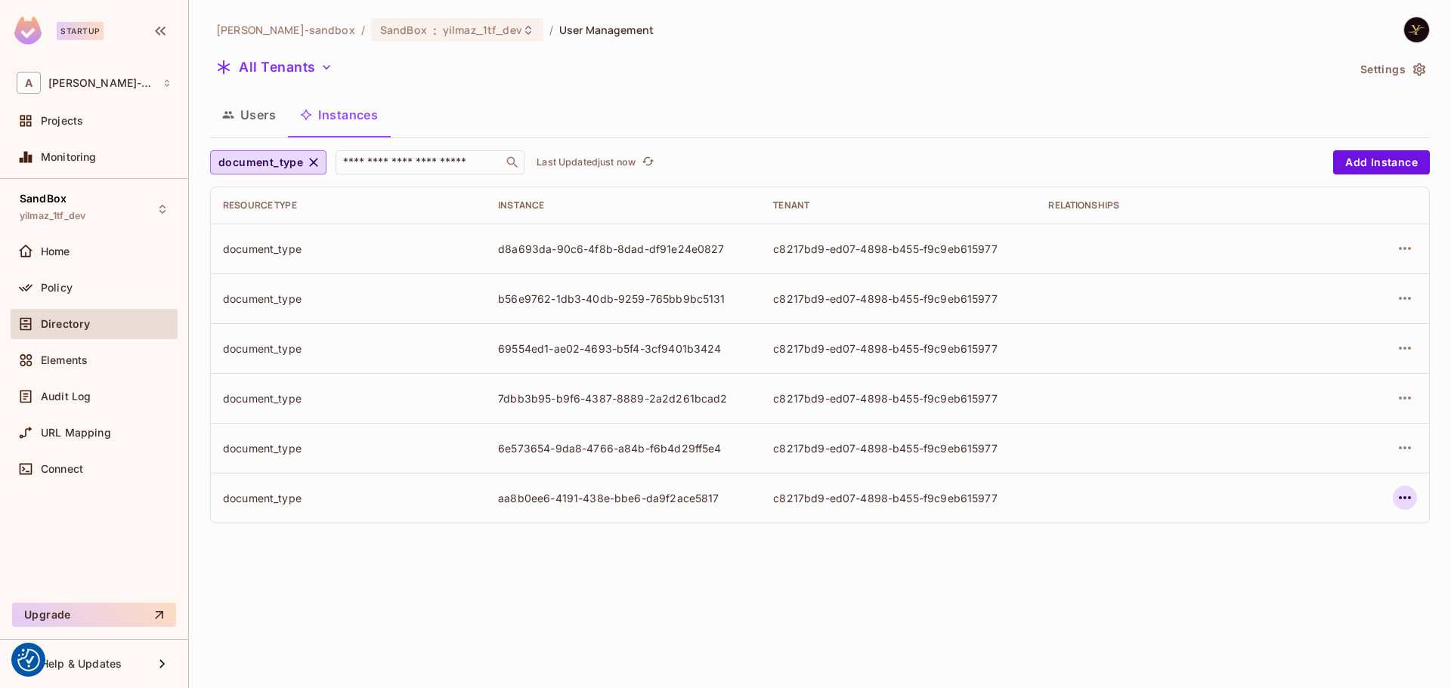
click at [1403, 500] on icon "button" at bounding box center [1405, 498] width 18 height 18
click at [1300, 570] on div "Edit Attributes" at bounding box center [1294, 566] width 75 height 15
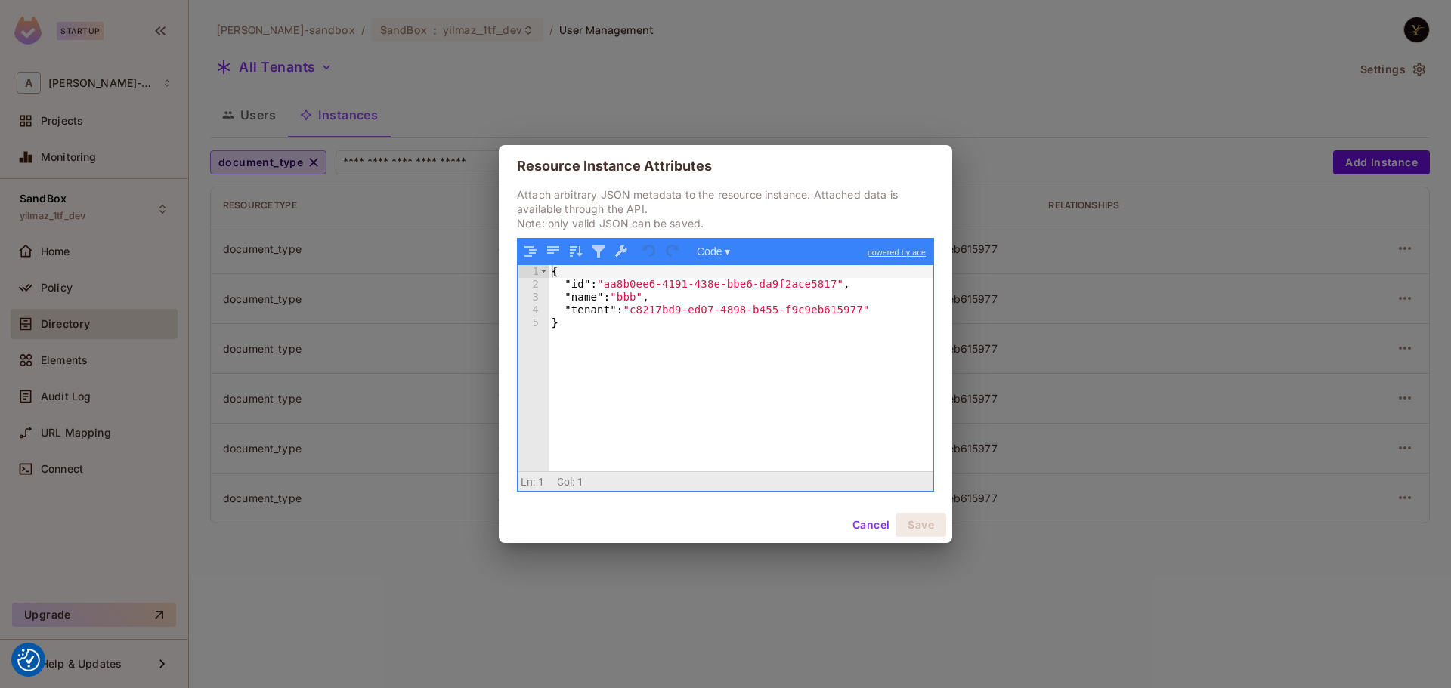
click at [865, 525] on button "Cancel" at bounding box center [870, 525] width 49 height 24
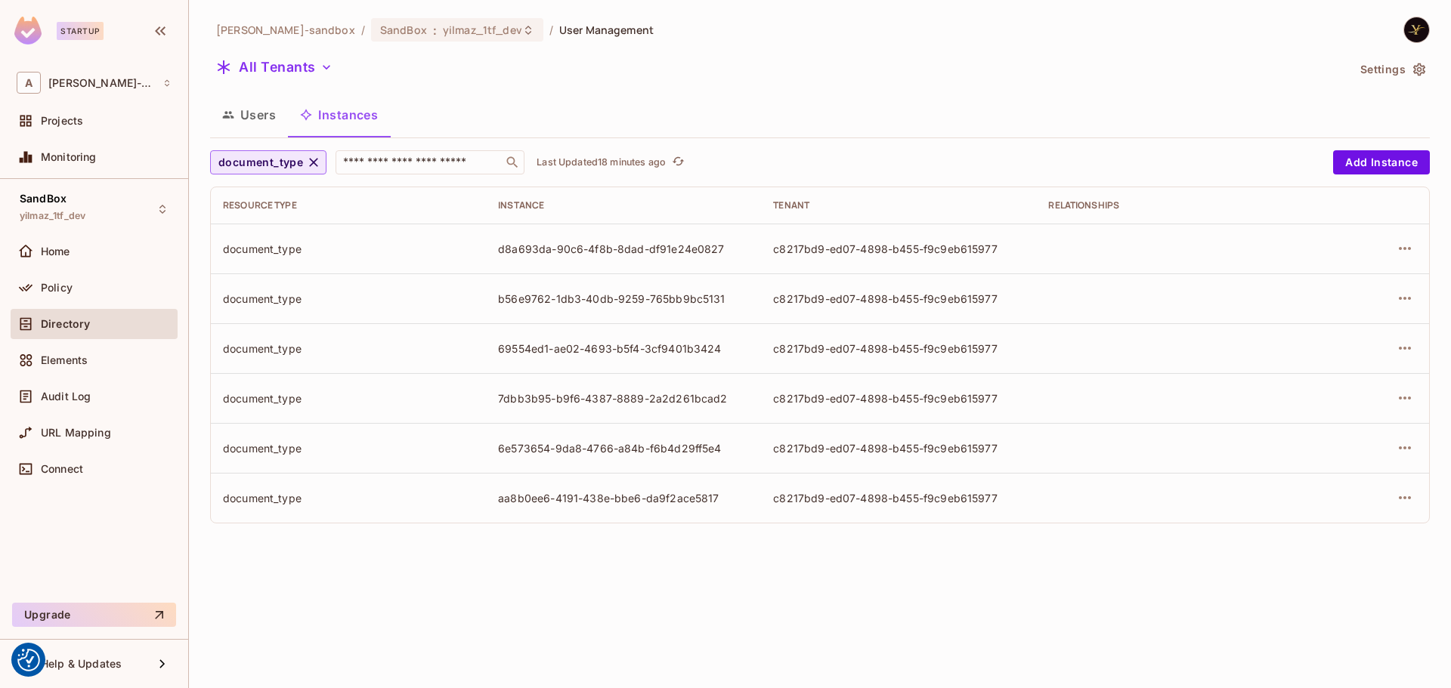
click at [318, 159] on icon "button" at bounding box center [313, 162] width 15 height 15
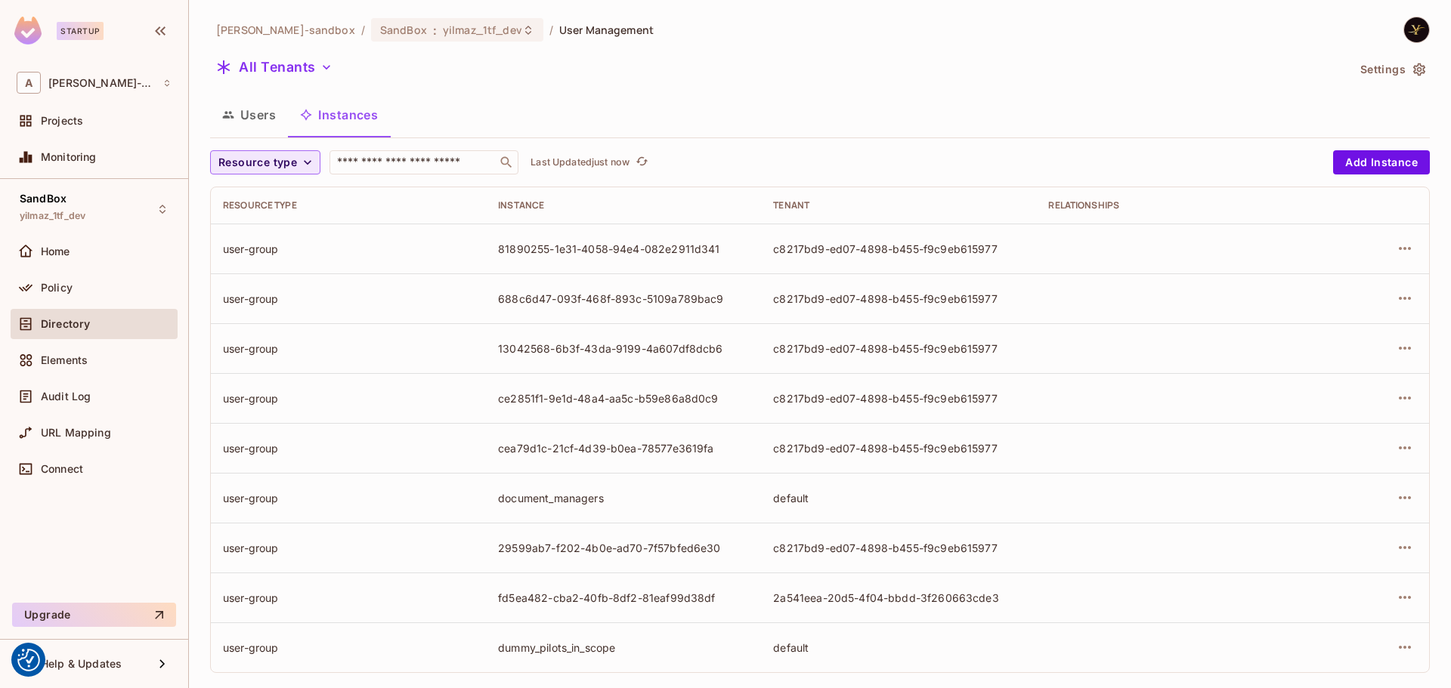
click at [283, 168] on span "Resource type" at bounding box center [257, 162] width 79 height 19
click at [273, 225] on span "document" at bounding box center [261, 229] width 79 height 14
click at [277, 160] on span "Resource type" at bounding box center [257, 162] width 79 height 19
click at [269, 224] on span "document" at bounding box center [261, 229] width 79 height 14
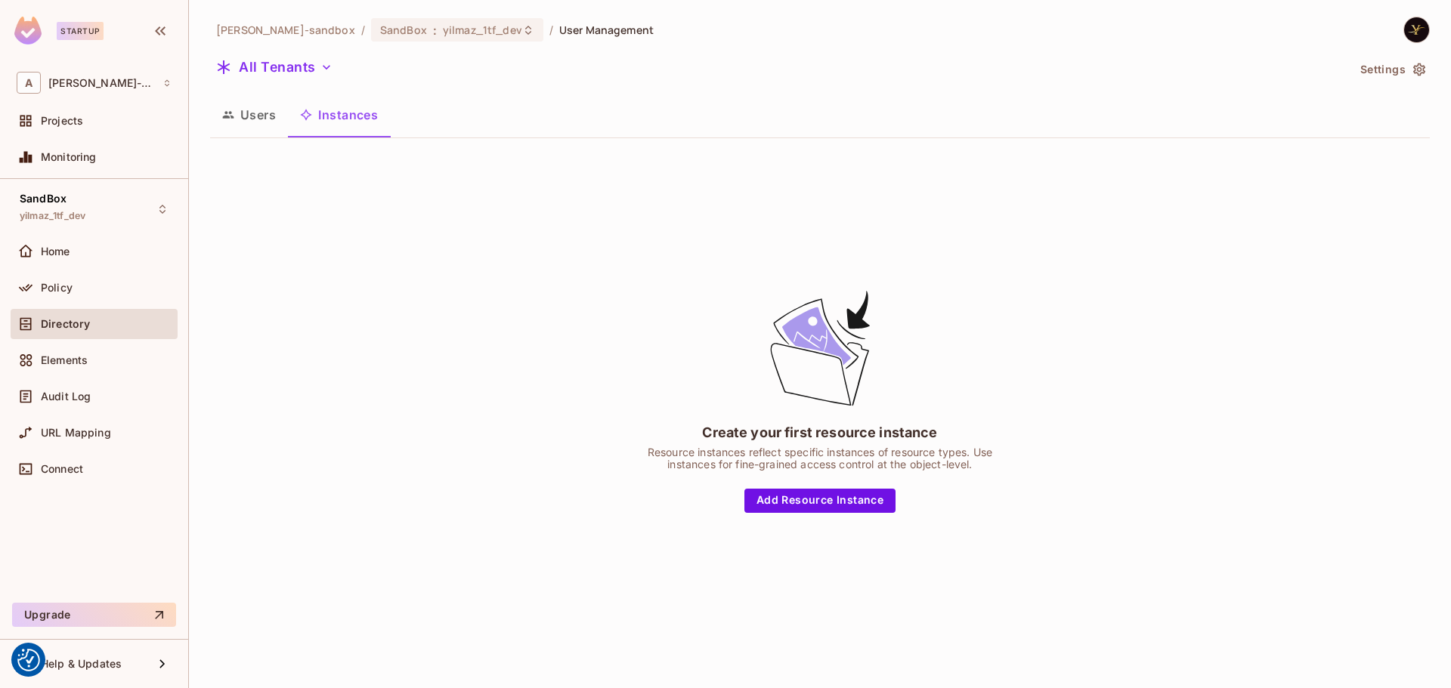
click at [327, 124] on button "Instances" at bounding box center [339, 115] width 102 height 38
click at [229, 120] on icon "button" at bounding box center [228, 115] width 12 height 12
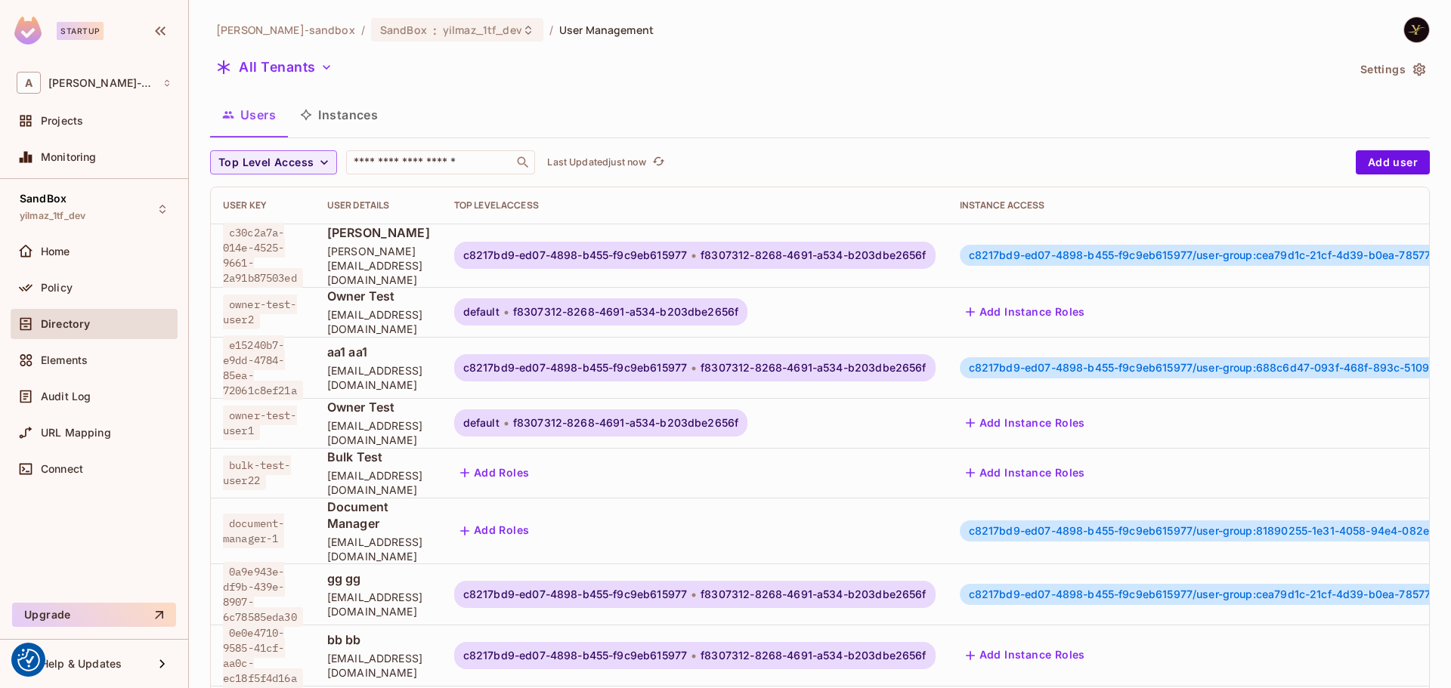
click at [359, 115] on button "Instances" at bounding box center [339, 115] width 102 height 38
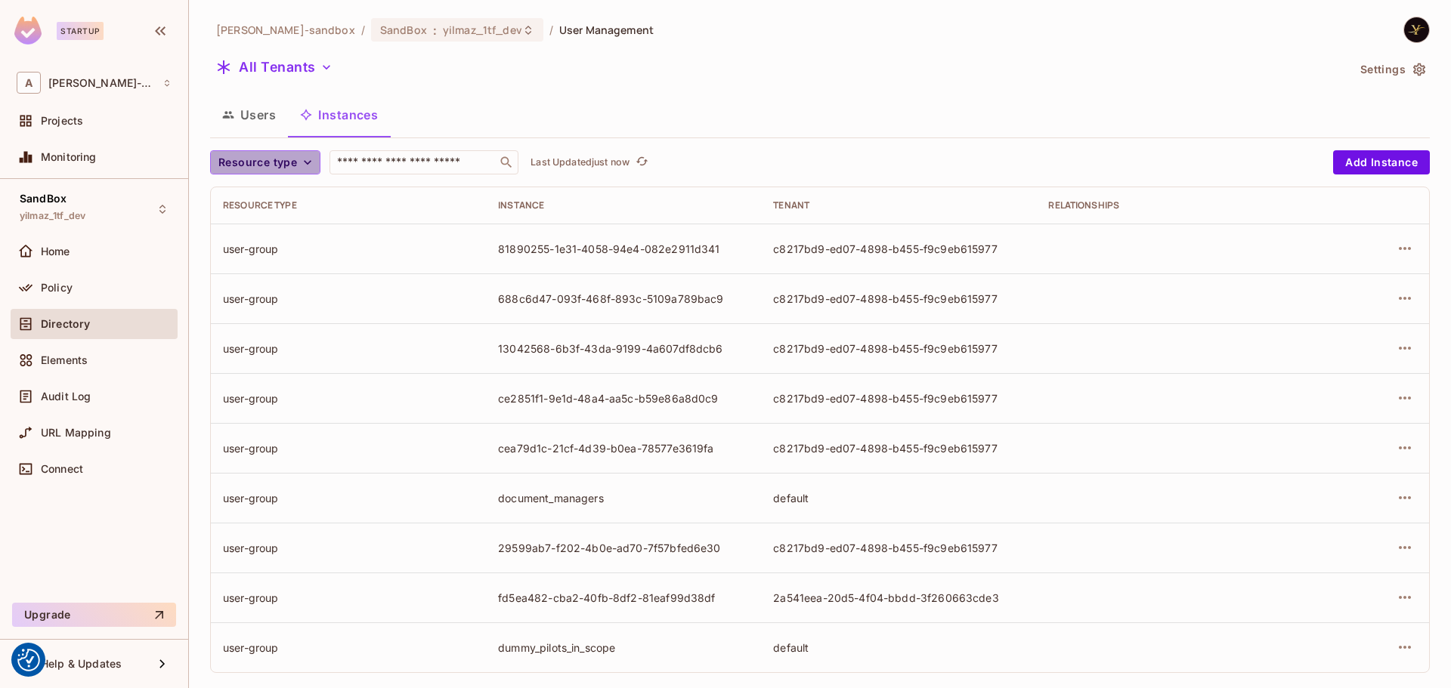
click at [279, 166] on span "Resource type" at bounding box center [257, 162] width 79 height 19
click at [274, 260] on span "document_type" at bounding box center [261, 262] width 79 height 14
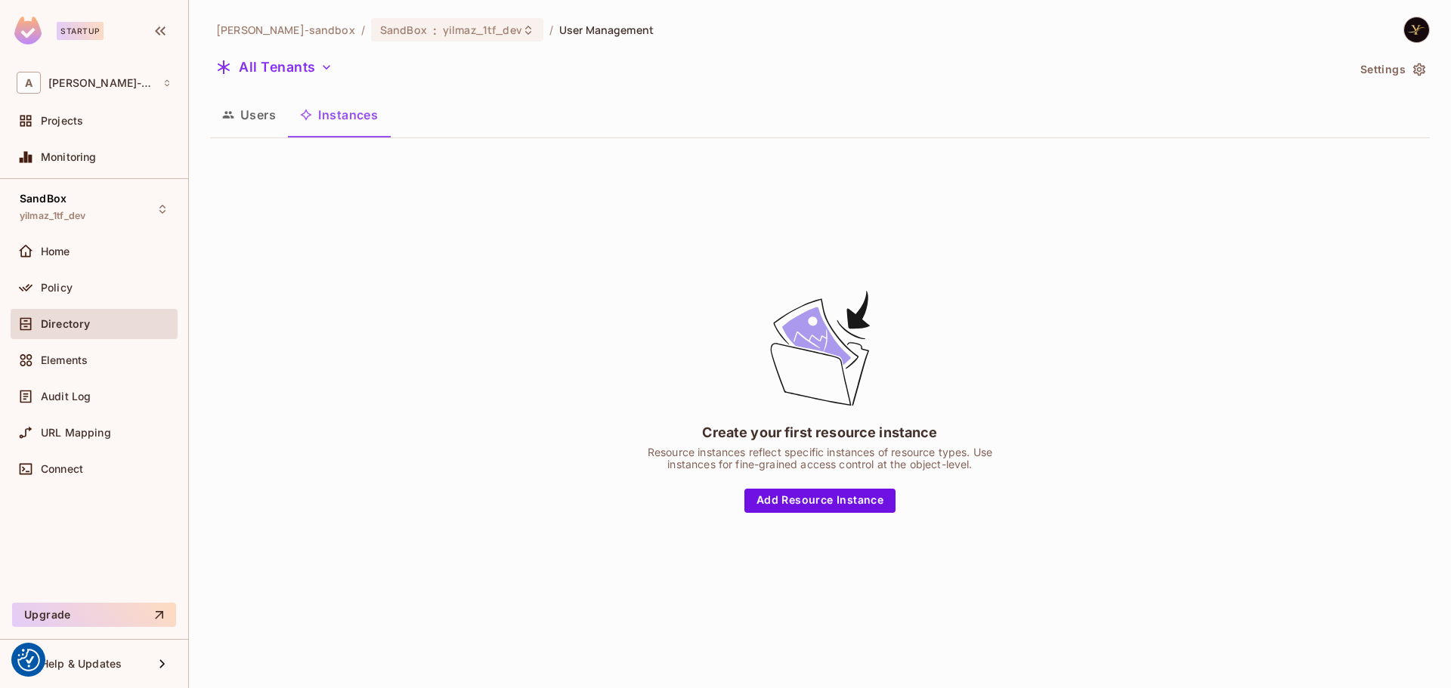
click at [243, 109] on button "Users" at bounding box center [249, 115] width 78 height 38
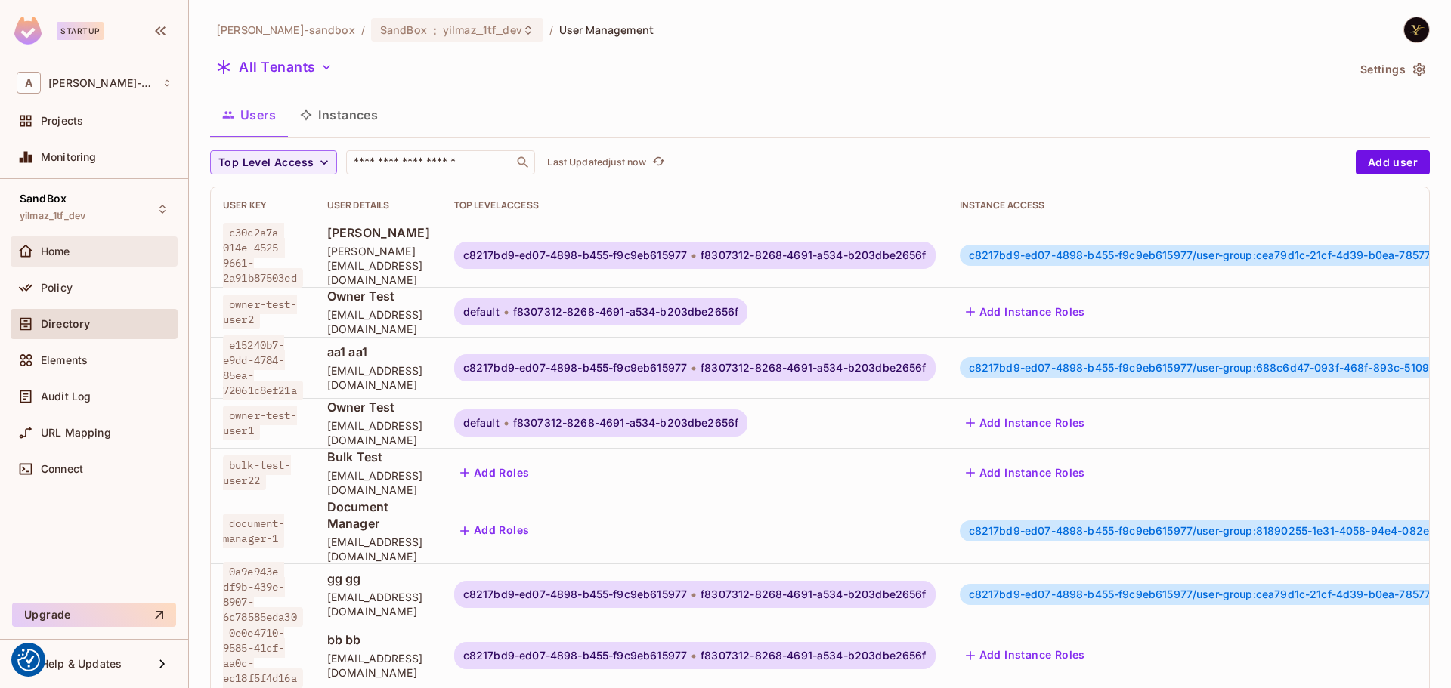
click at [111, 255] on div "Home" at bounding box center [106, 252] width 131 height 12
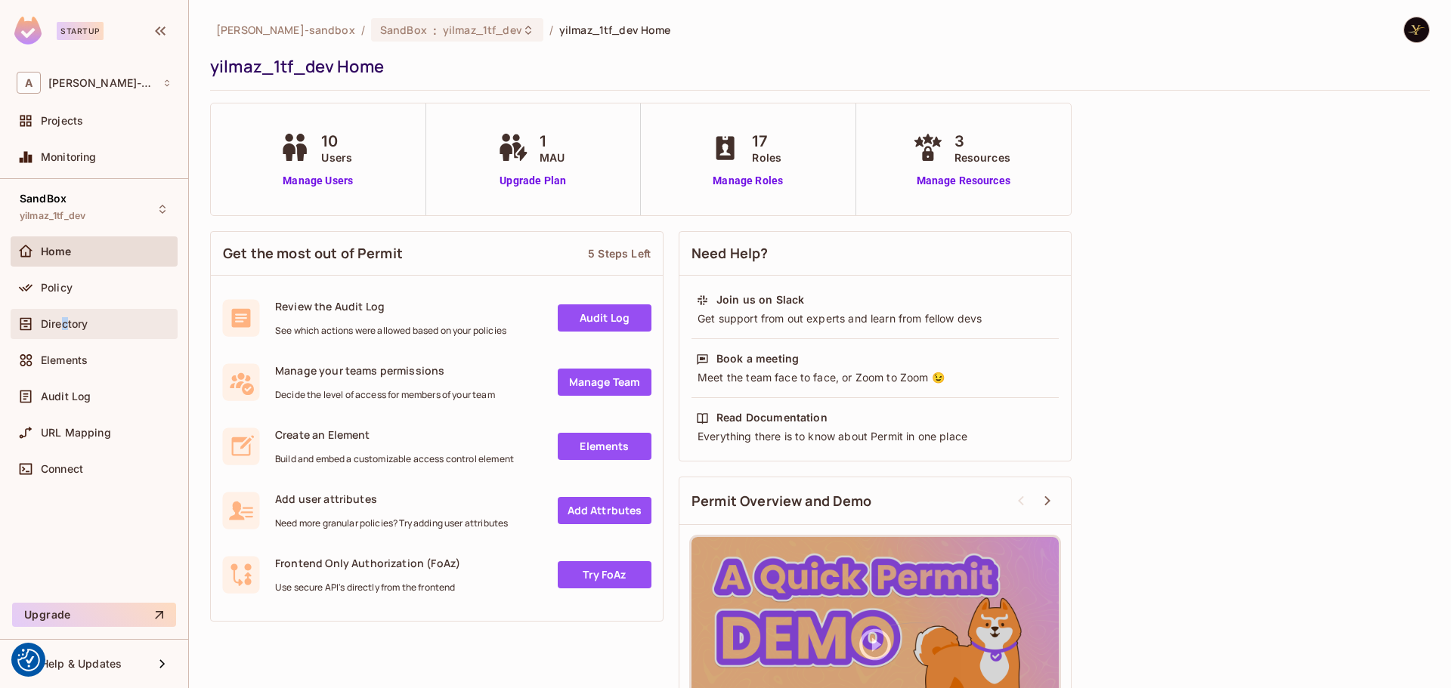
click at [66, 330] on div "Directory" at bounding box center [94, 324] width 155 height 18
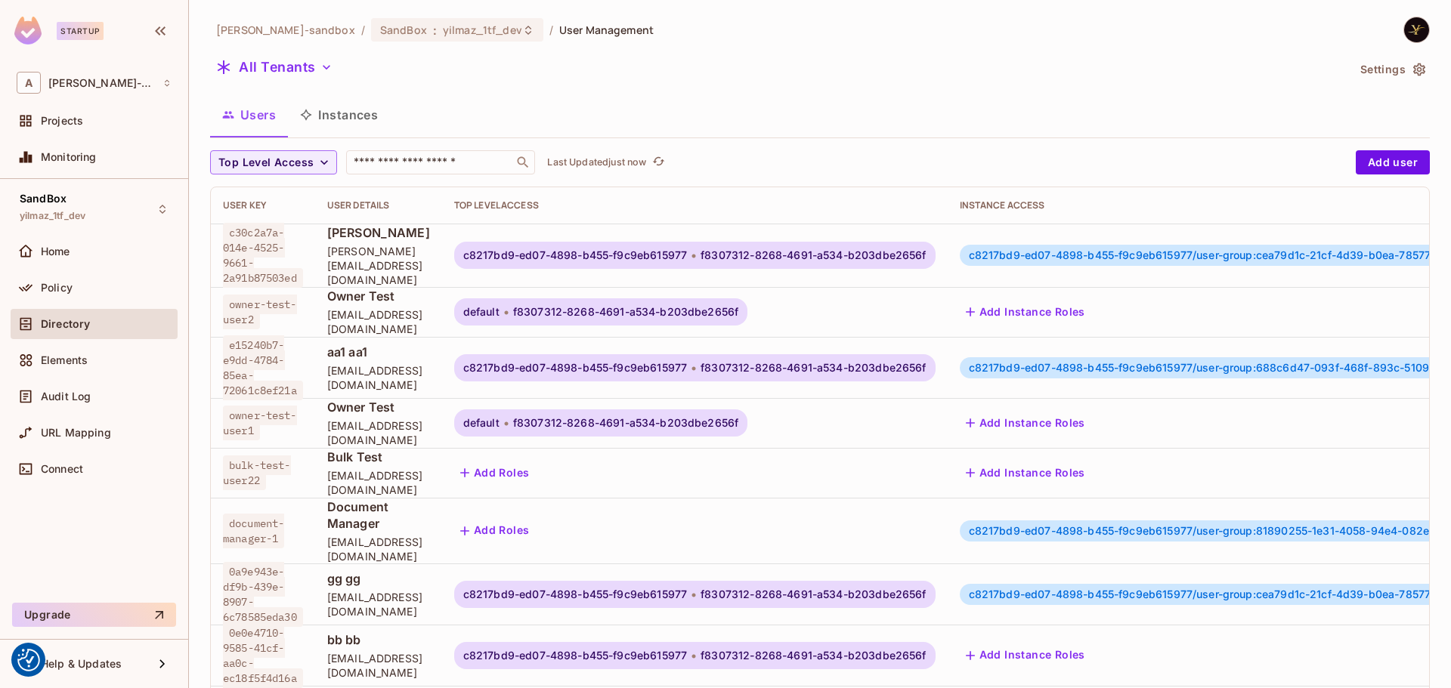
click at [348, 111] on button "Instances" at bounding box center [339, 115] width 102 height 38
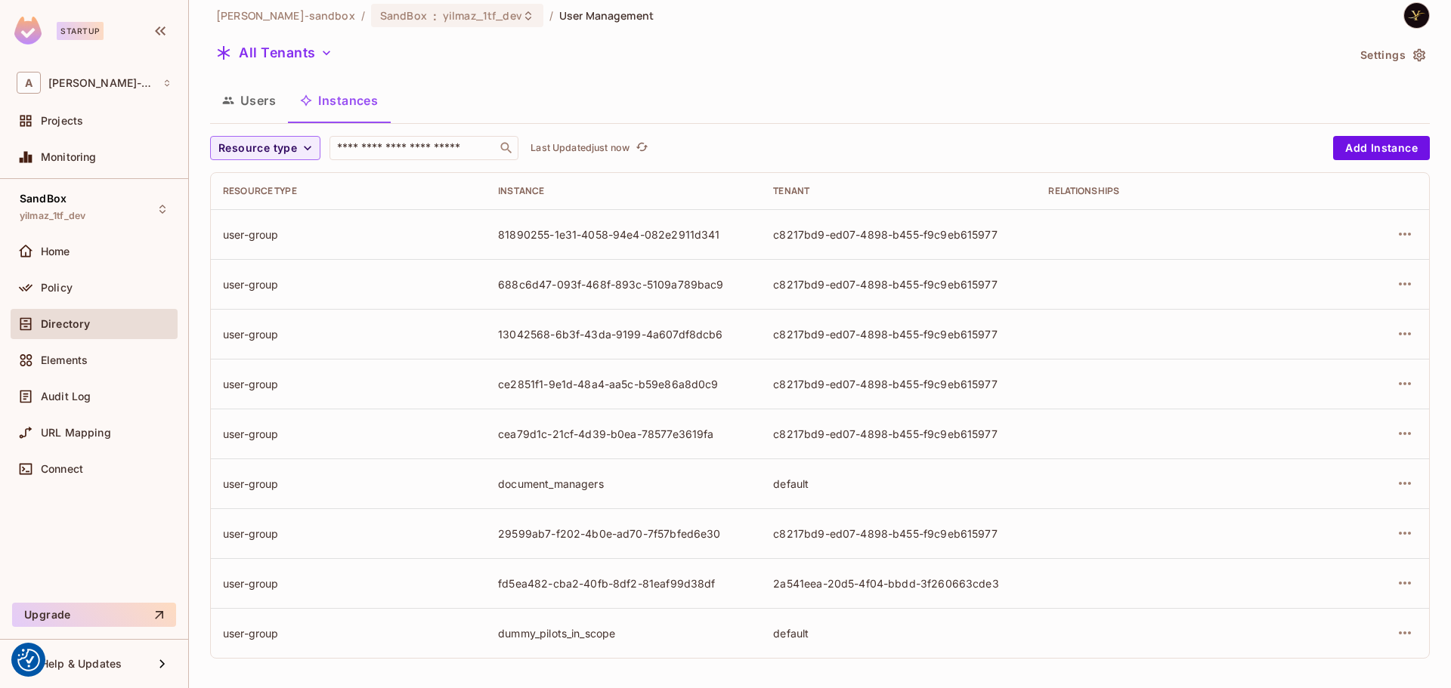
scroll to position [18, 0]
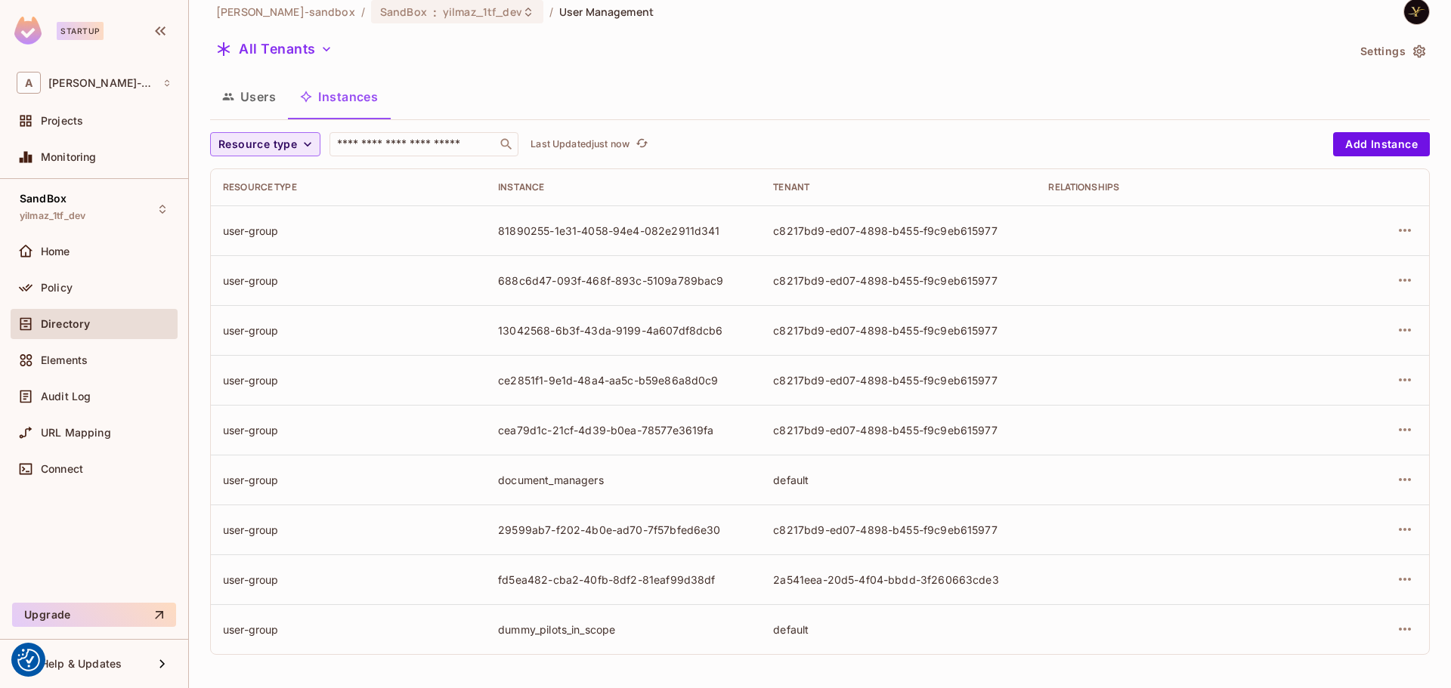
click at [292, 150] on span "Resource type" at bounding box center [257, 144] width 79 height 19
click at [265, 210] on span "document" at bounding box center [261, 211] width 79 height 14
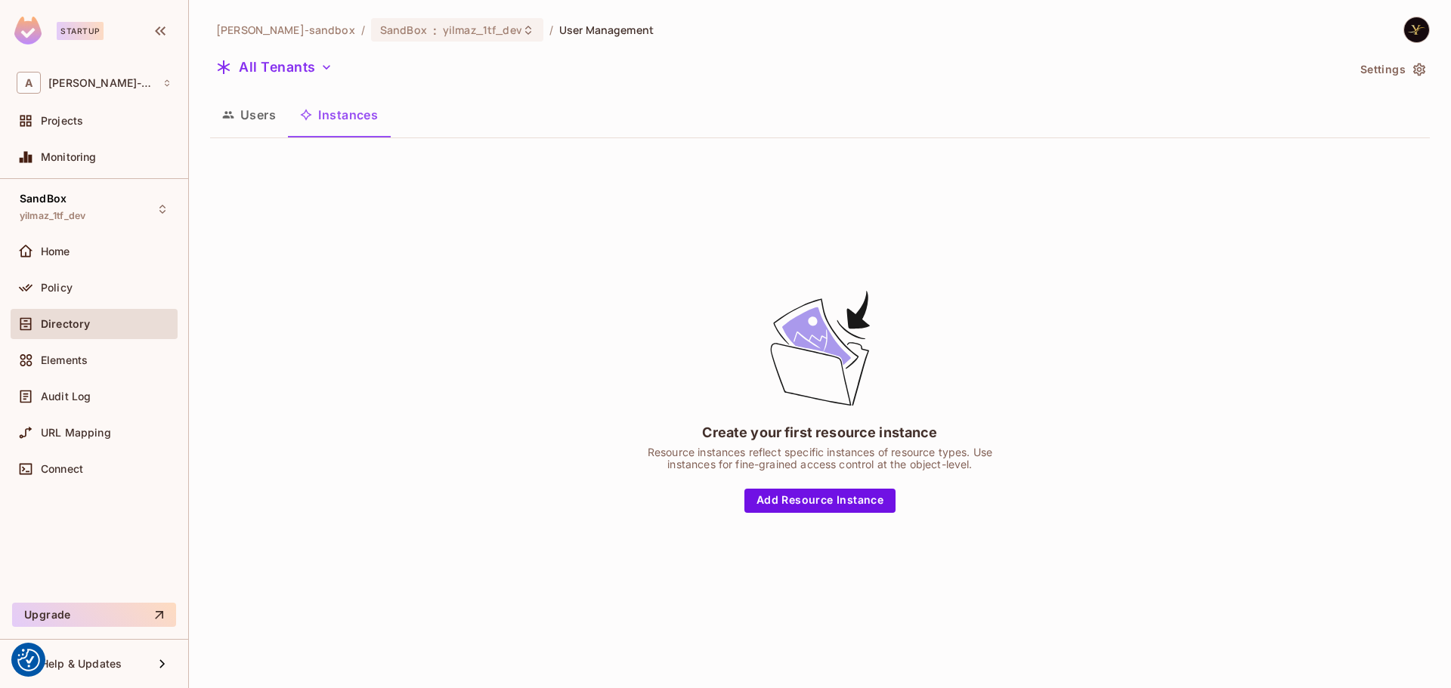
scroll to position [0, 0]
click at [818, 500] on button "Add Resource Instance" at bounding box center [819, 501] width 151 height 24
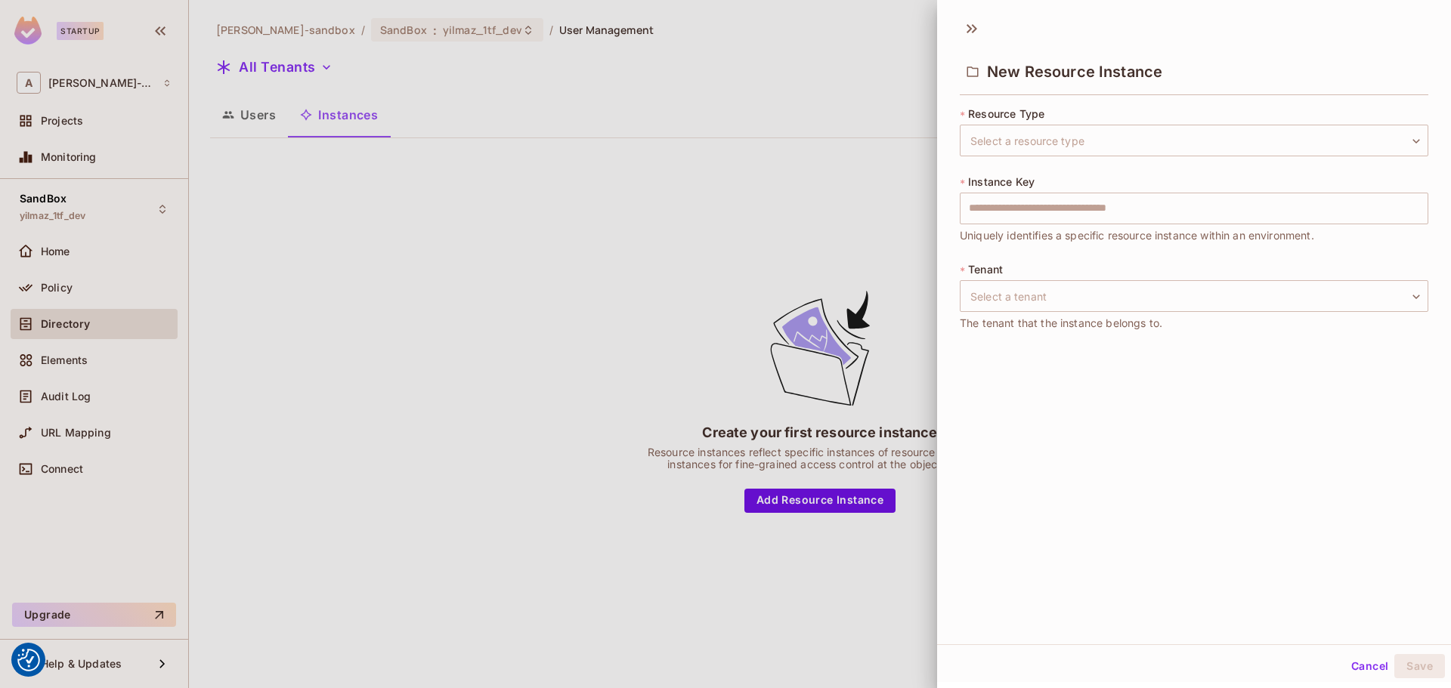
click at [723, 237] on div at bounding box center [725, 344] width 1451 height 688
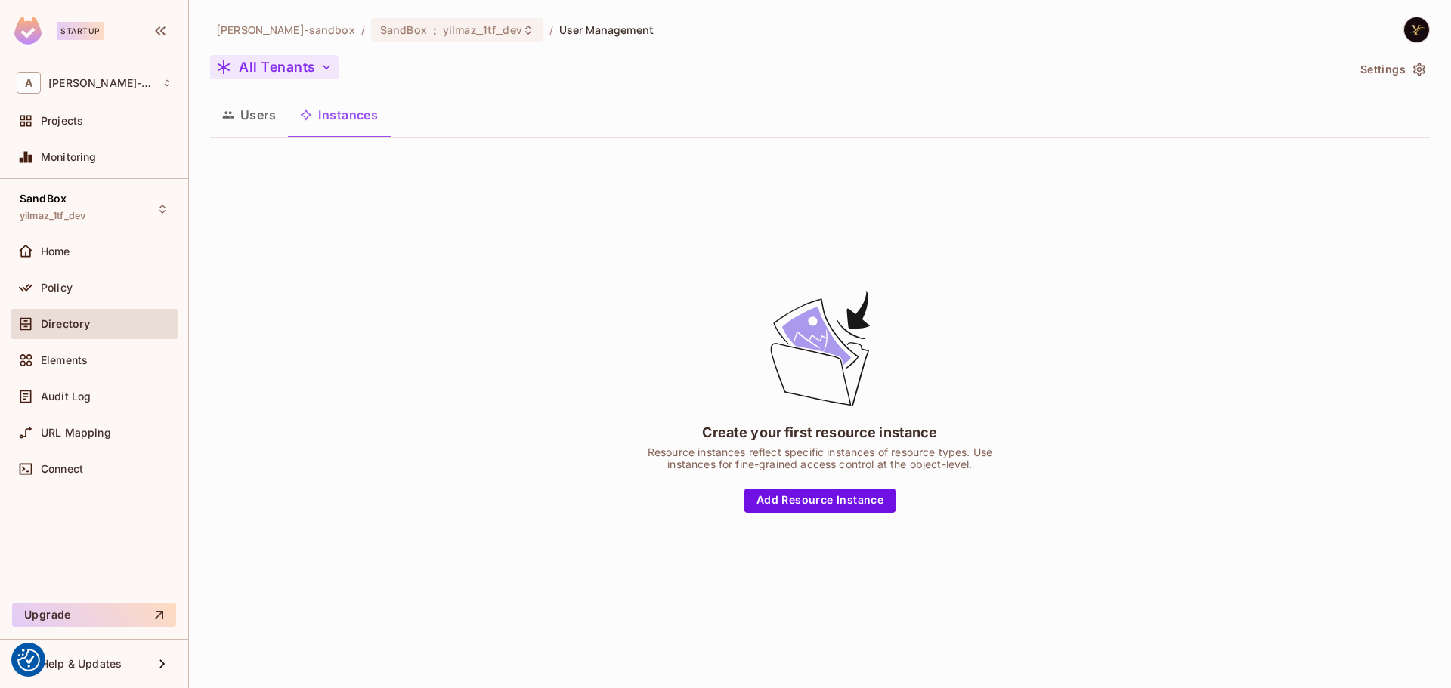
click at [265, 60] on button "All Tenants" at bounding box center [274, 67] width 128 height 24
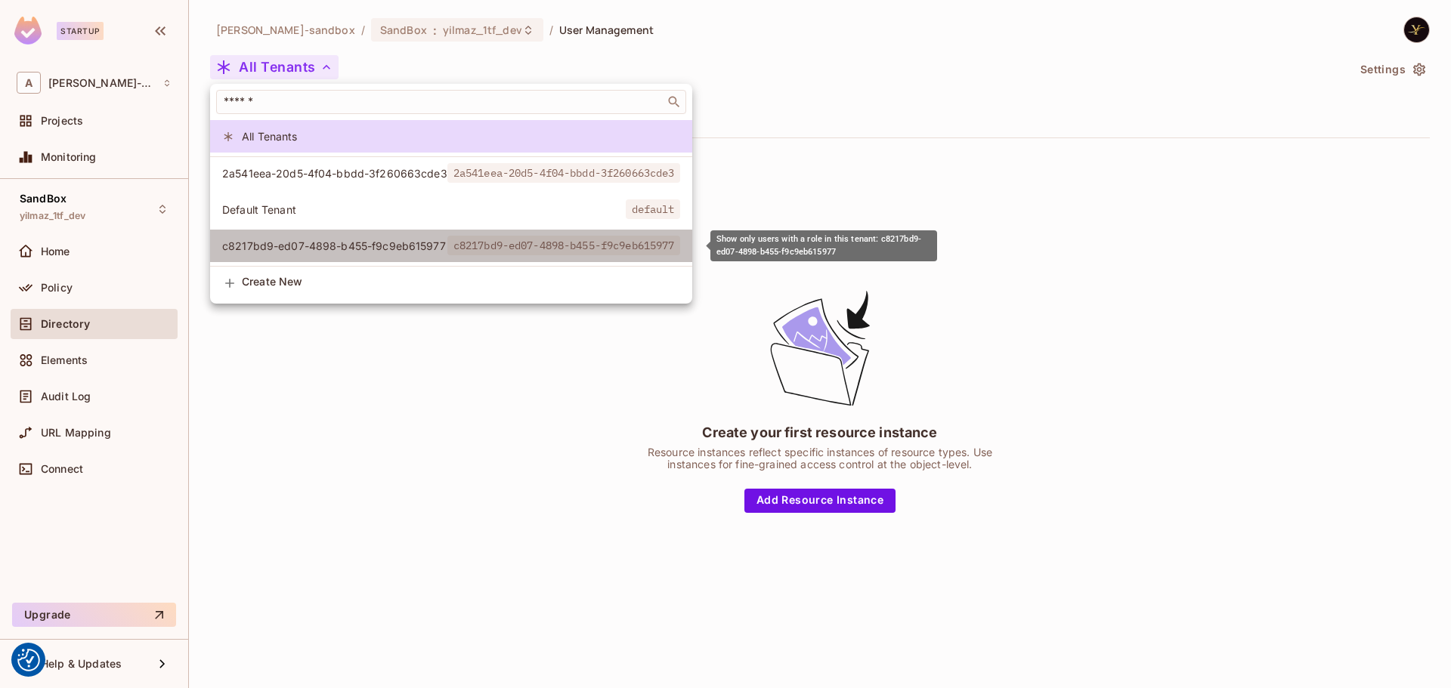
click at [300, 249] on span "c8217bd9-ed07-4898-b455-f9c9eb615977" at bounding box center [334, 246] width 225 height 14
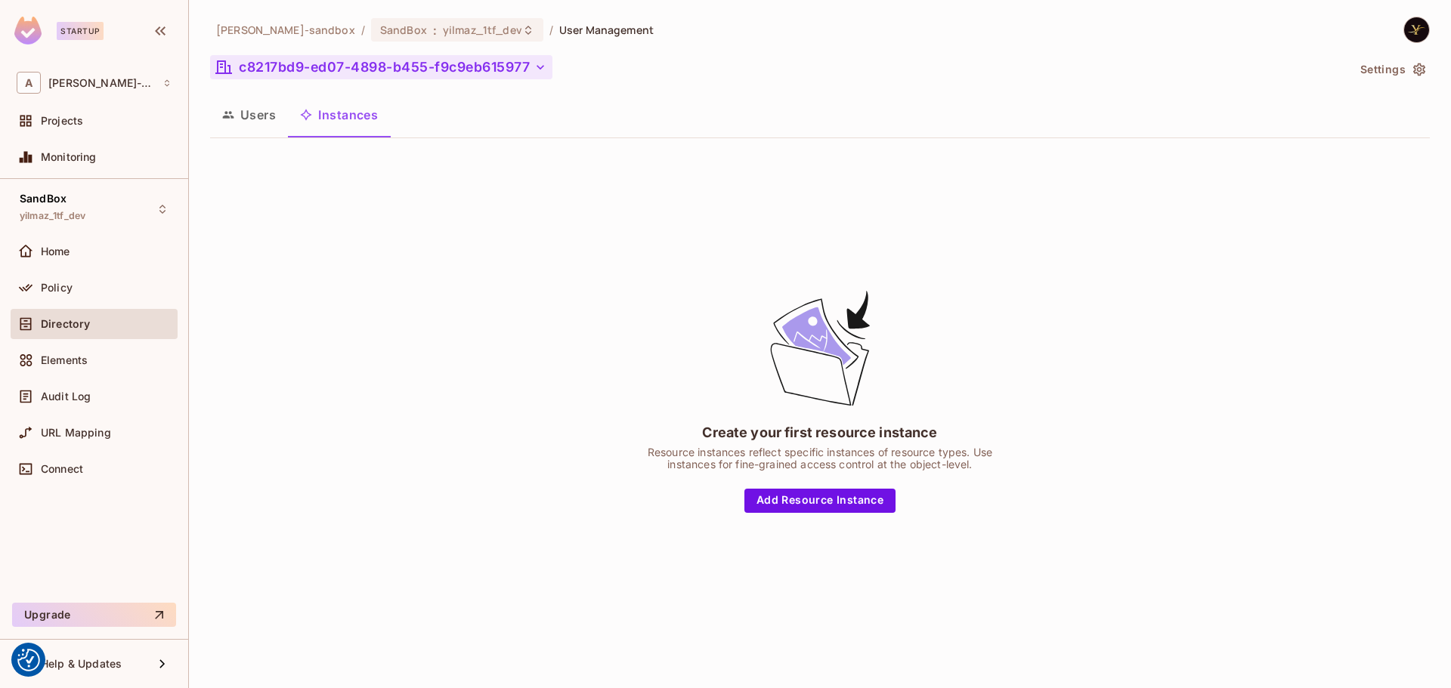
click at [312, 73] on button "c8217bd9-ed07-4898-b455-f9c9eb615977" at bounding box center [381, 67] width 342 height 24
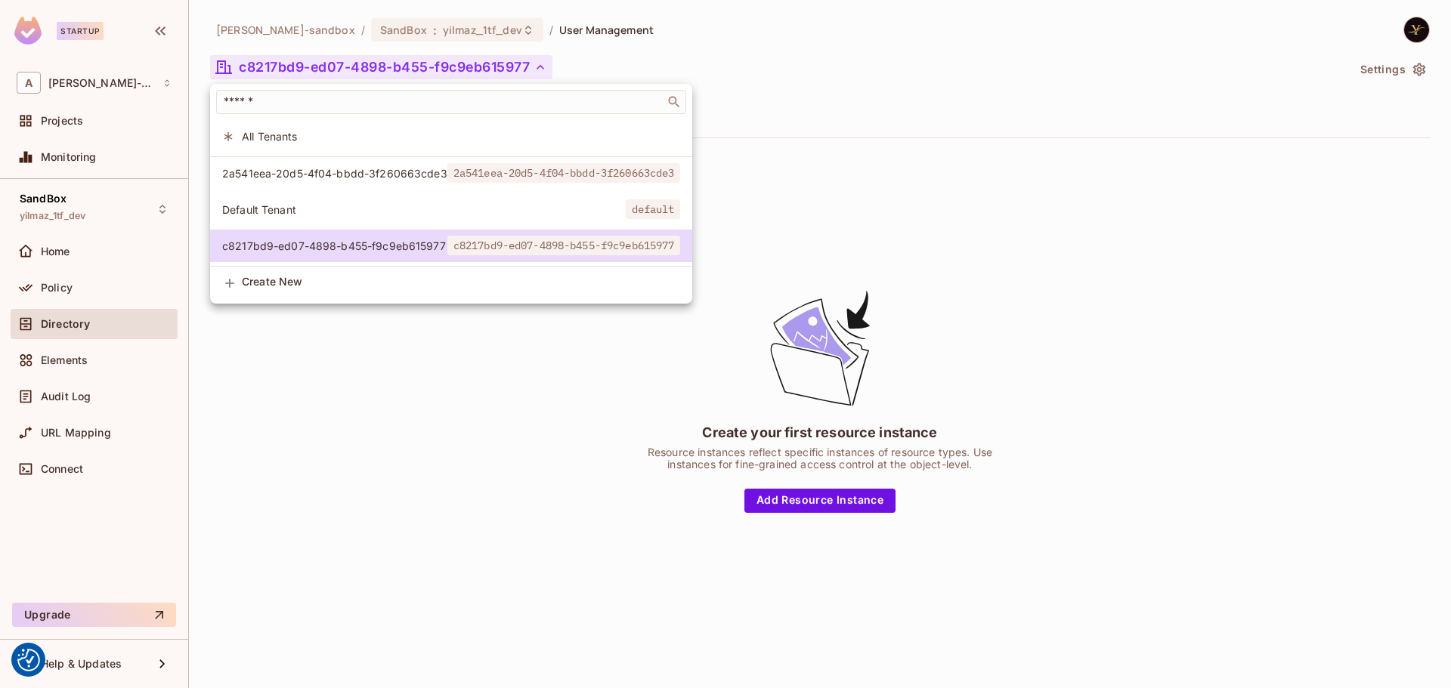
click at [253, 135] on span "All Tenants" at bounding box center [461, 136] width 438 height 14
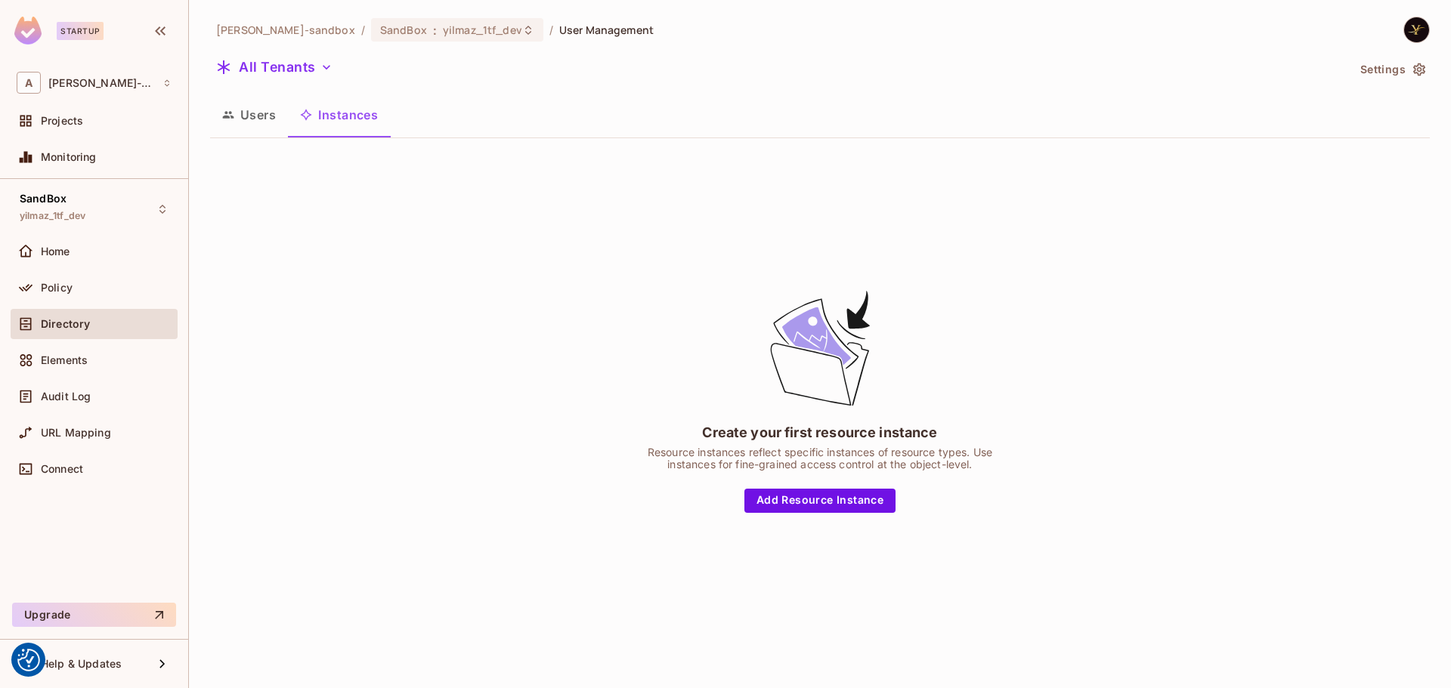
click at [342, 255] on div "Create your first resource instance Resource instances reflect specific instanc…" at bounding box center [820, 400] width 1220 height 500
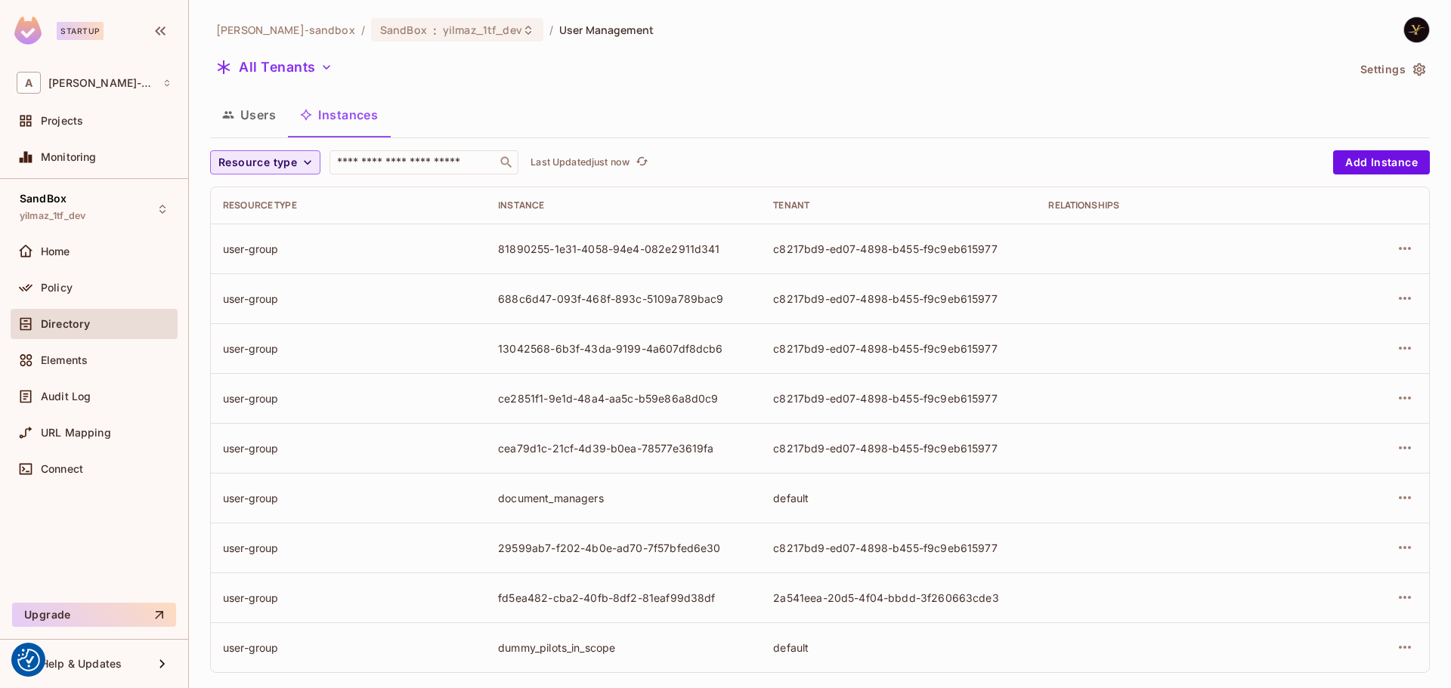
click at [265, 162] on span "Resource type" at bounding box center [257, 162] width 79 height 19
click at [275, 258] on span "document_type" at bounding box center [261, 262] width 79 height 14
click at [292, 160] on span "Resource type" at bounding box center [257, 162] width 79 height 19
click at [280, 264] on span "document_type" at bounding box center [261, 262] width 79 height 14
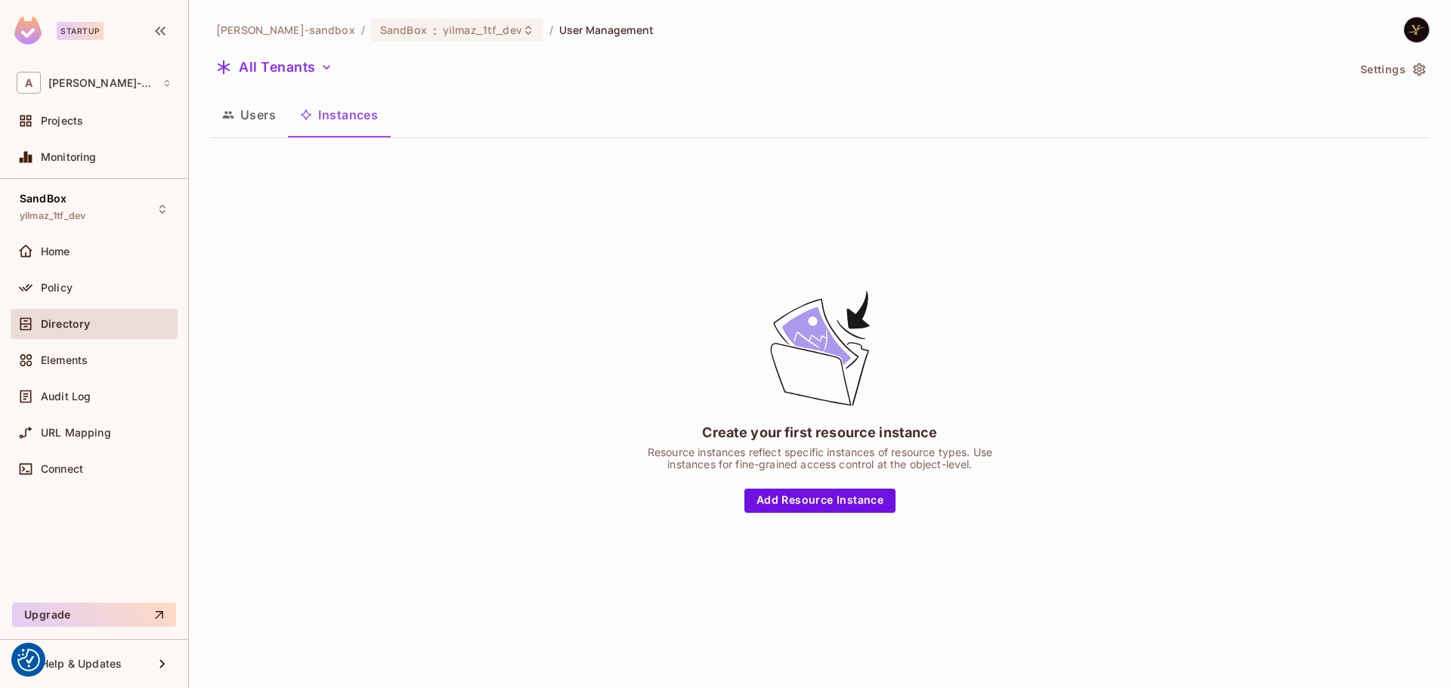
click at [450, 204] on div "Create your first resource instance Resource instances reflect specific instanc…" at bounding box center [820, 400] width 1220 height 500
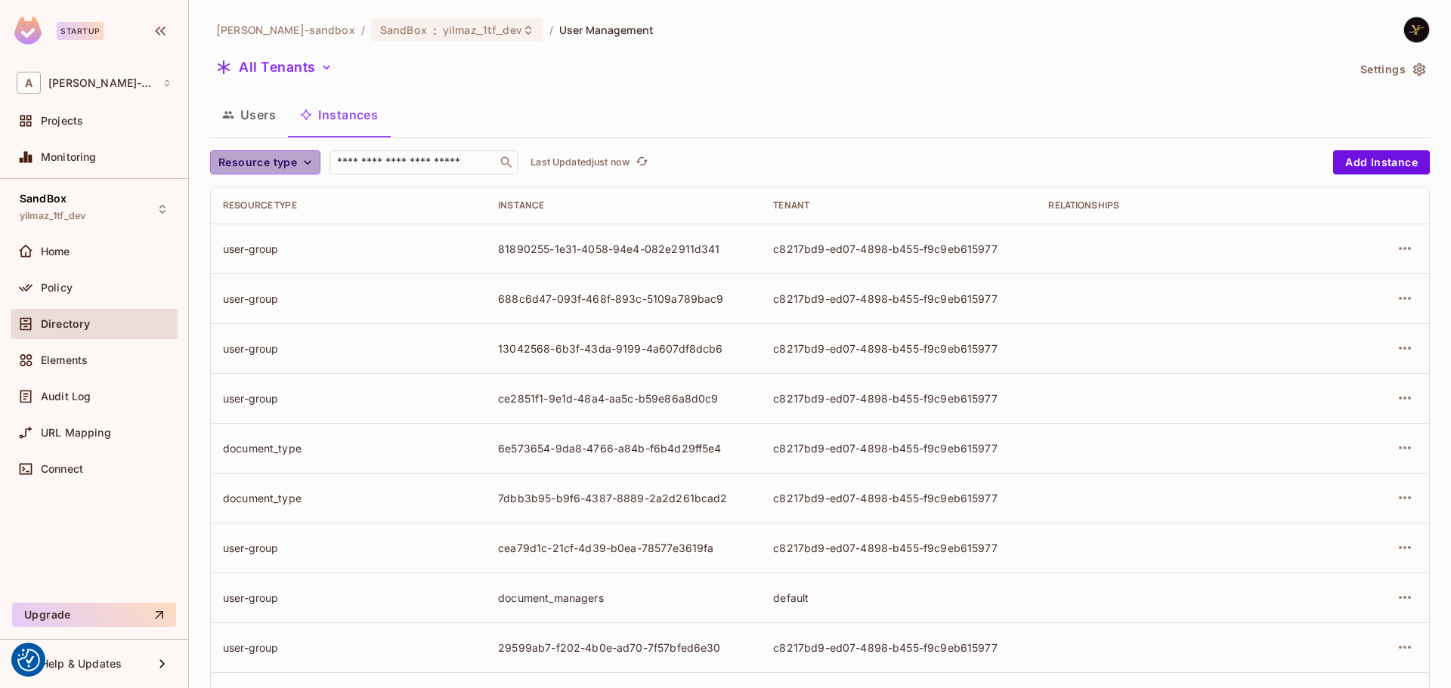
click at [243, 172] on span "Resource type" at bounding box center [257, 162] width 79 height 19
click at [283, 264] on span "document_type" at bounding box center [261, 262] width 79 height 14
